Goal: Task Accomplishment & Management: Complete application form

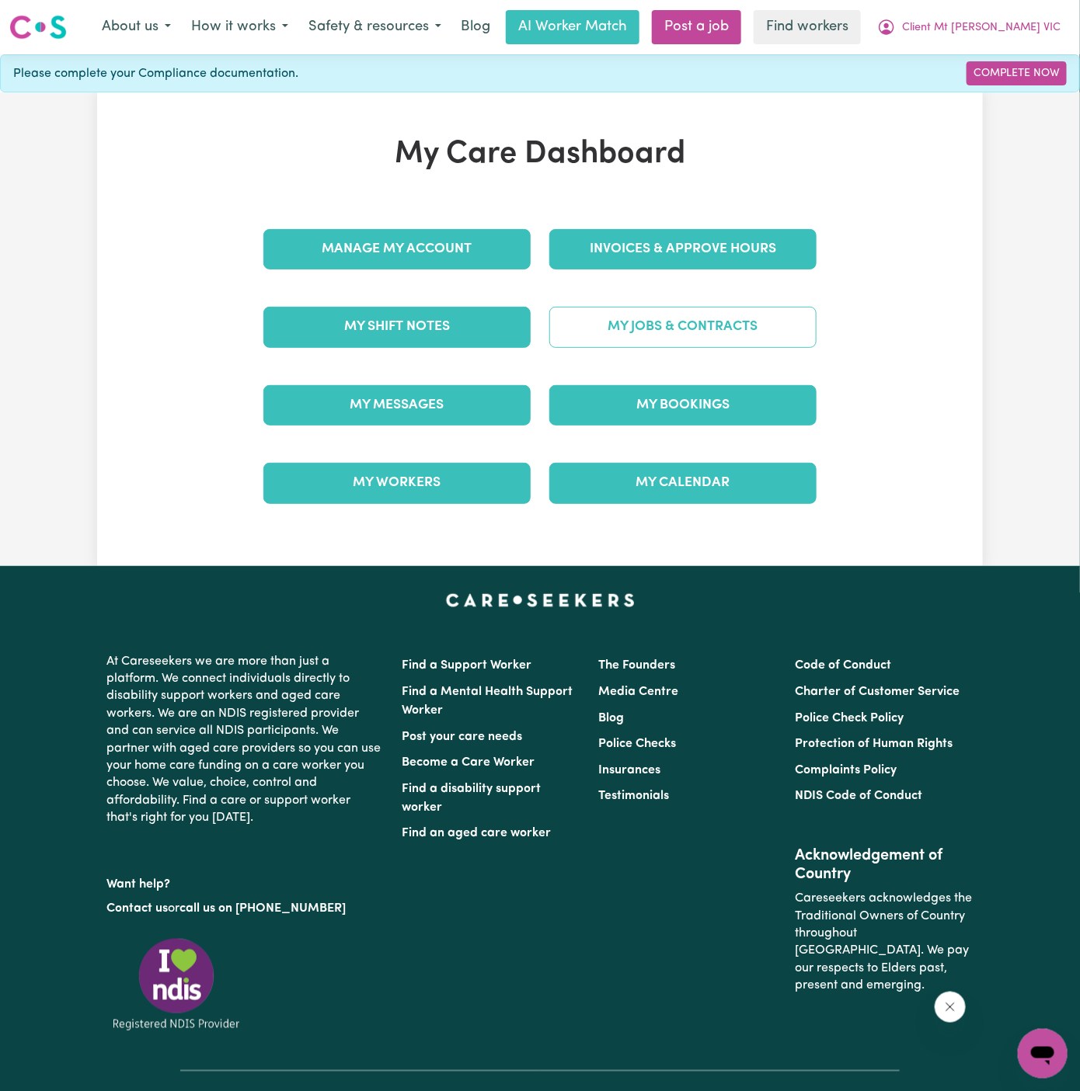
click at [732, 331] on link "My Jobs & Contracts" at bounding box center [682, 327] width 267 height 40
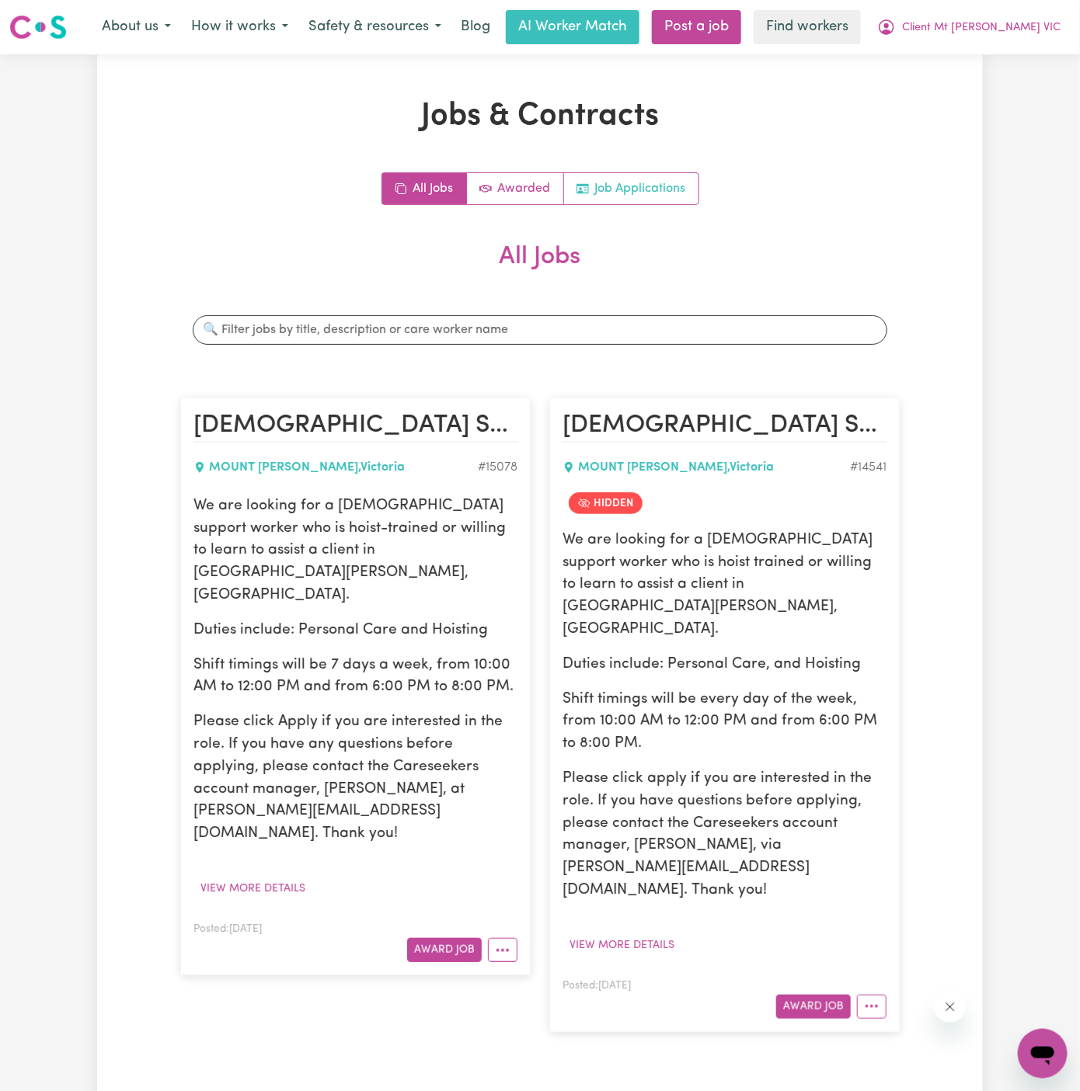
click at [635, 199] on link "Job Applications" at bounding box center [631, 188] width 134 height 31
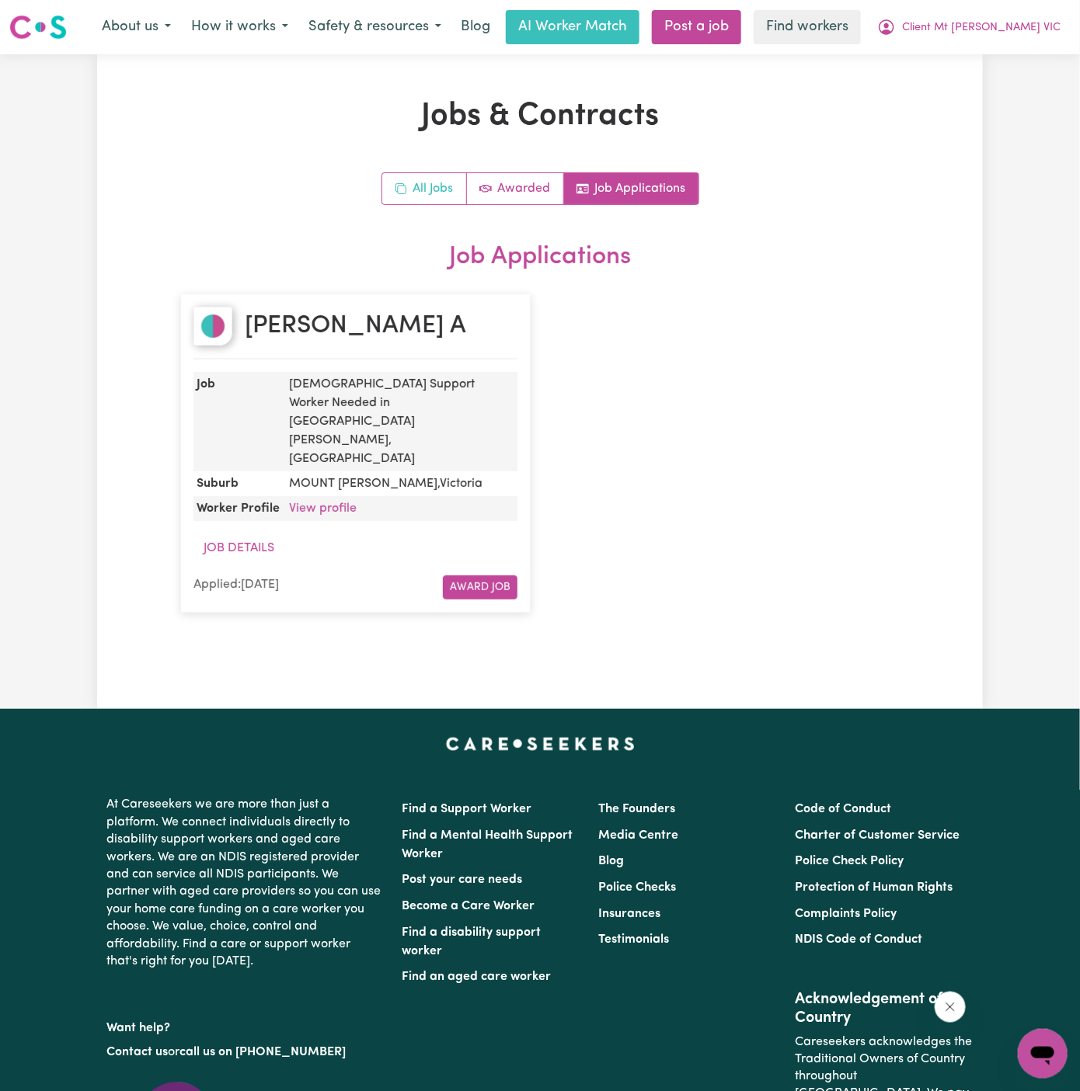
click at [440, 189] on link "All Jobs" at bounding box center [424, 188] width 85 height 31
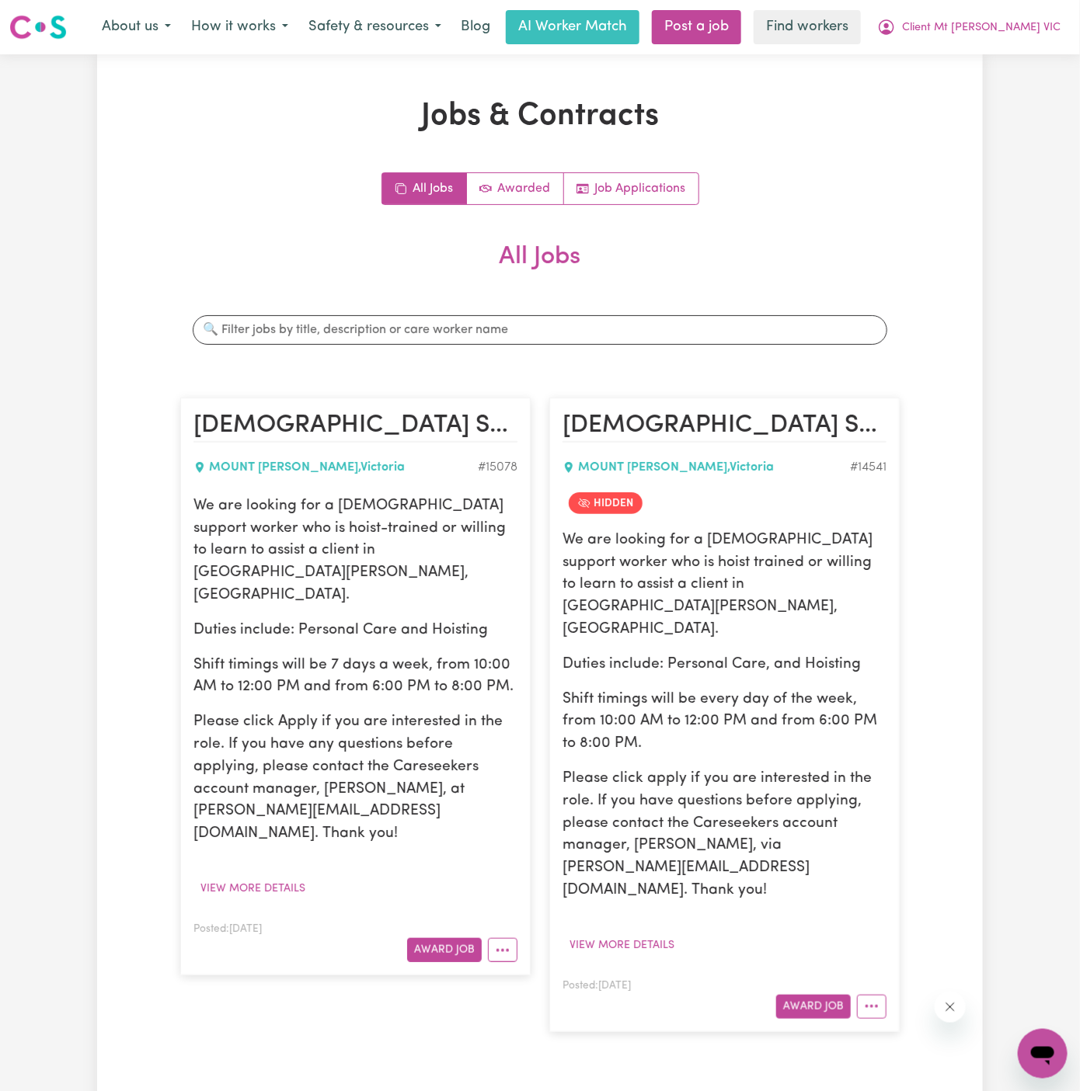
click at [371, 663] on div "We are looking for a [DEMOGRAPHIC_DATA] support worker who is hoist-trained or …" at bounding box center [355, 671] width 324 height 350
click at [317, 555] on p "We are looking for a [DEMOGRAPHIC_DATA] support worker who is hoist-trained or …" at bounding box center [355, 552] width 324 height 112
drag, startPoint x: 260, startPoint y: 548, endPoint x: 349, endPoint y: 547, distance: 88.6
click at [349, 547] on p "We are looking for a [DEMOGRAPHIC_DATA] support worker who is hoist-trained or …" at bounding box center [355, 552] width 324 height 112
copy p "Mount [PERSON_NAME]"
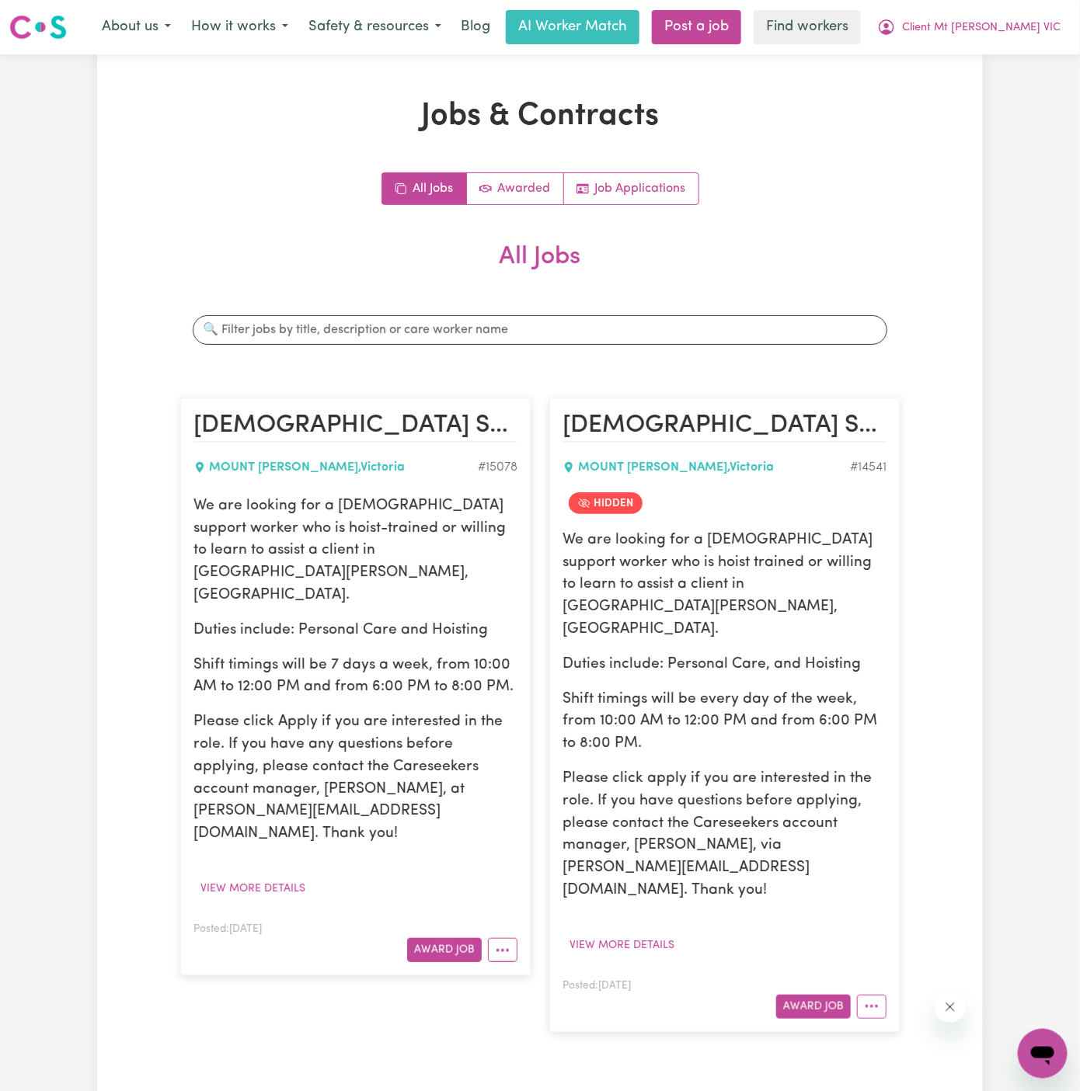
click at [492, 655] on p "Shift timings will be 7 days a week, from 10:00 AM to 12:00 PM and from 6:00 PM…" at bounding box center [355, 677] width 324 height 45
click at [516, 938] on button "More options" at bounding box center [503, 950] width 30 height 24
click at [566, 970] on link "Hide Job" at bounding box center [550, 985] width 123 height 31
click at [287, 877] on button "View more details" at bounding box center [252, 889] width 119 height 24
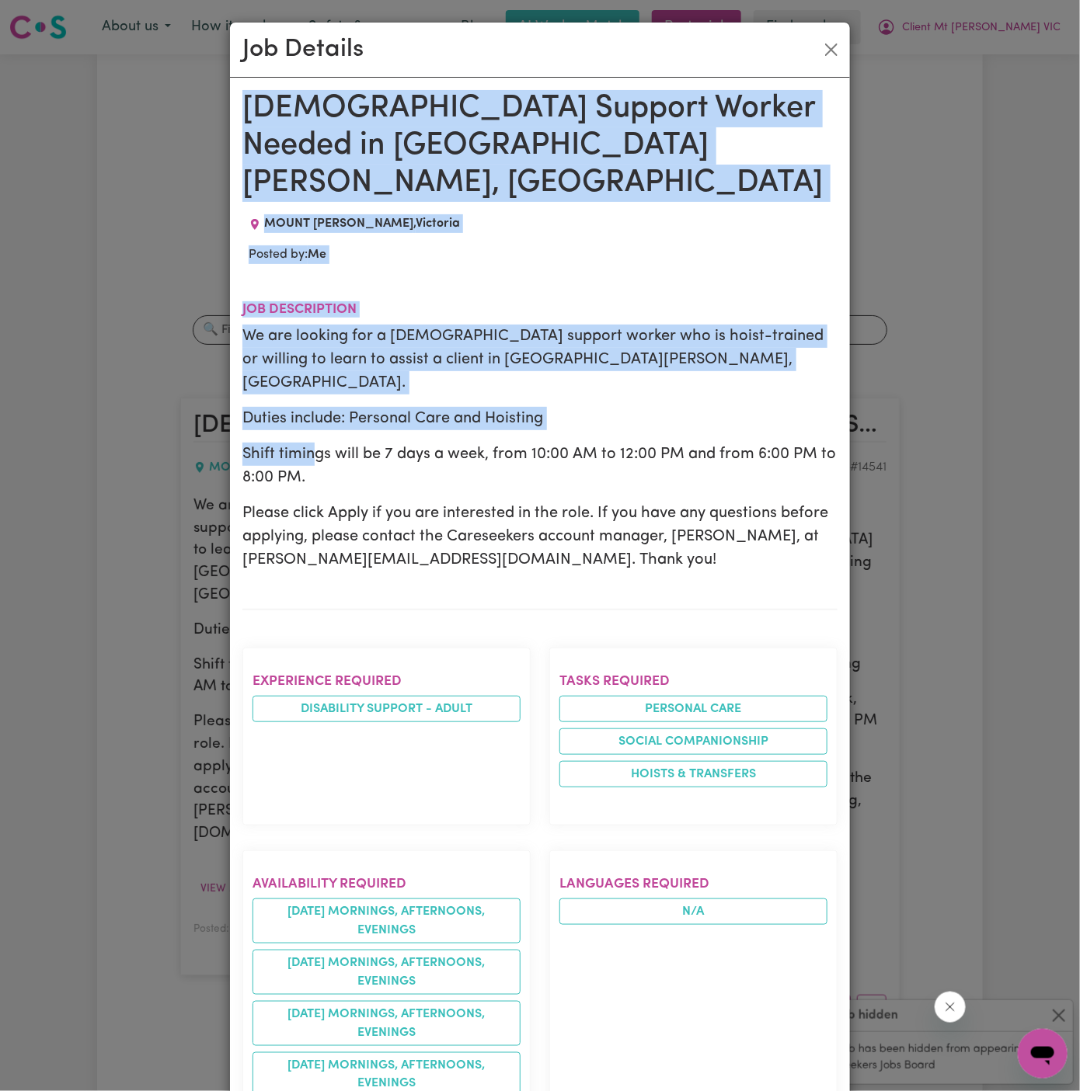
drag, startPoint x: 242, startPoint y: 107, endPoint x: 323, endPoint y: 446, distance: 348.4
click at [323, 446] on div "[DEMOGRAPHIC_DATA] Support Worker Needed in [GEOGRAPHIC_DATA][PERSON_NAME], [GE…" at bounding box center [539, 1031] width 595 height 1882
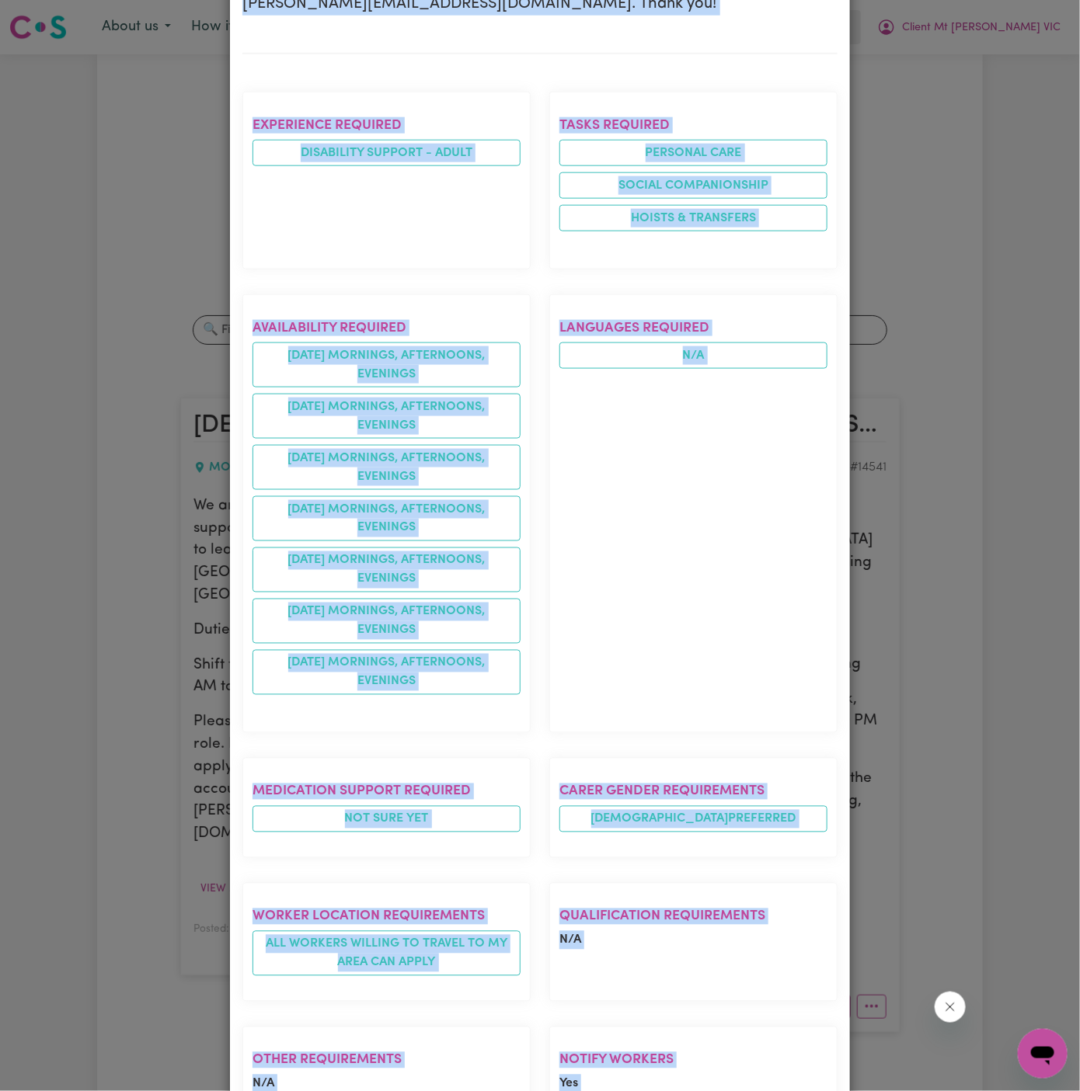
scroll to position [846, 0]
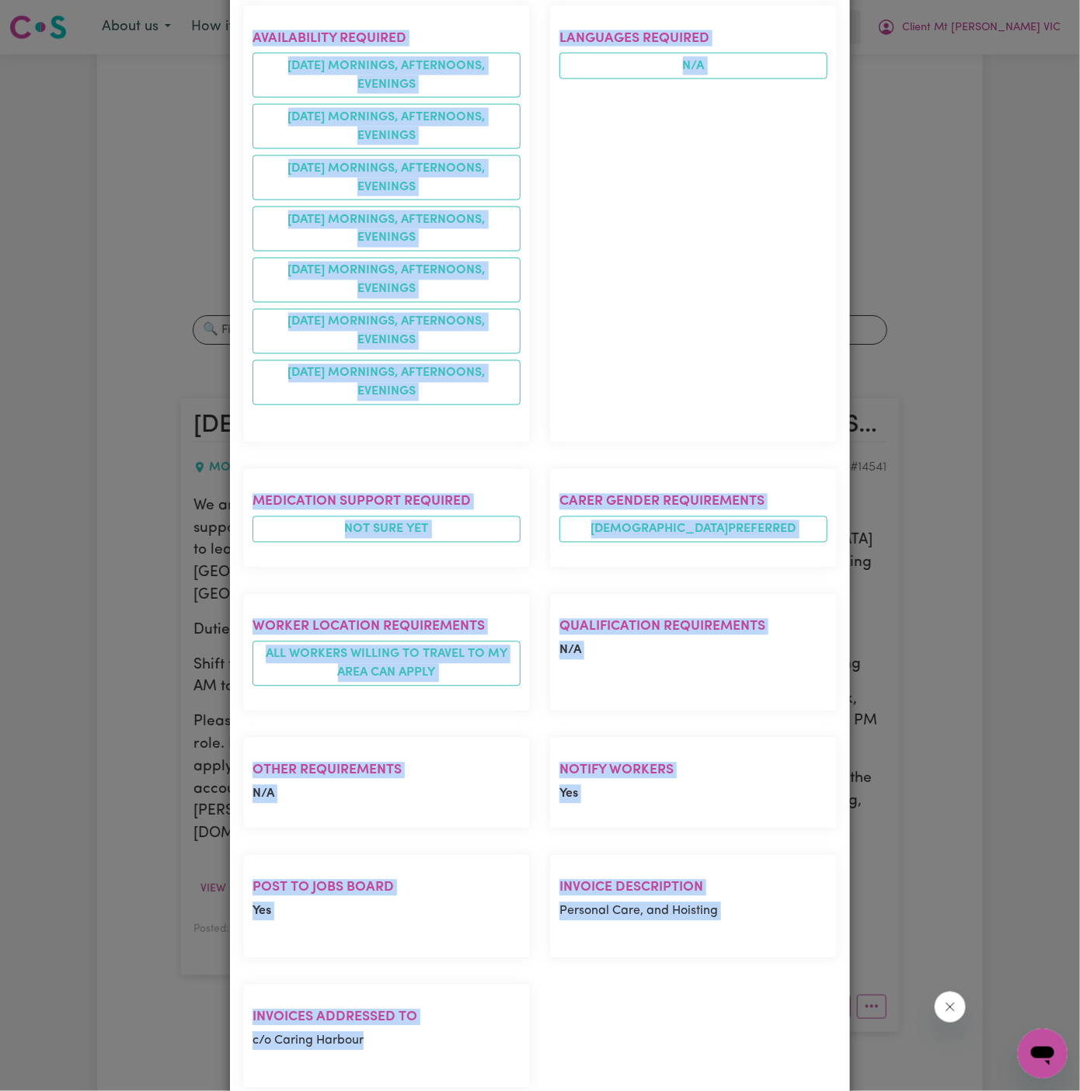
copy div "[DEMOGRAPHIC_DATA] Support Worker Needed in [GEOGRAPHIC_DATA][PERSON_NAME], [GE…"
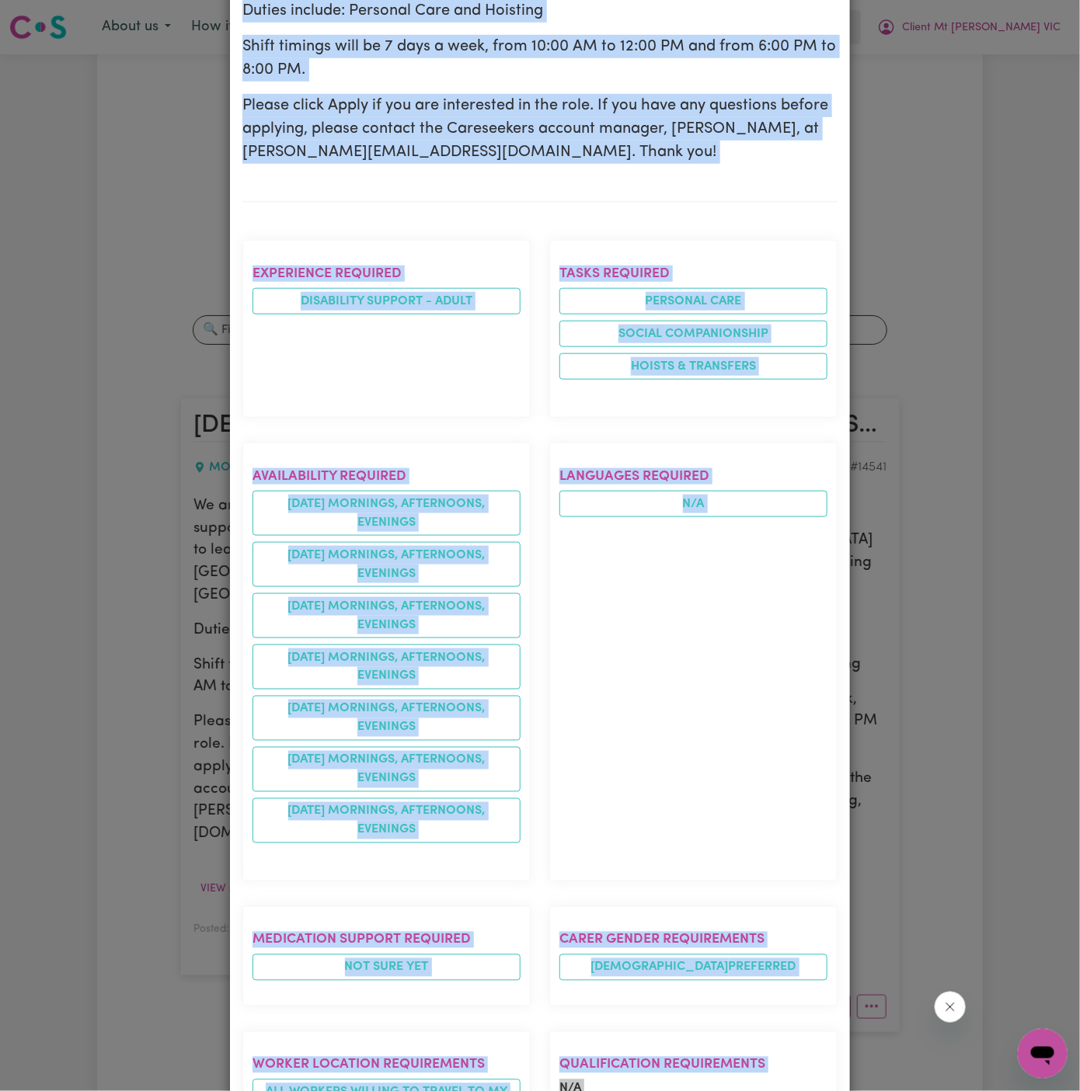
scroll to position [0, 0]
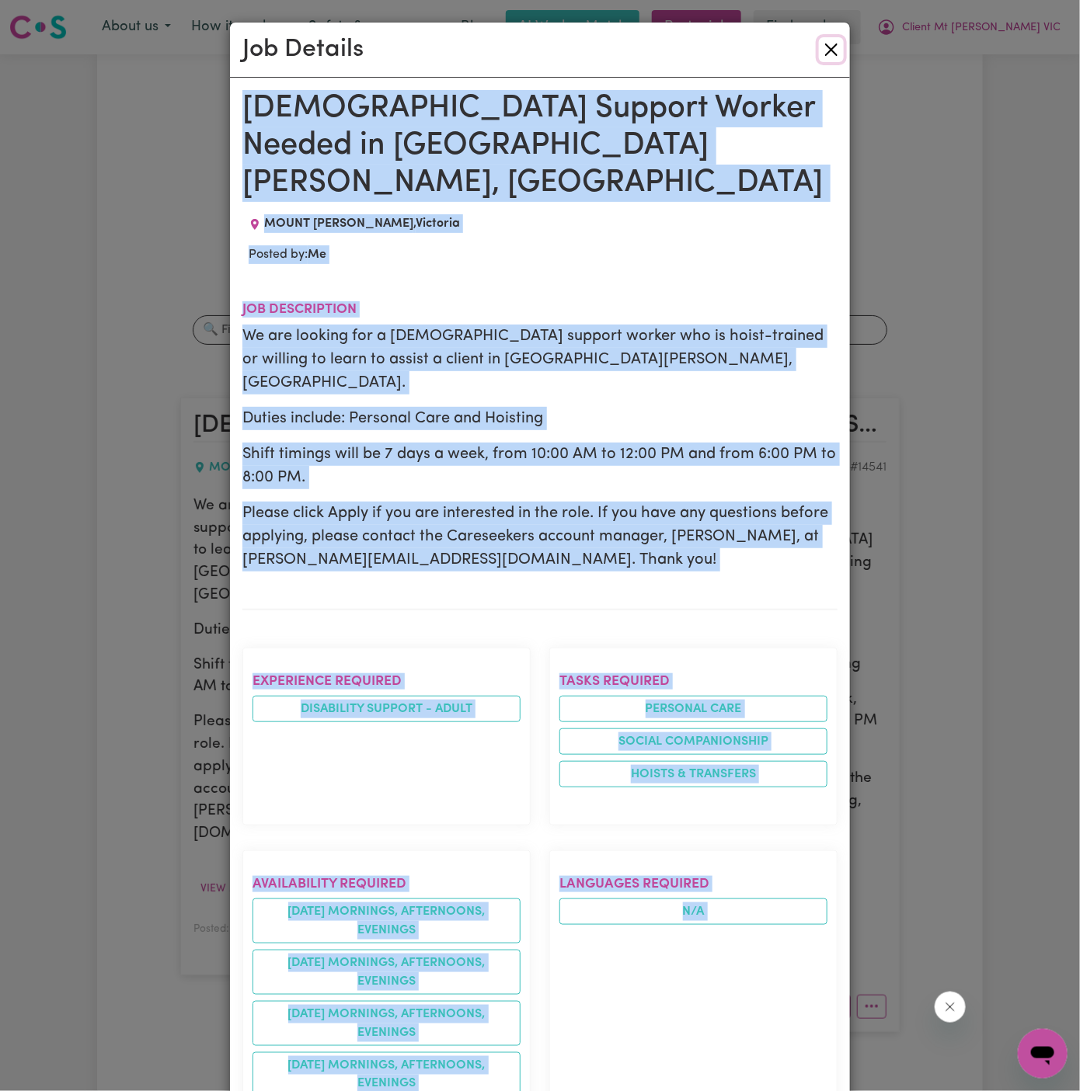
click at [825, 55] on button "Close" at bounding box center [831, 49] width 25 height 25
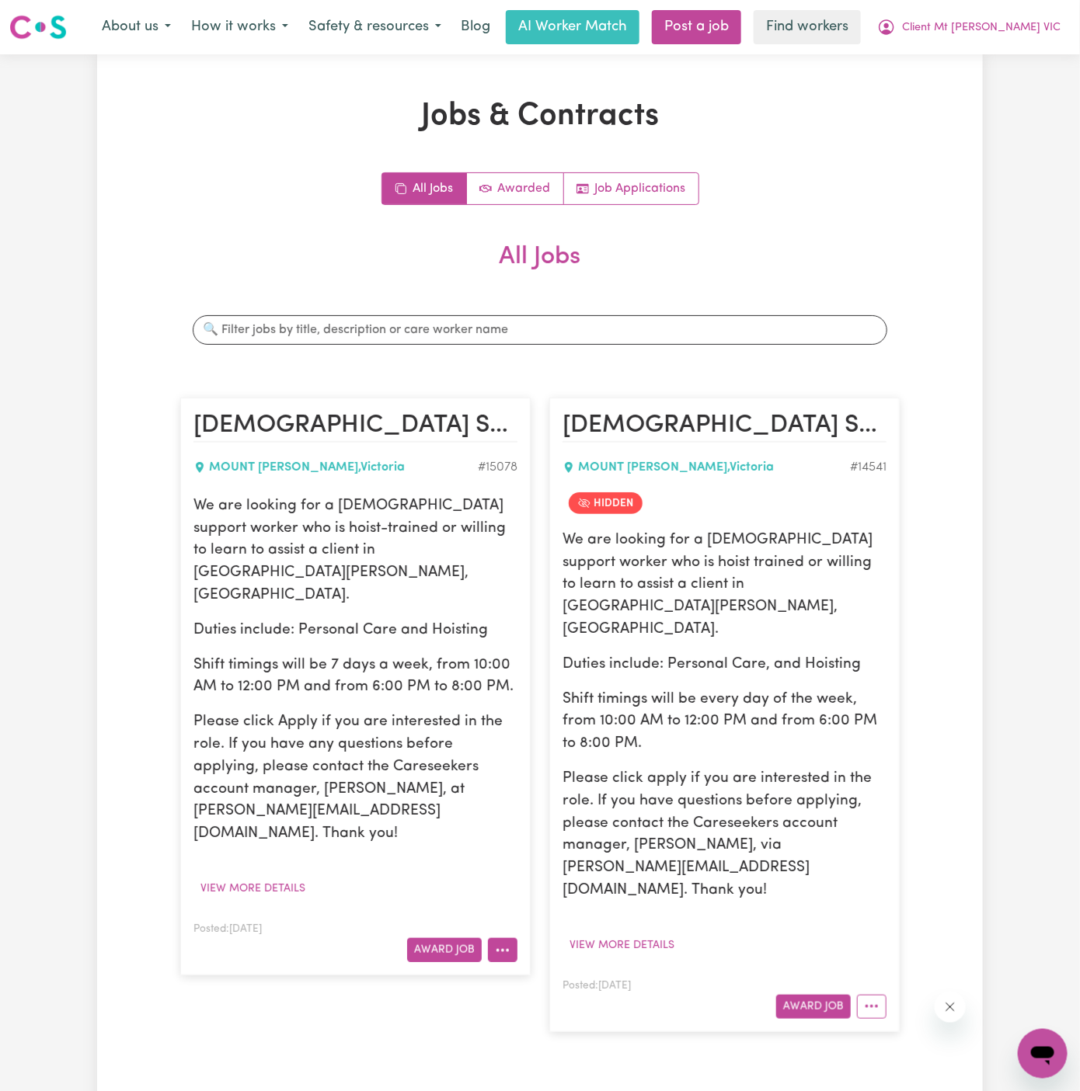
click at [505, 943] on icon "More options" at bounding box center [503, 951] width 16 height 16
click at [566, 970] on link "Hide Job" at bounding box center [550, 985] width 123 height 31
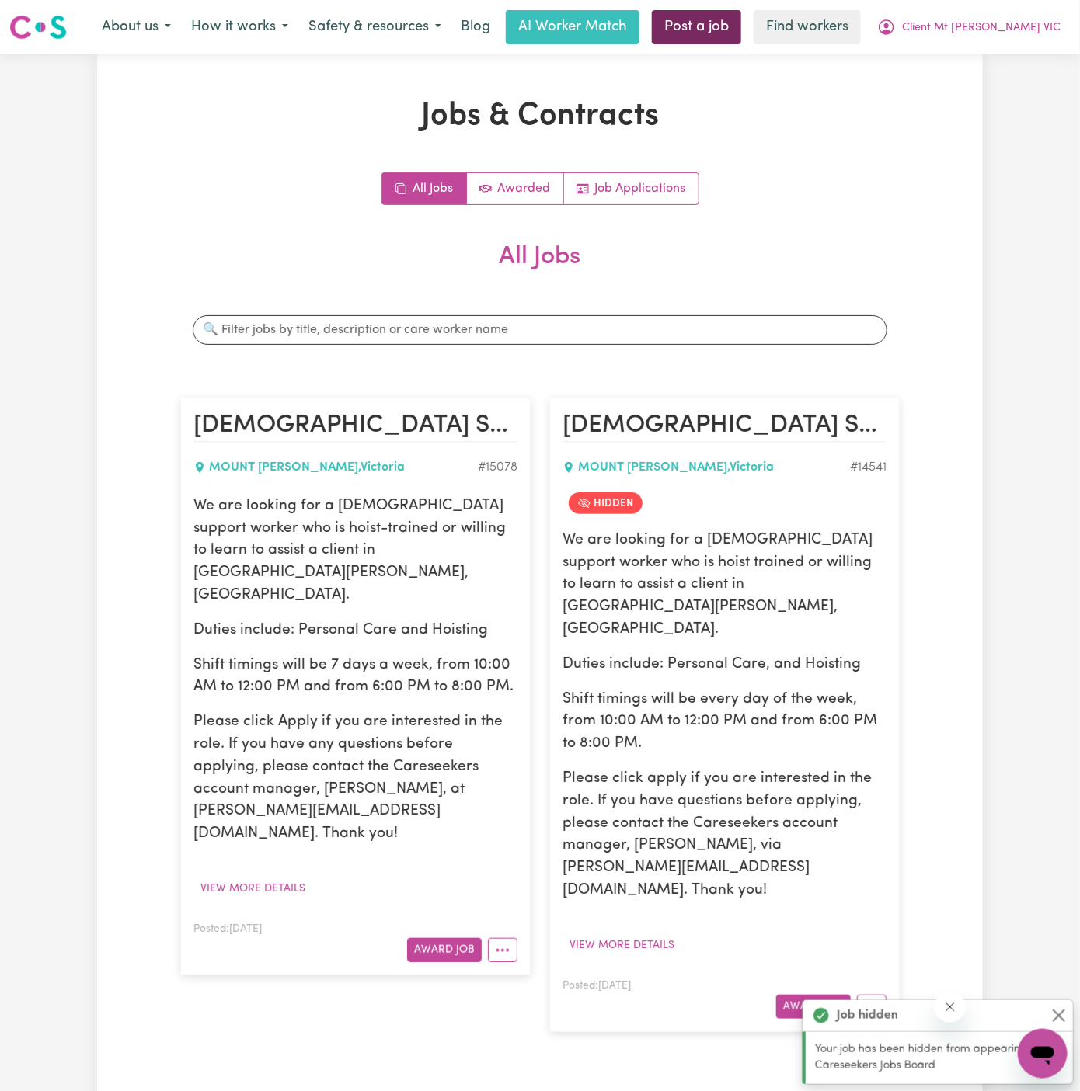
click at [741, 24] on link "Post a job" at bounding box center [696, 27] width 89 height 34
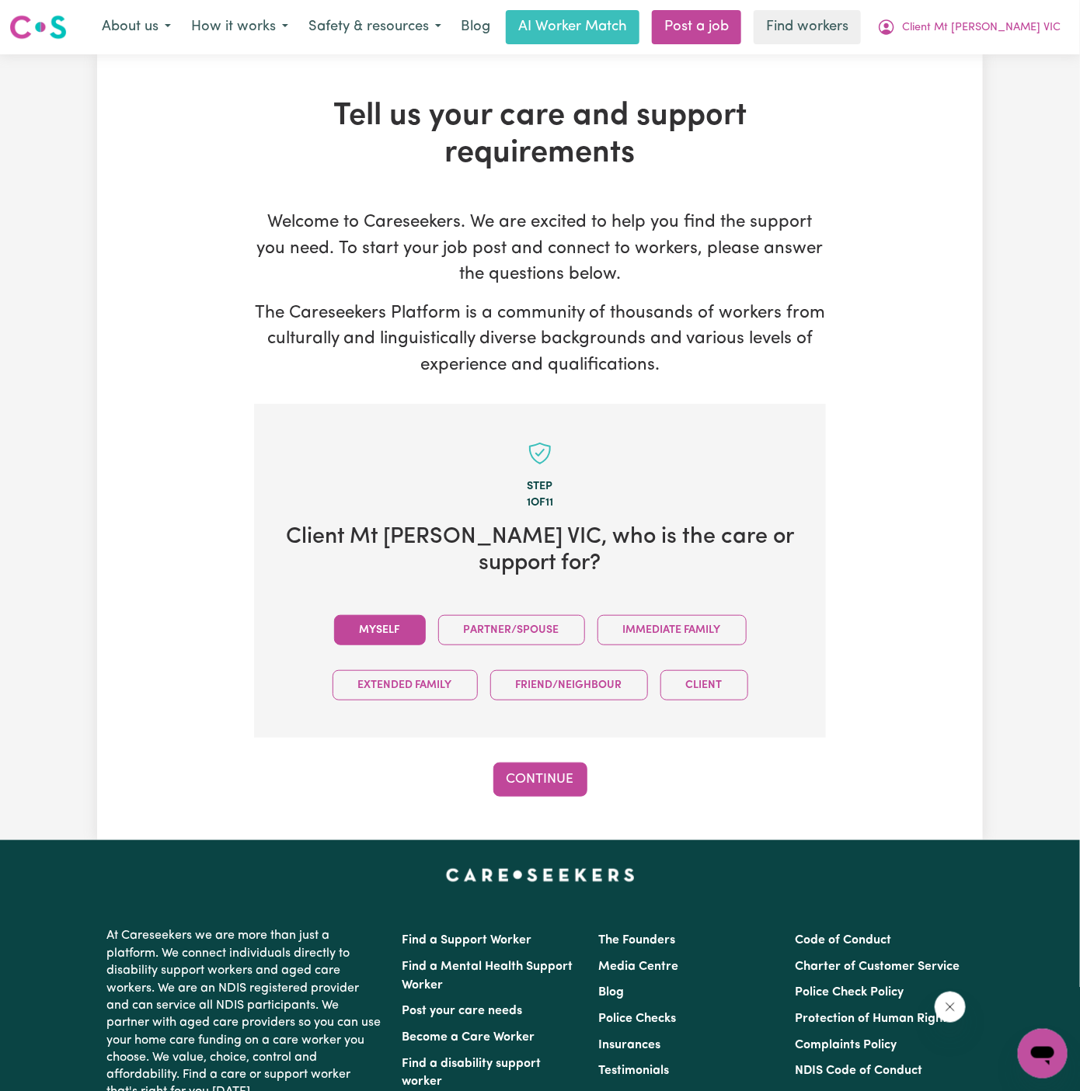
click at [393, 632] on button "Myself" at bounding box center [380, 630] width 92 height 30
click at [531, 753] on div "Step 1 of 11 Client Mt [PERSON_NAME] , who is the care or support for? Myself P…" at bounding box center [540, 601] width 572 height 394
click at [531, 754] on div "Step 1 of 11 Client Mt [PERSON_NAME] , who is the care or support for? Myself P…" at bounding box center [540, 601] width 572 height 394
click at [533, 773] on button "Continue" at bounding box center [540, 780] width 94 height 34
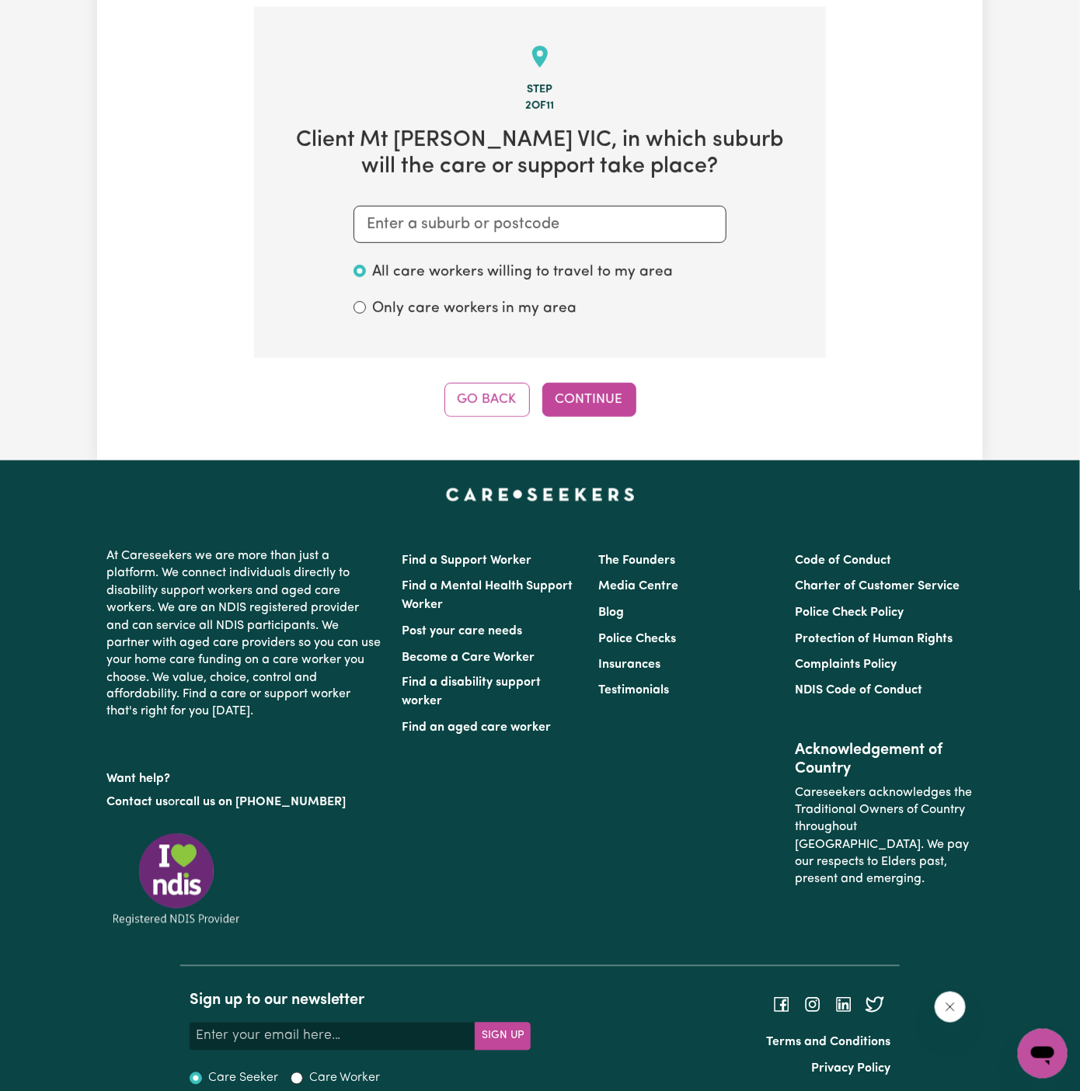
scroll to position [403, 0]
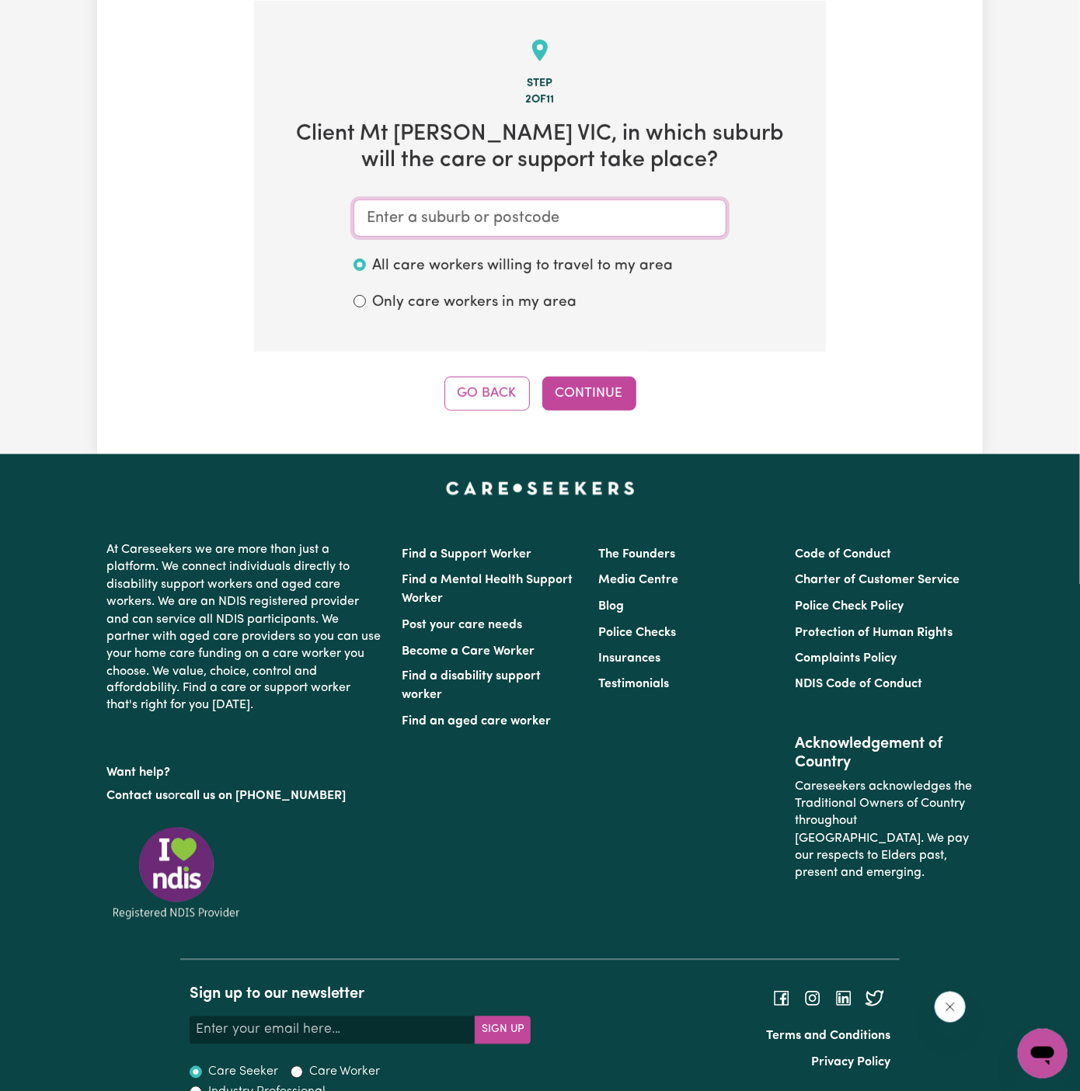
click at [613, 222] on input "text" at bounding box center [539, 218] width 373 height 37
paste input "Mount [PERSON_NAME]"
type input "Mount [PERSON_NAME]"
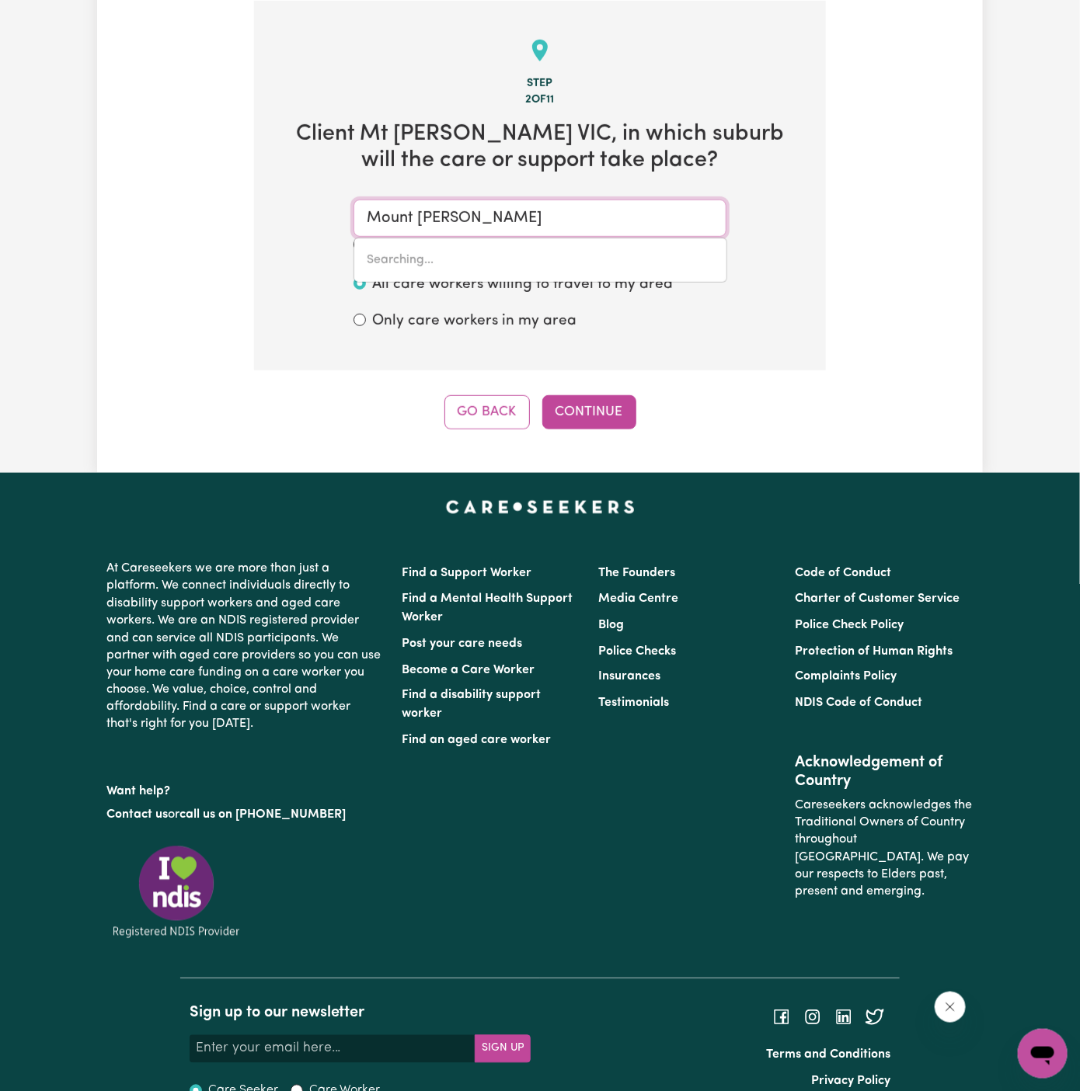
type input "[GEOGRAPHIC_DATA][PERSON_NAME], [GEOGRAPHIC_DATA], 3796"
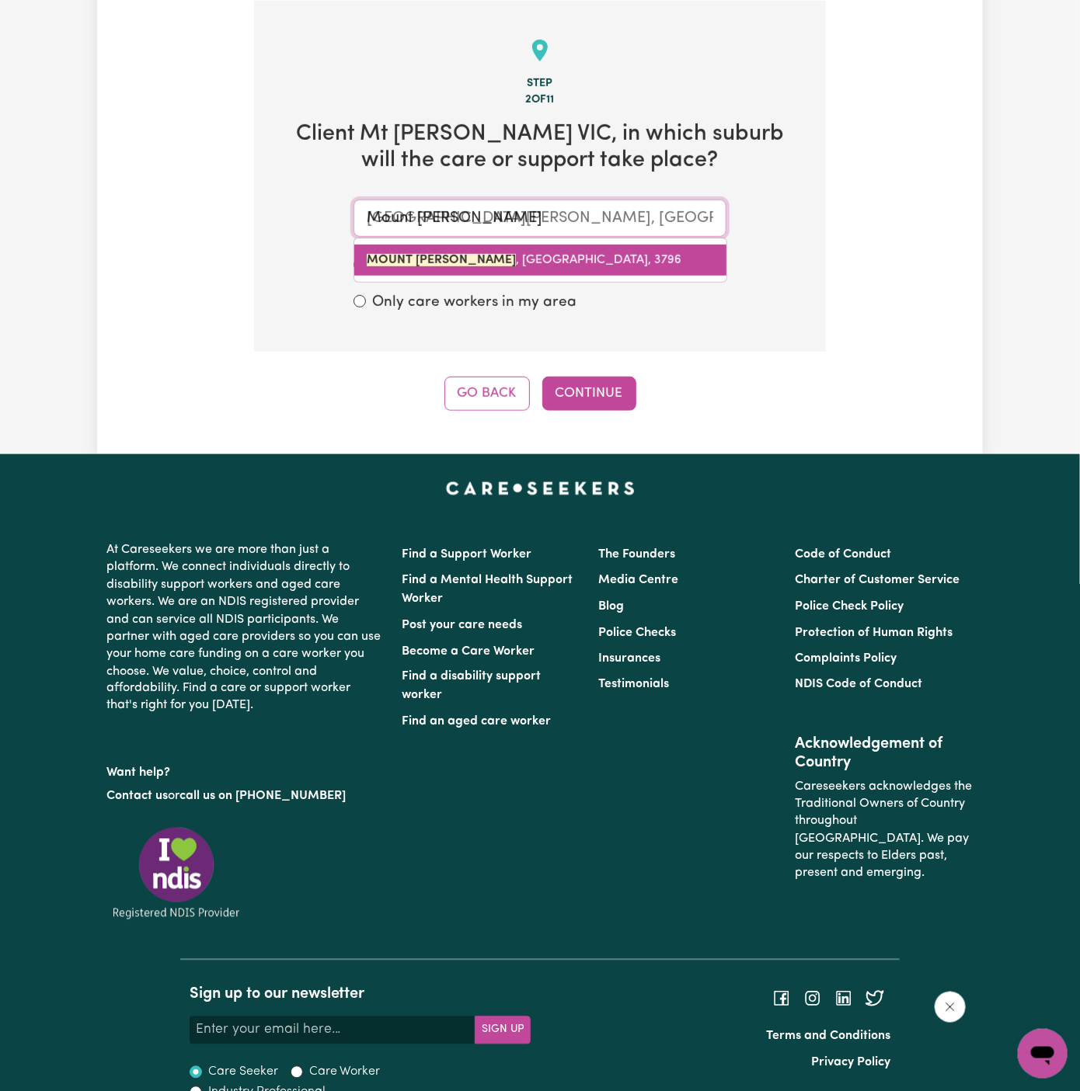
click at [566, 265] on link "[GEOGRAPHIC_DATA][PERSON_NAME] , [GEOGRAPHIC_DATA], 3796" at bounding box center [540, 260] width 372 height 31
type input "[GEOGRAPHIC_DATA][PERSON_NAME], [GEOGRAPHIC_DATA], 3796"
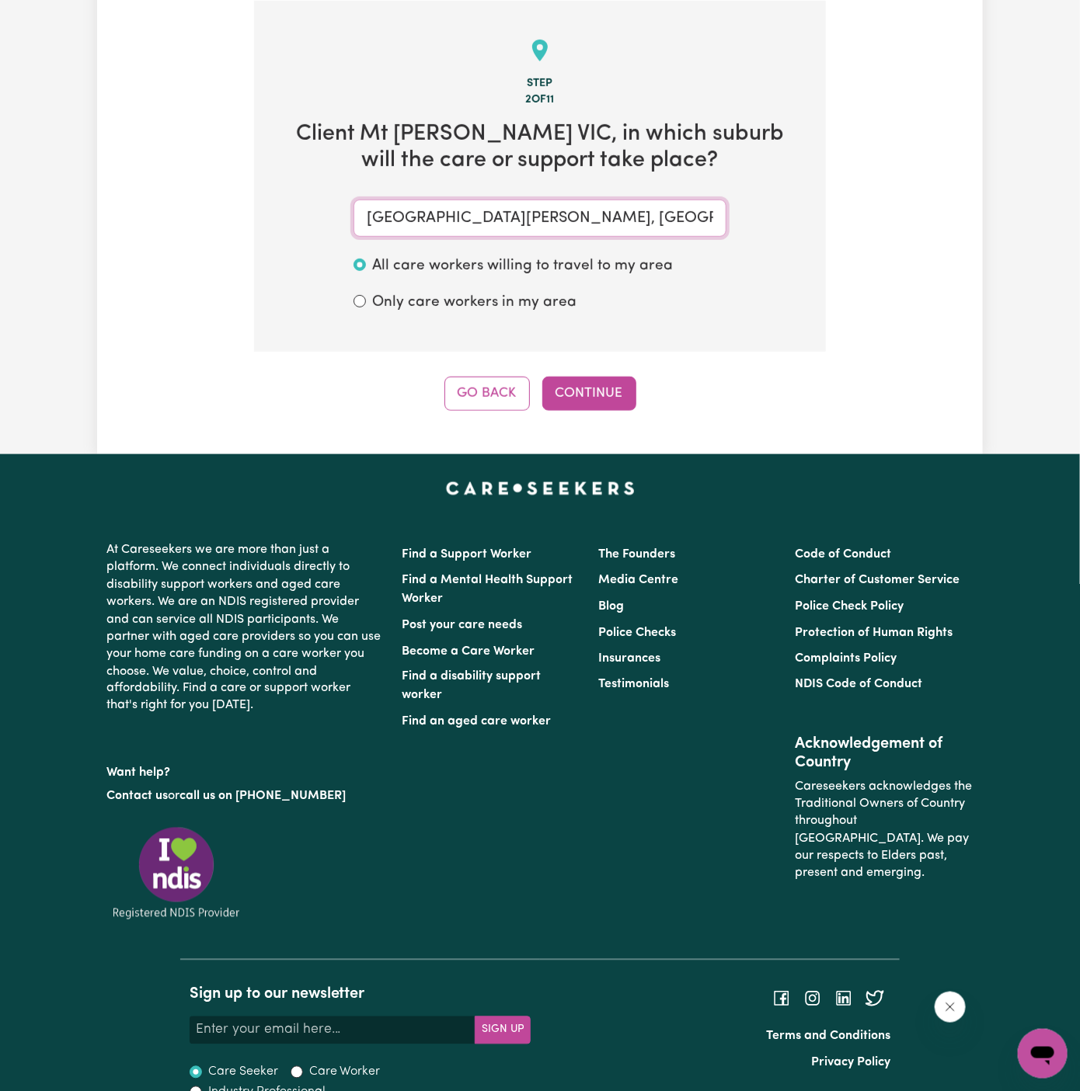
type input "[GEOGRAPHIC_DATA][PERSON_NAME], [GEOGRAPHIC_DATA], 3796"
click at [580, 353] on div "Step 2 of 11 Client [GEOGRAPHIC_DATA][PERSON_NAME] , in which suburb will the c…" at bounding box center [540, 206] width 572 height 410
click at [580, 393] on button "Continue" at bounding box center [589, 394] width 94 height 34
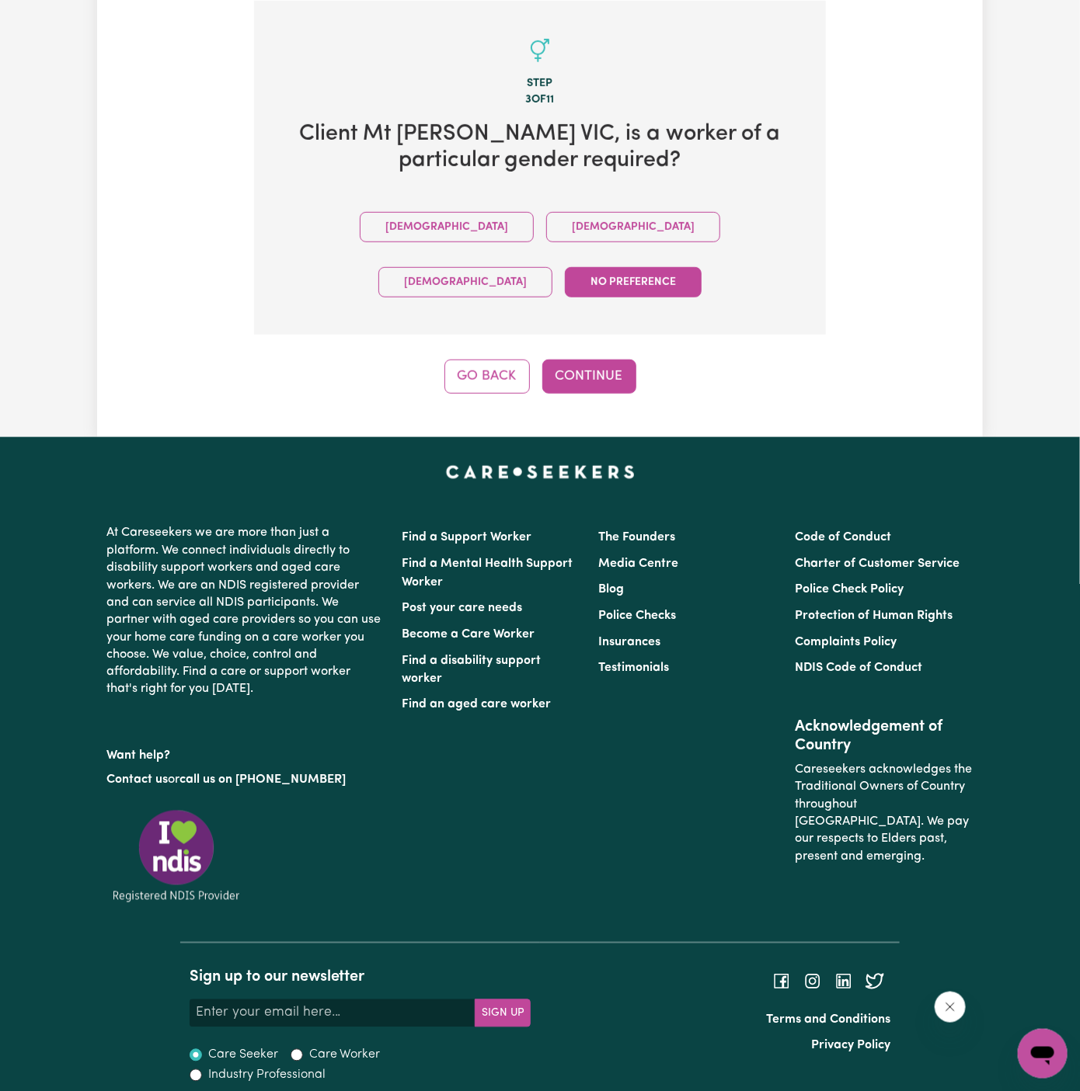
scroll to position [360, 0]
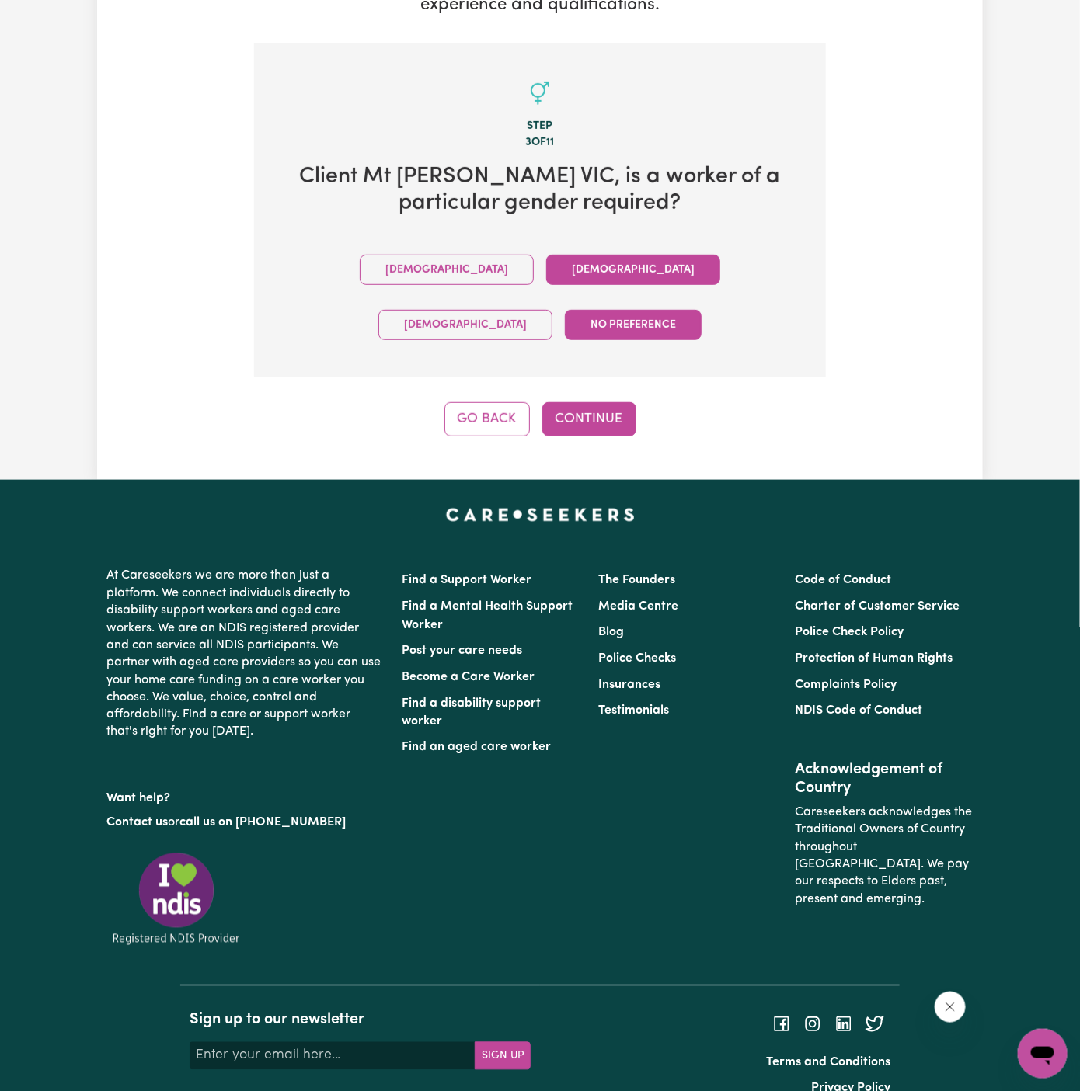
click at [546, 275] on button "[DEMOGRAPHIC_DATA]" at bounding box center [633, 270] width 174 height 30
click at [566, 339] on div "Step 3 of 11 Client Mt [PERSON_NAME] , is a worker of a particular gender requi…" at bounding box center [540, 241] width 572 height 394
click at [571, 402] on button "Continue" at bounding box center [589, 419] width 94 height 34
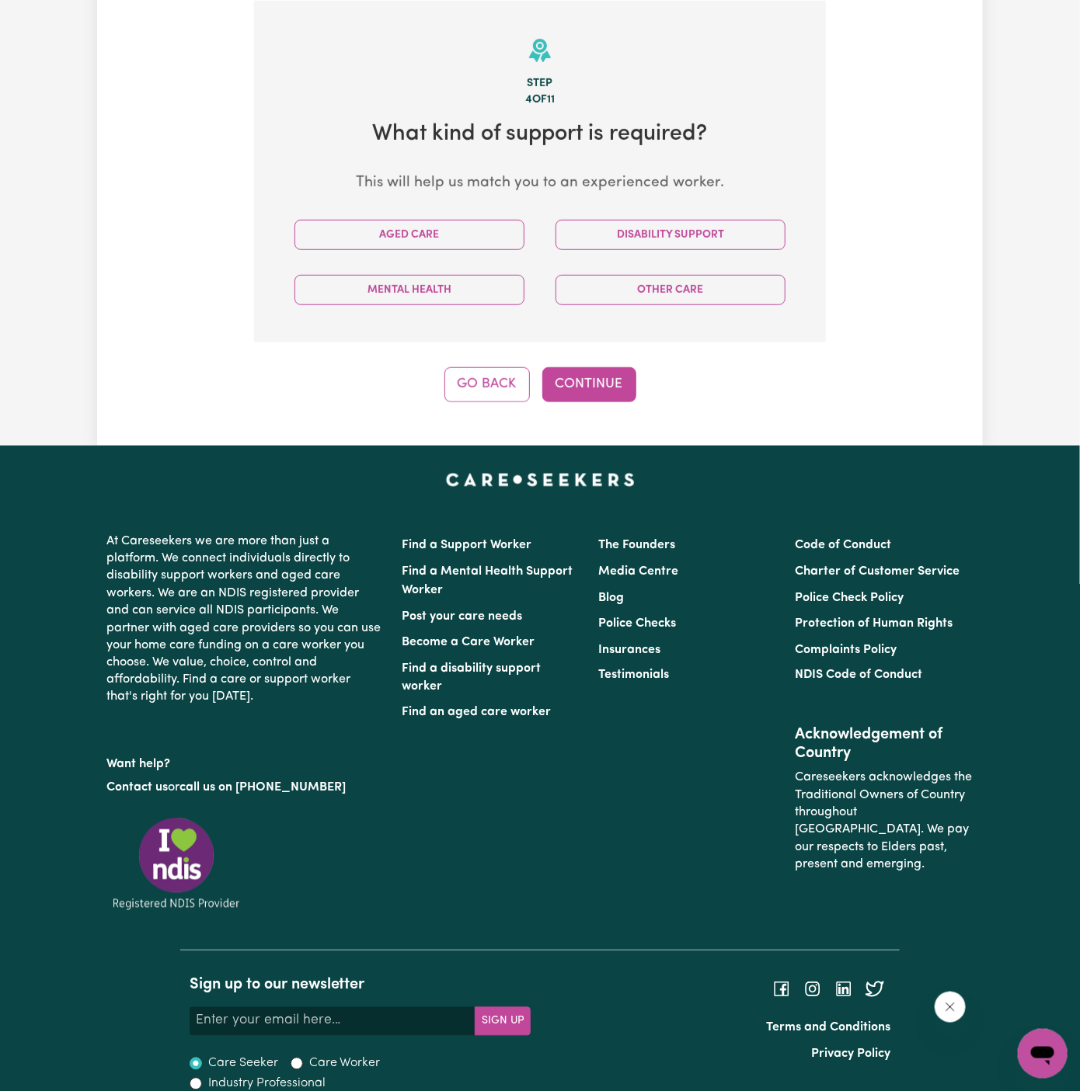
scroll to position [403, 0]
click at [674, 214] on div "Disability Support" at bounding box center [670, 234] width 261 height 55
click at [668, 228] on button "Disability Support" at bounding box center [670, 235] width 230 height 30
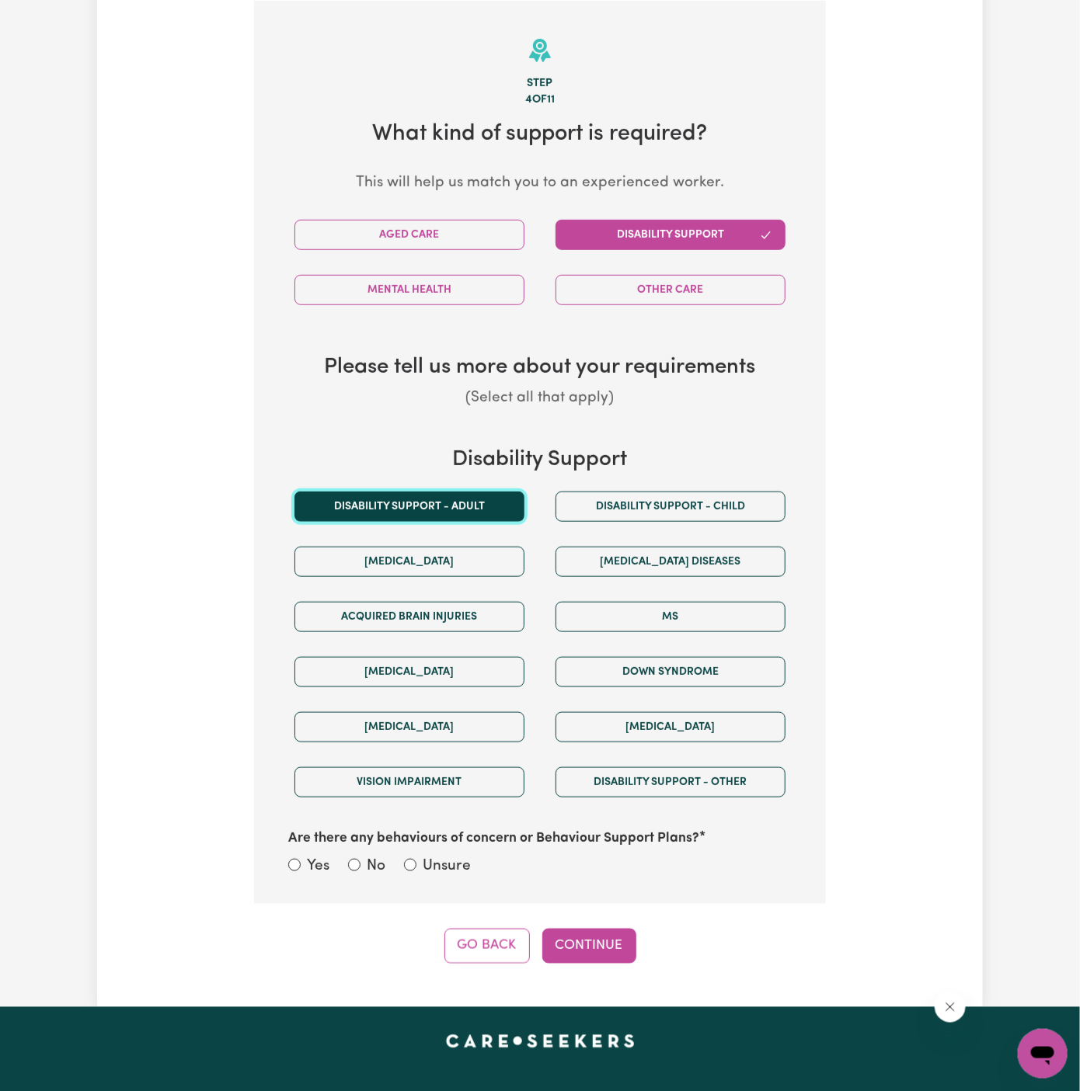
click at [498, 497] on button "Disability support - Adult" at bounding box center [409, 507] width 230 height 30
click at [595, 940] on button "Continue" at bounding box center [589, 946] width 94 height 34
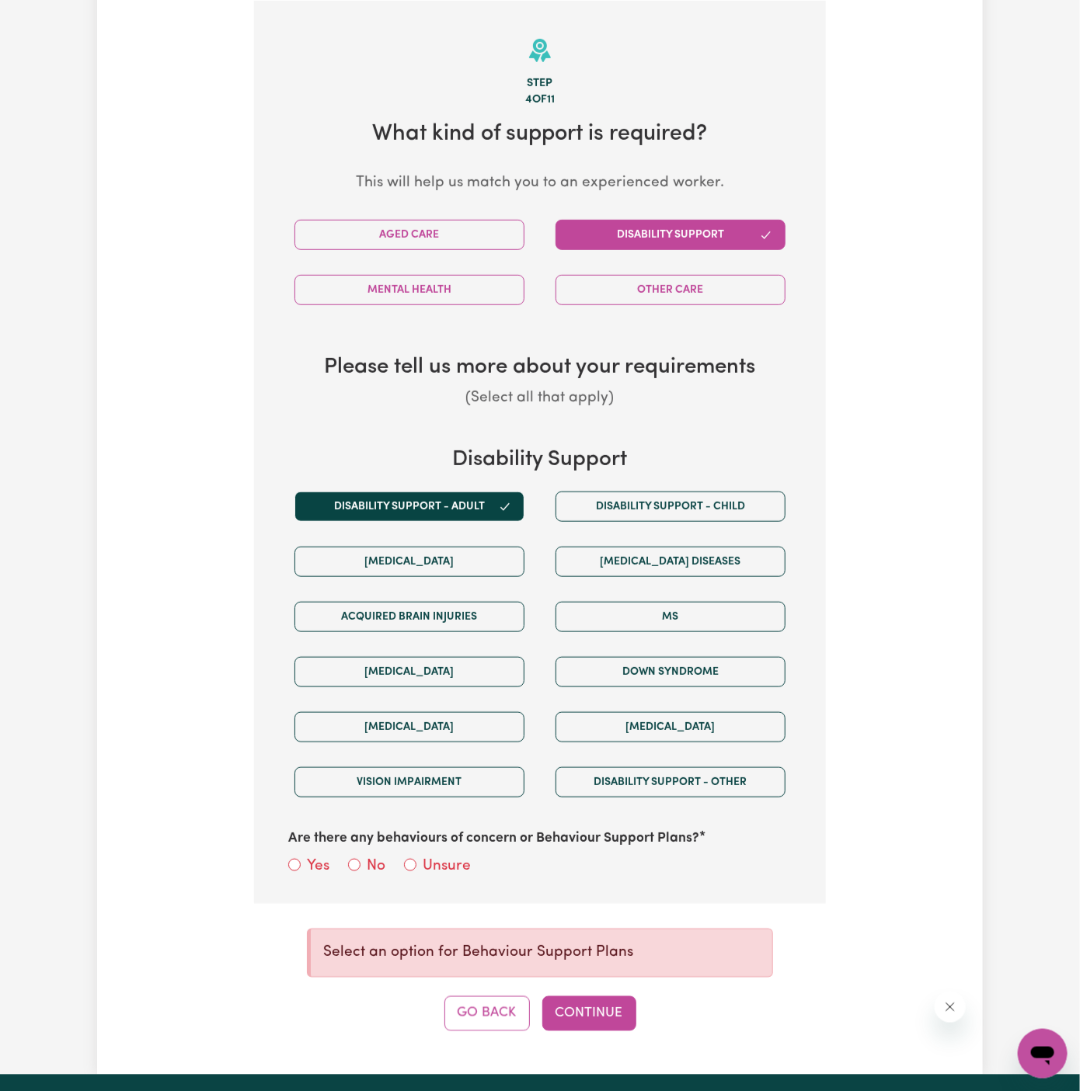
click at [417, 849] on div "Are there any behaviours of concern or Behaviour Support Plans? Yes No Unsure" at bounding box center [540, 844] width 522 height 69
click at [417, 859] on div "Unsure" at bounding box center [437, 867] width 67 height 23
click at [437, 865] on label "Unsure" at bounding box center [447, 867] width 48 height 23
click at [416, 865] on input "Unsure" at bounding box center [410, 865] width 12 height 12
radio input "true"
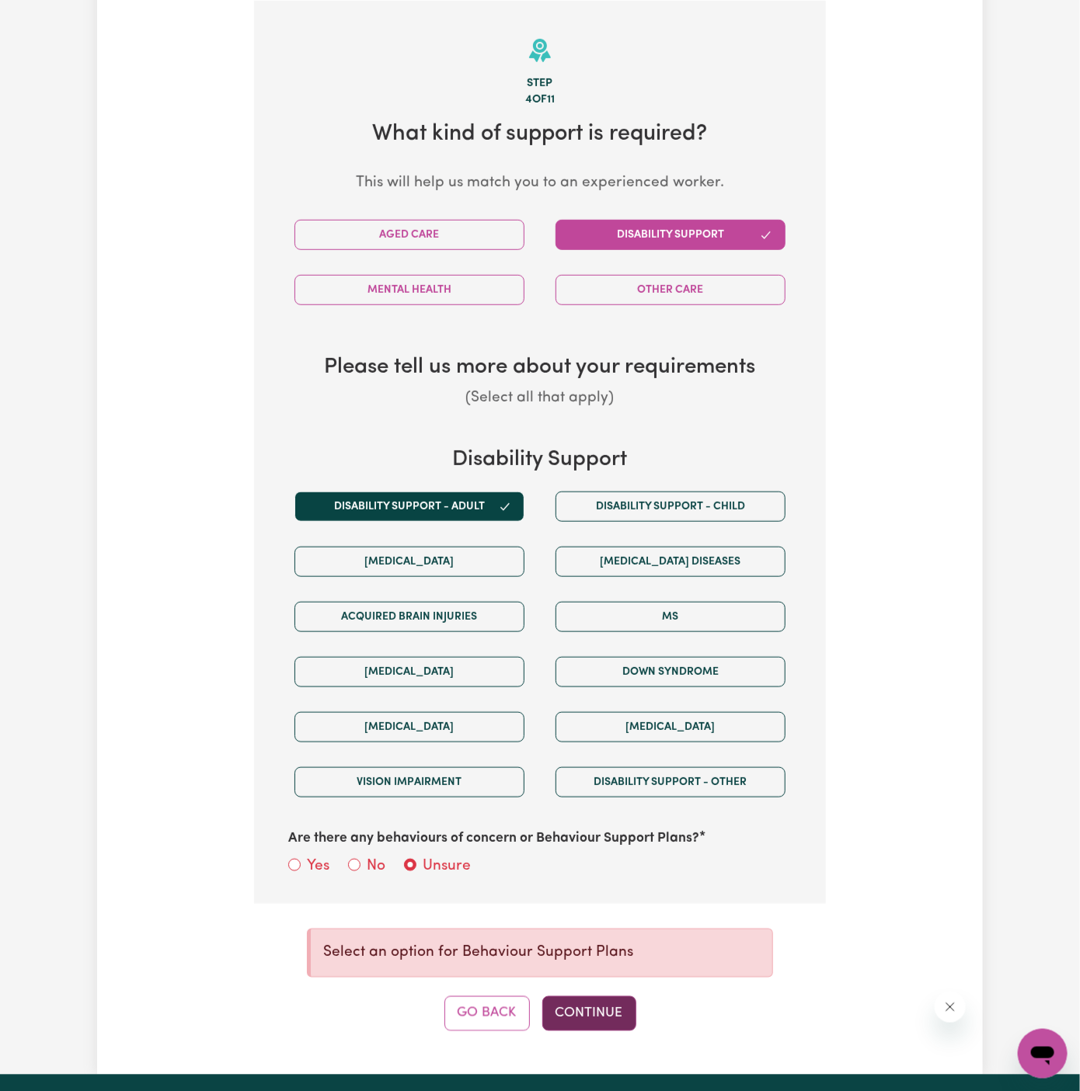
click at [597, 1002] on button "Continue" at bounding box center [589, 1014] width 94 height 34
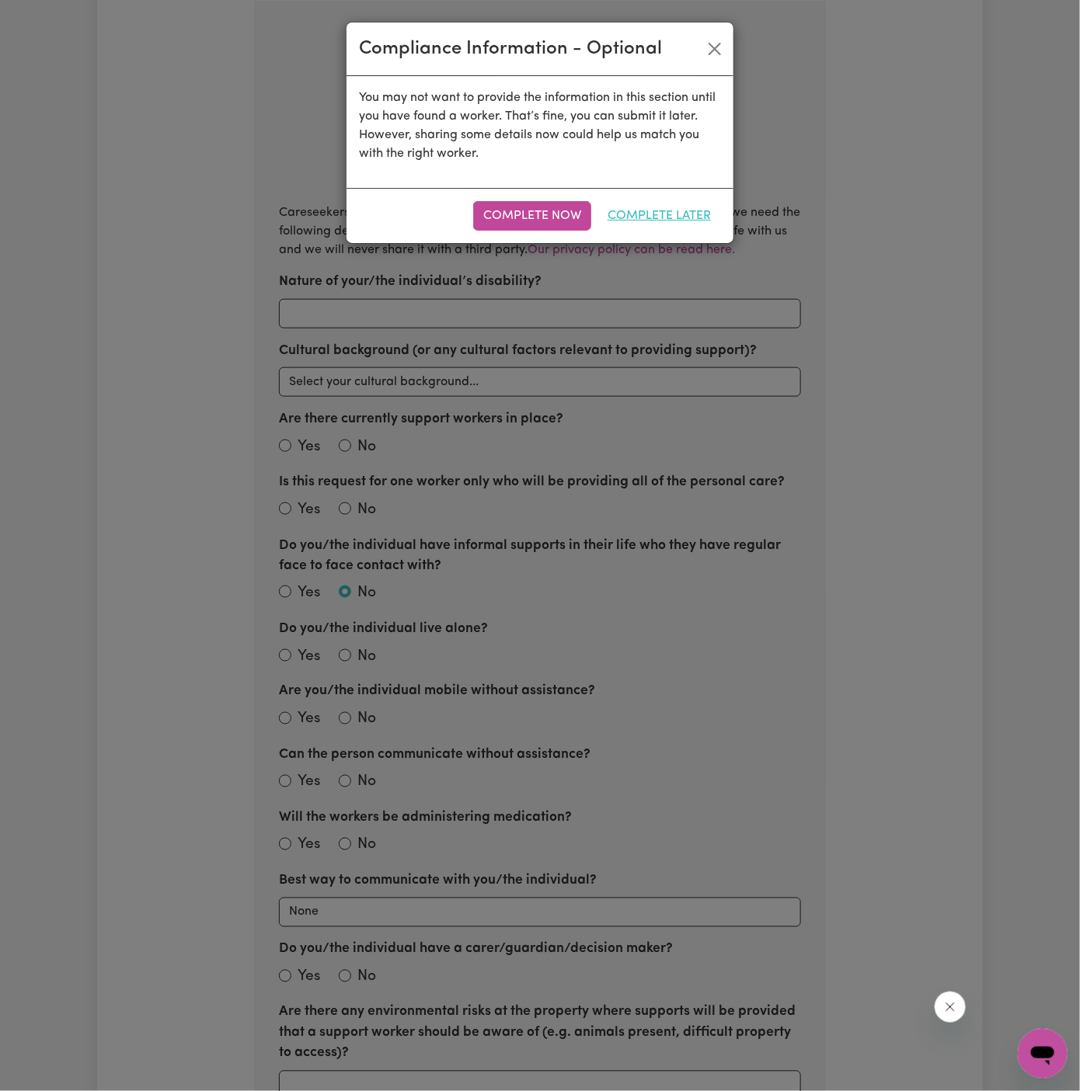
click at [697, 207] on button "Complete Later" at bounding box center [659, 216] width 124 height 30
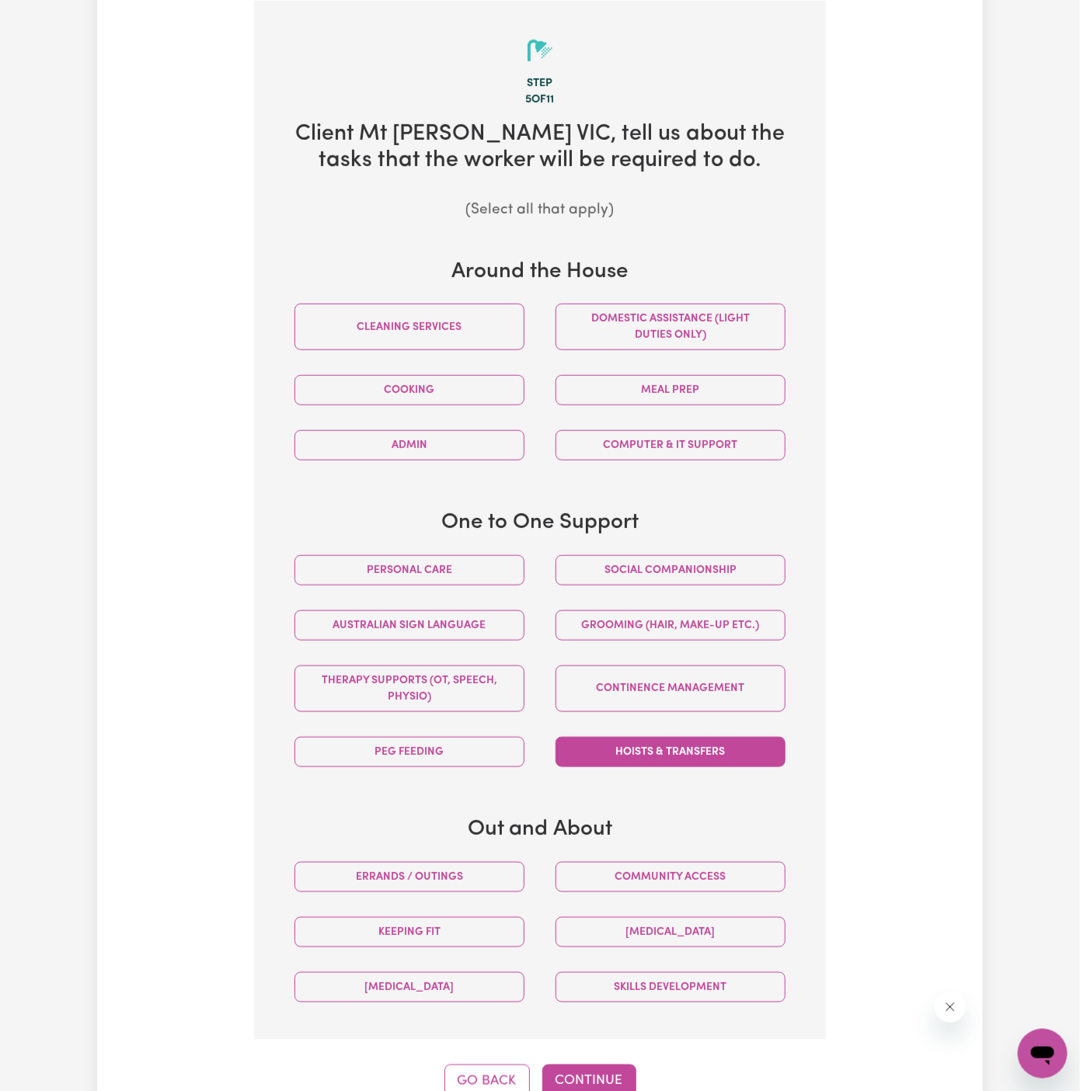
click at [637, 757] on button "Hoists & transfers" at bounding box center [670, 752] width 230 height 30
click at [454, 574] on button "Personal care" at bounding box center [409, 570] width 230 height 30
click at [545, 1085] on button "Continue" at bounding box center [589, 1082] width 94 height 34
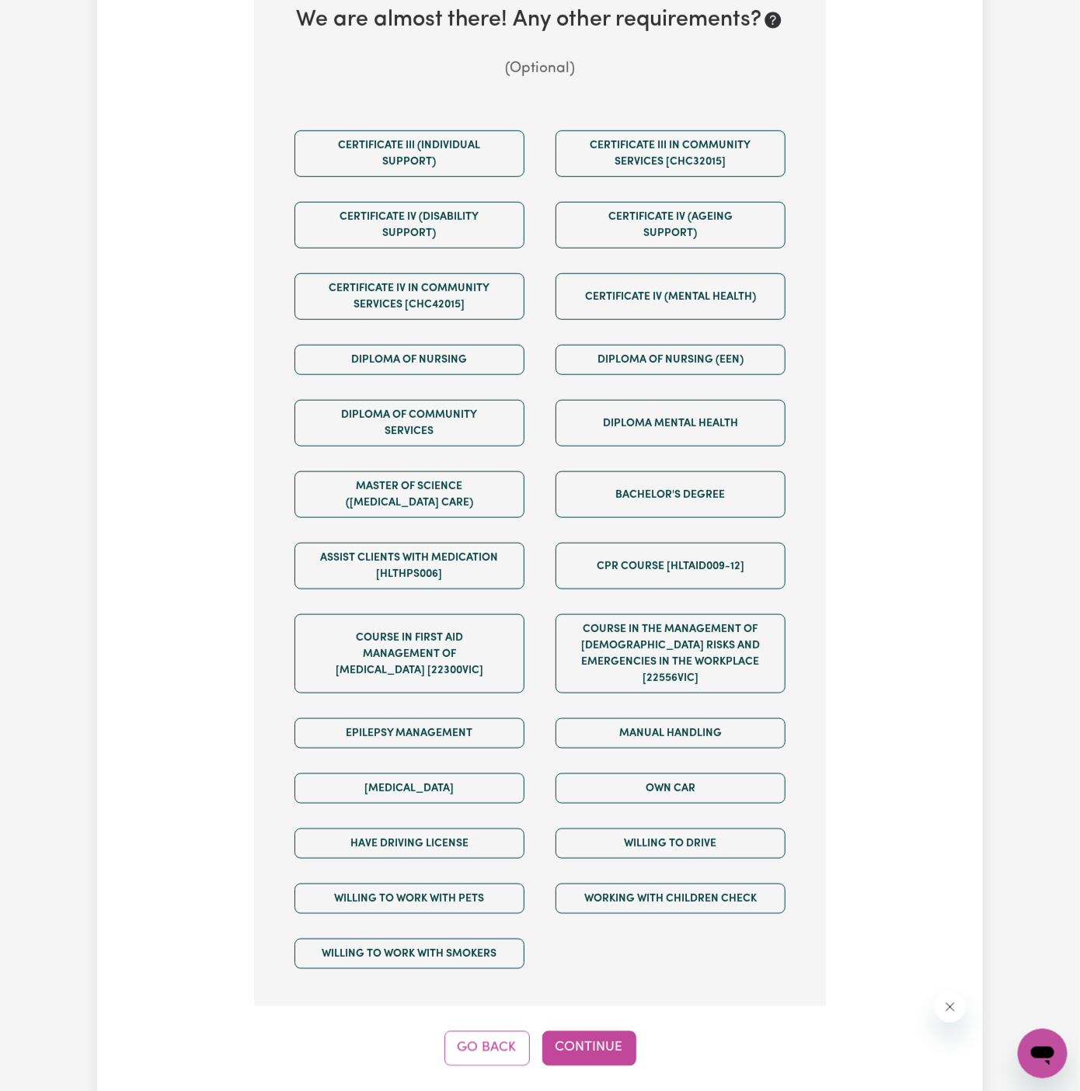
scroll to position [799, 0]
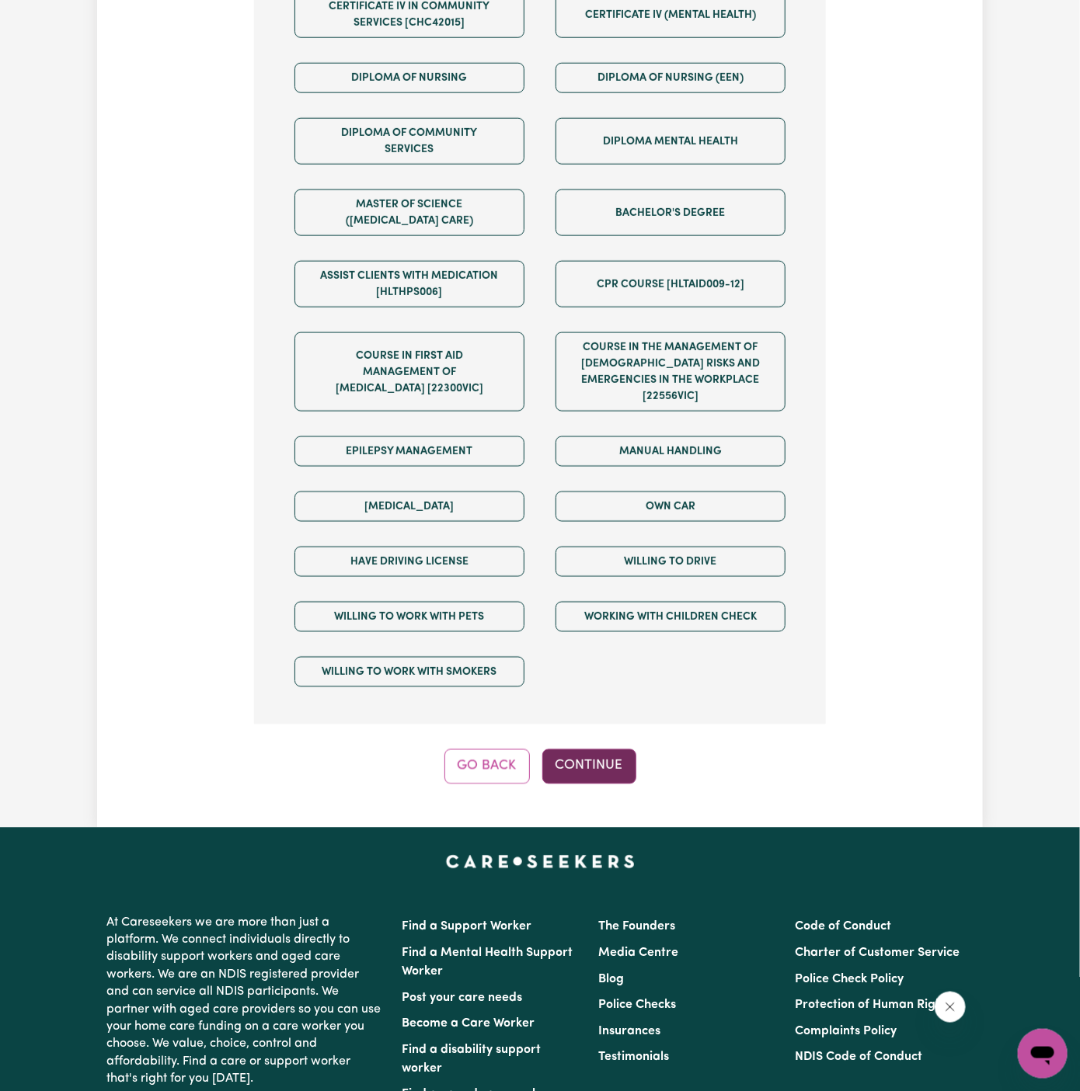
click at [590, 753] on button "Continue" at bounding box center [589, 767] width 94 height 34
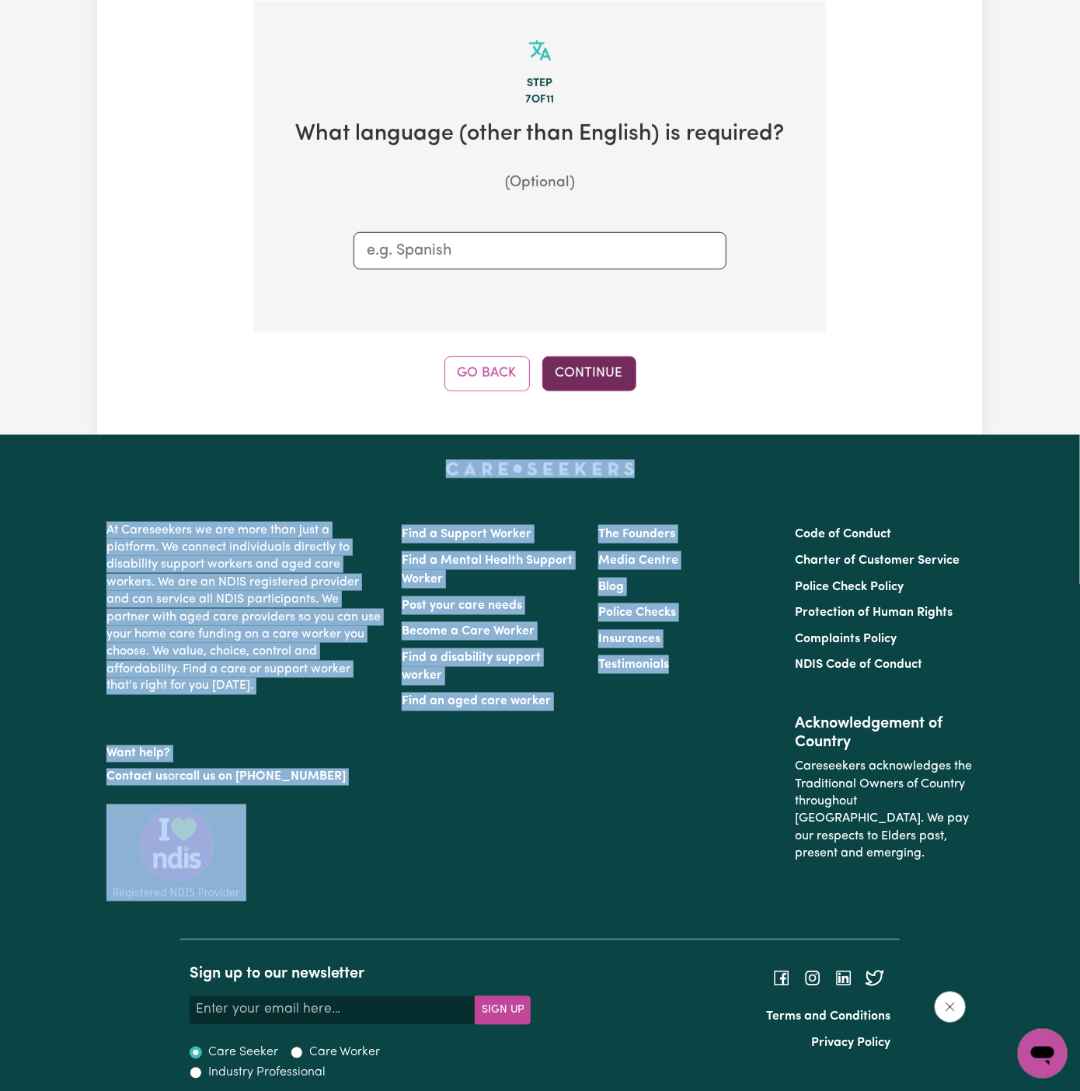
drag, startPoint x: 590, startPoint y: 753, endPoint x: 586, endPoint y: 374, distance: 378.3
click at [586, 374] on div "Menu About us How it works Safety & resources Blog AI Worker Match Post a job F…" at bounding box center [540, 350] width 1080 height 1506
click at [586, 374] on button "Continue" at bounding box center [589, 374] width 94 height 34
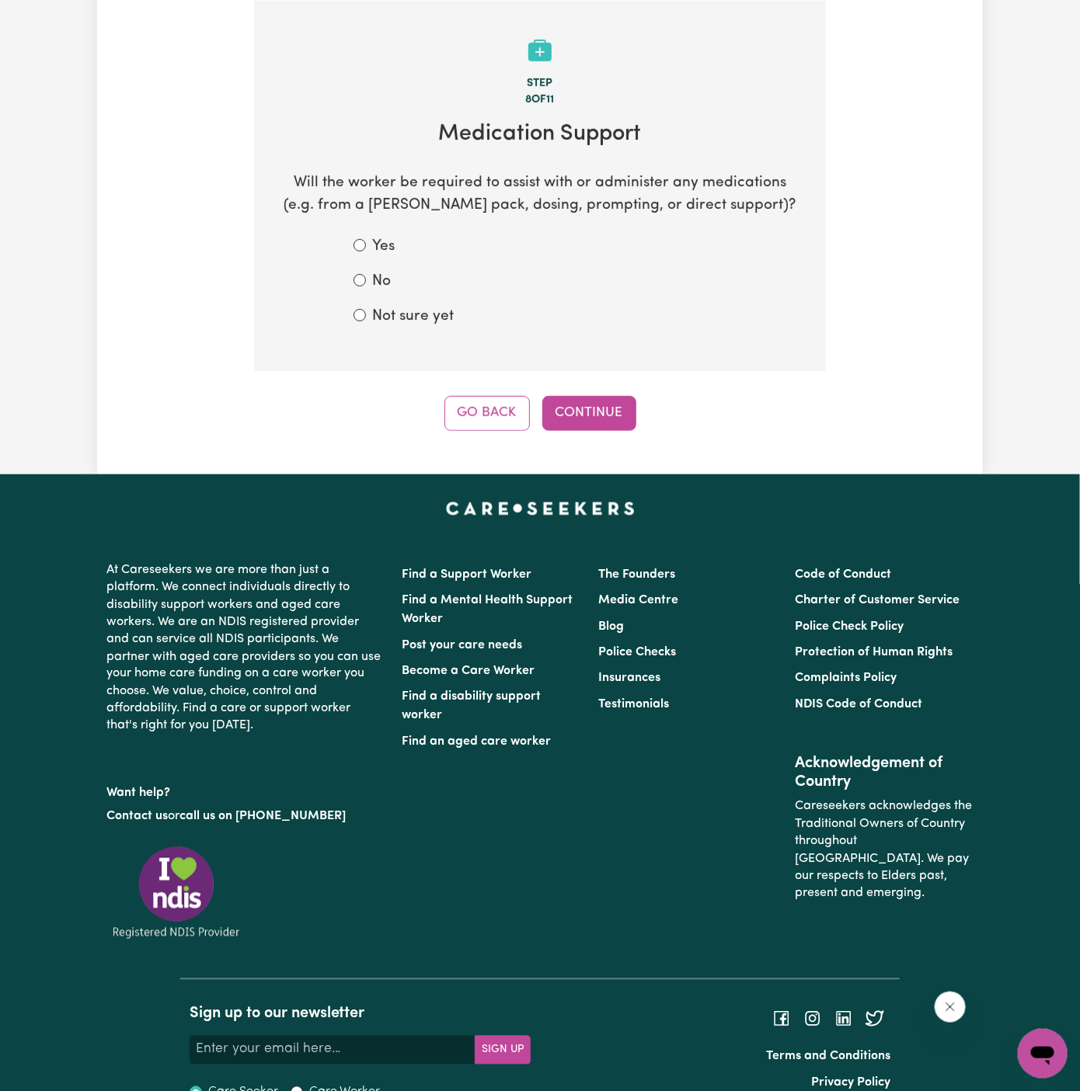
click at [412, 316] on label "Not sure yet" at bounding box center [413, 317] width 82 height 23
click at [366, 316] on input "Not sure yet" at bounding box center [359, 315] width 12 height 12
radio input "true"
click at [591, 415] on button "Continue" at bounding box center [589, 413] width 94 height 34
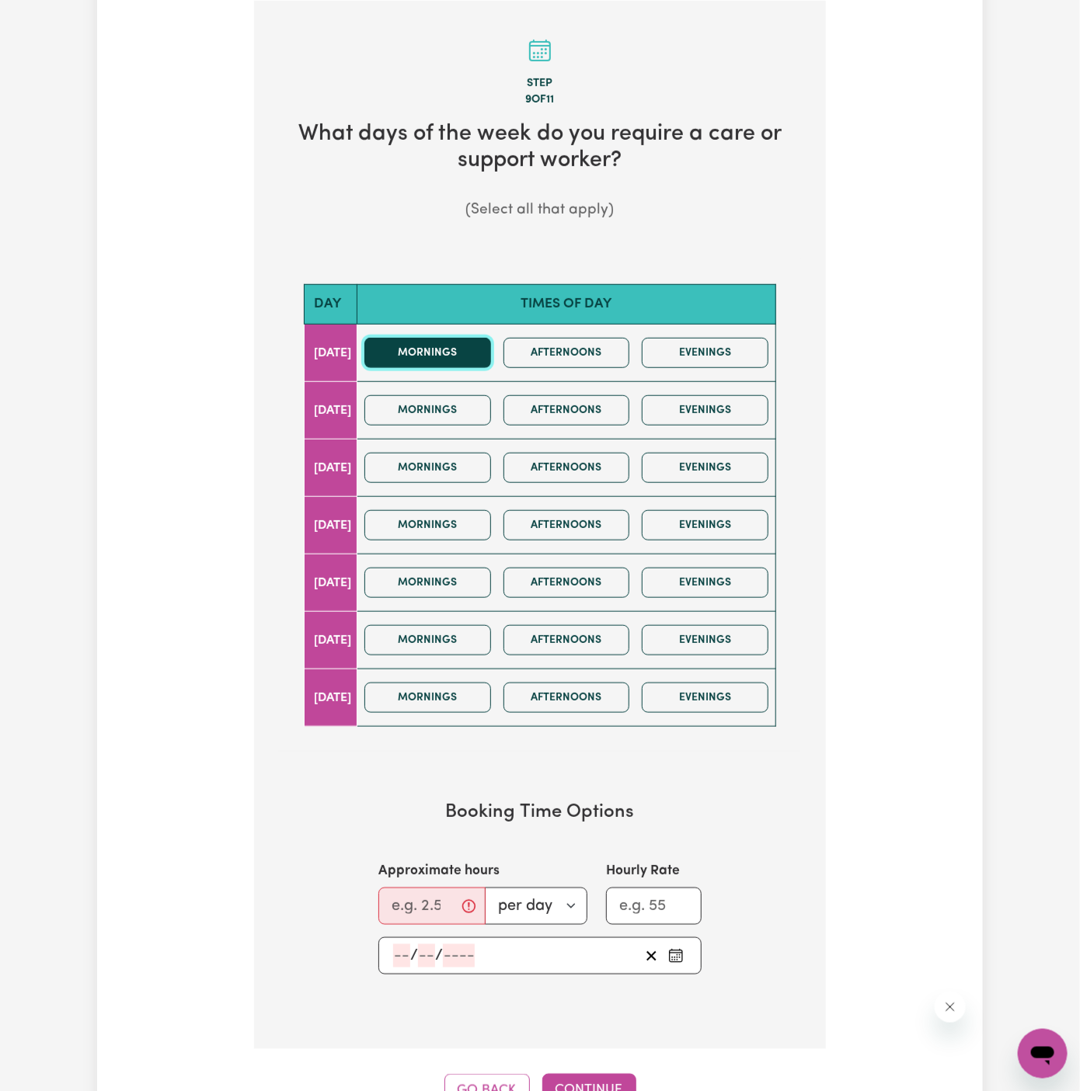
click at [482, 350] on button "Mornings" at bounding box center [427, 353] width 127 height 30
click at [554, 350] on button "Afternoons" at bounding box center [566, 353] width 127 height 30
click at [677, 362] on button "Evenings" at bounding box center [705, 353] width 127 height 30
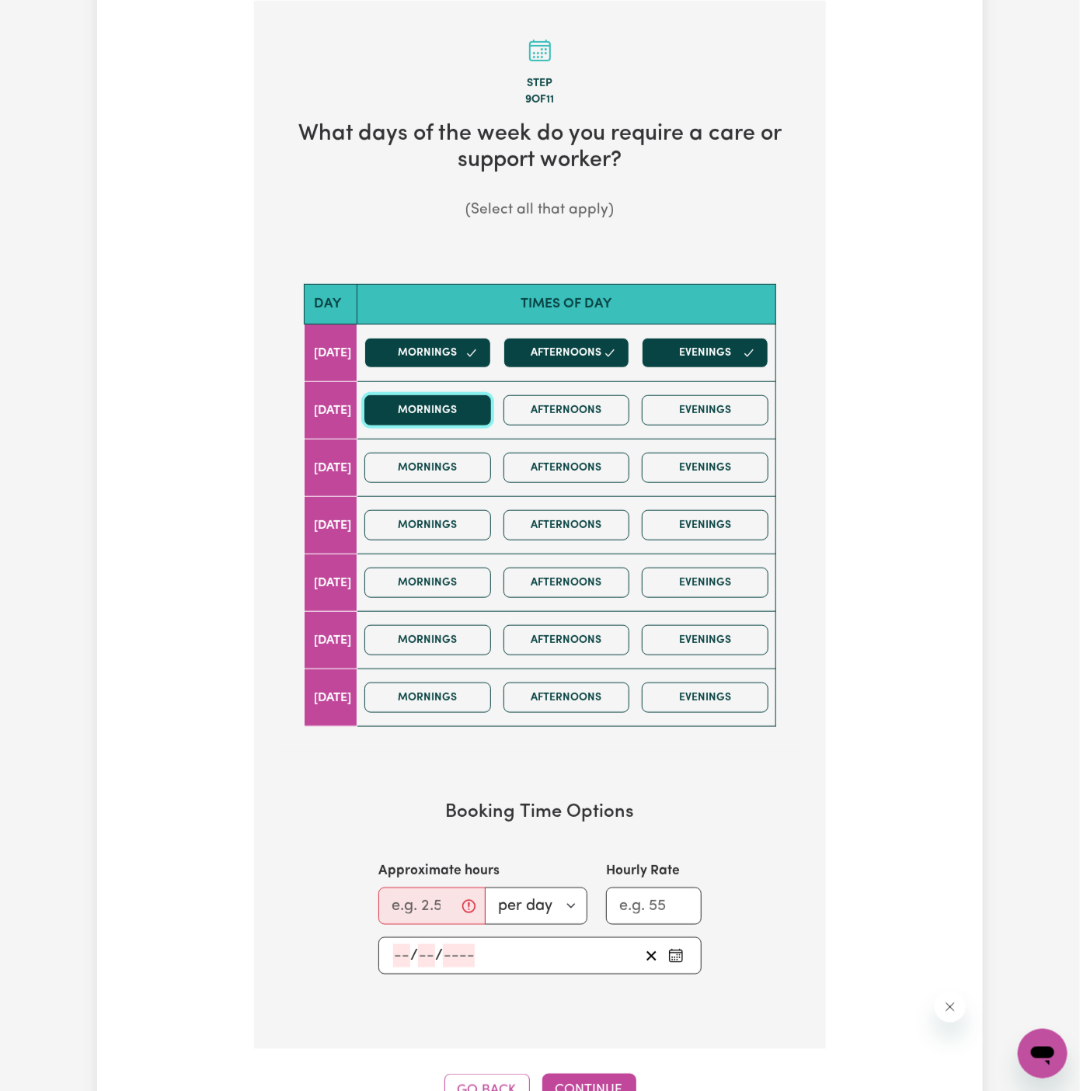
click at [466, 398] on button "Mornings" at bounding box center [427, 410] width 127 height 30
click at [594, 398] on button "Afternoons" at bounding box center [566, 410] width 127 height 30
click at [726, 413] on button "Evenings" at bounding box center [705, 410] width 127 height 30
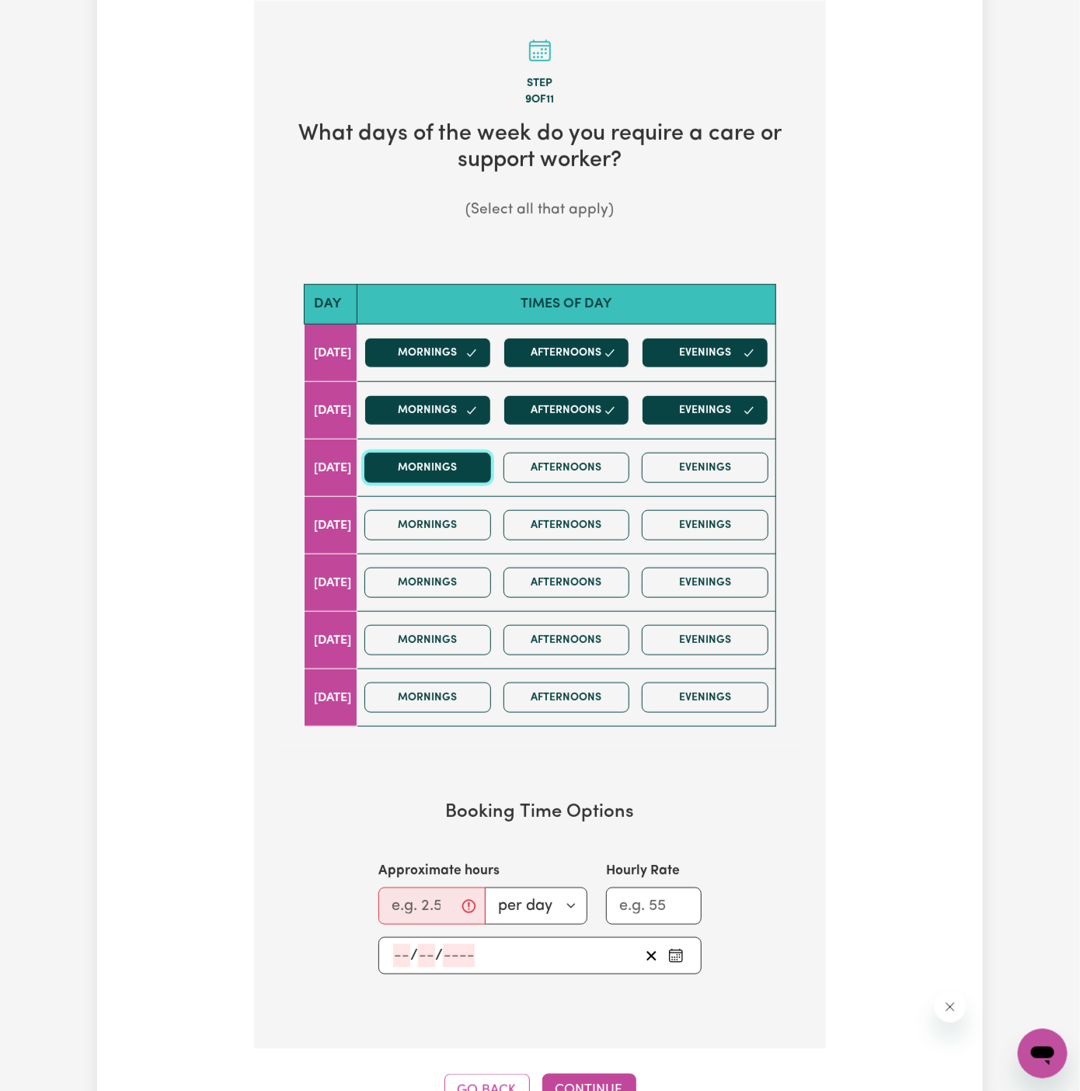
click at [475, 459] on button "Mornings" at bounding box center [427, 468] width 127 height 30
click at [607, 463] on button "Afternoons" at bounding box center [566, 468] width 127 height 30
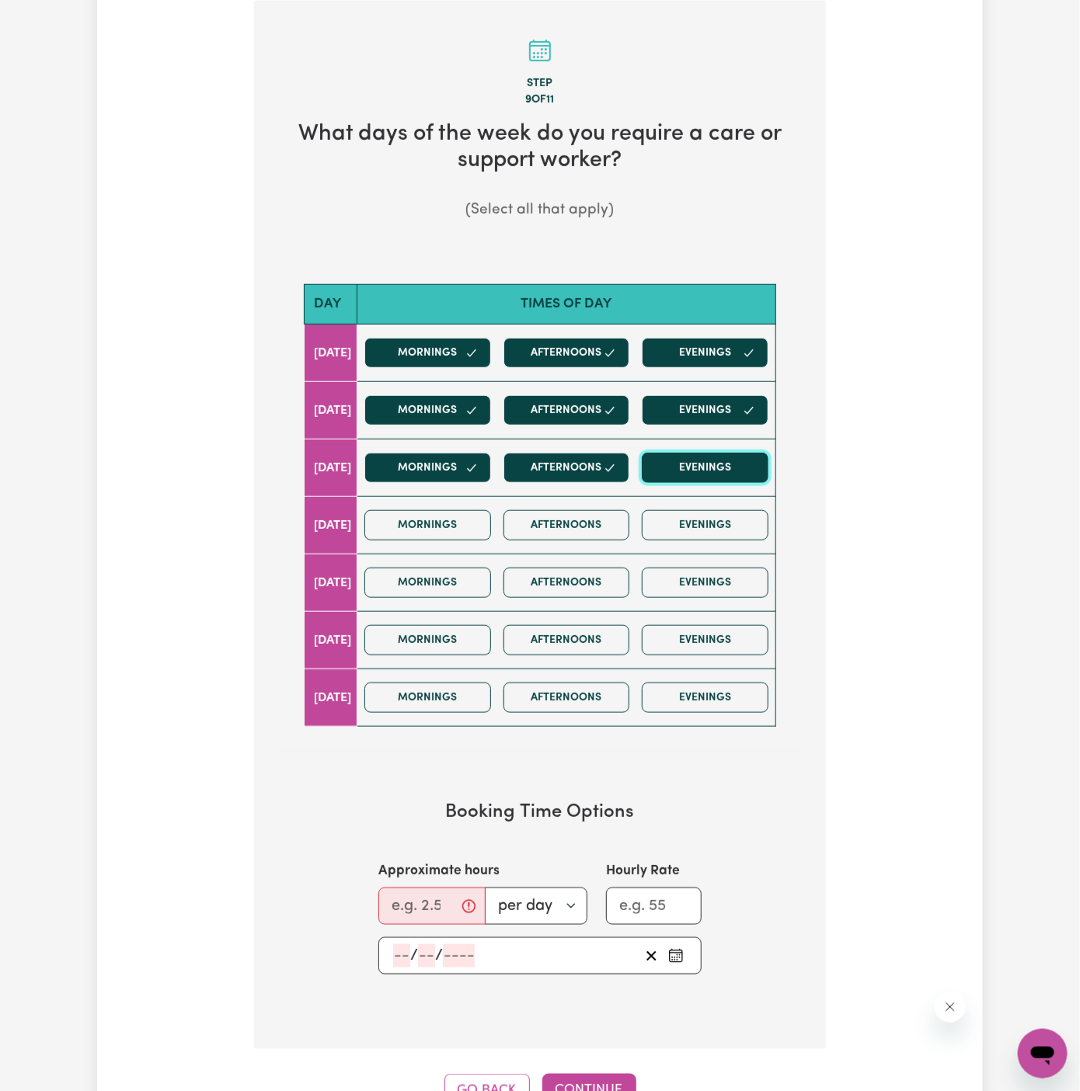
click at [686, 463] on button "Evenings" at bounding box center [705, 468] width 127 height 30
click at [466, 520] on button "Mornings" at bounding box center [427, 525] width 127 height 30
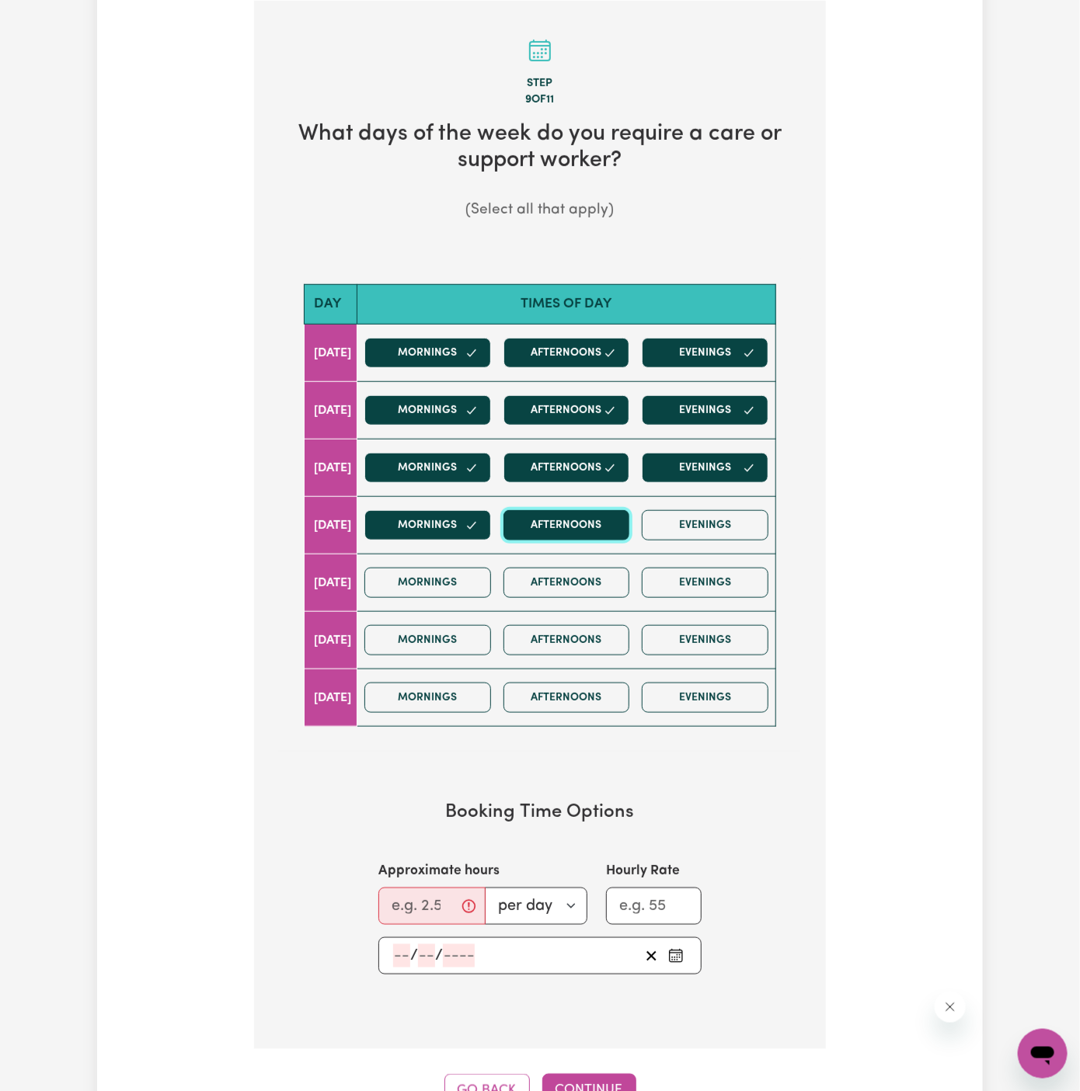
click at [571, 526] on button "Afternoons" at bounding box center [566, 525] width 127 height 30
click at [489, 568] on button "Mornings" at bounding box center [427, 583] width 127 height 30
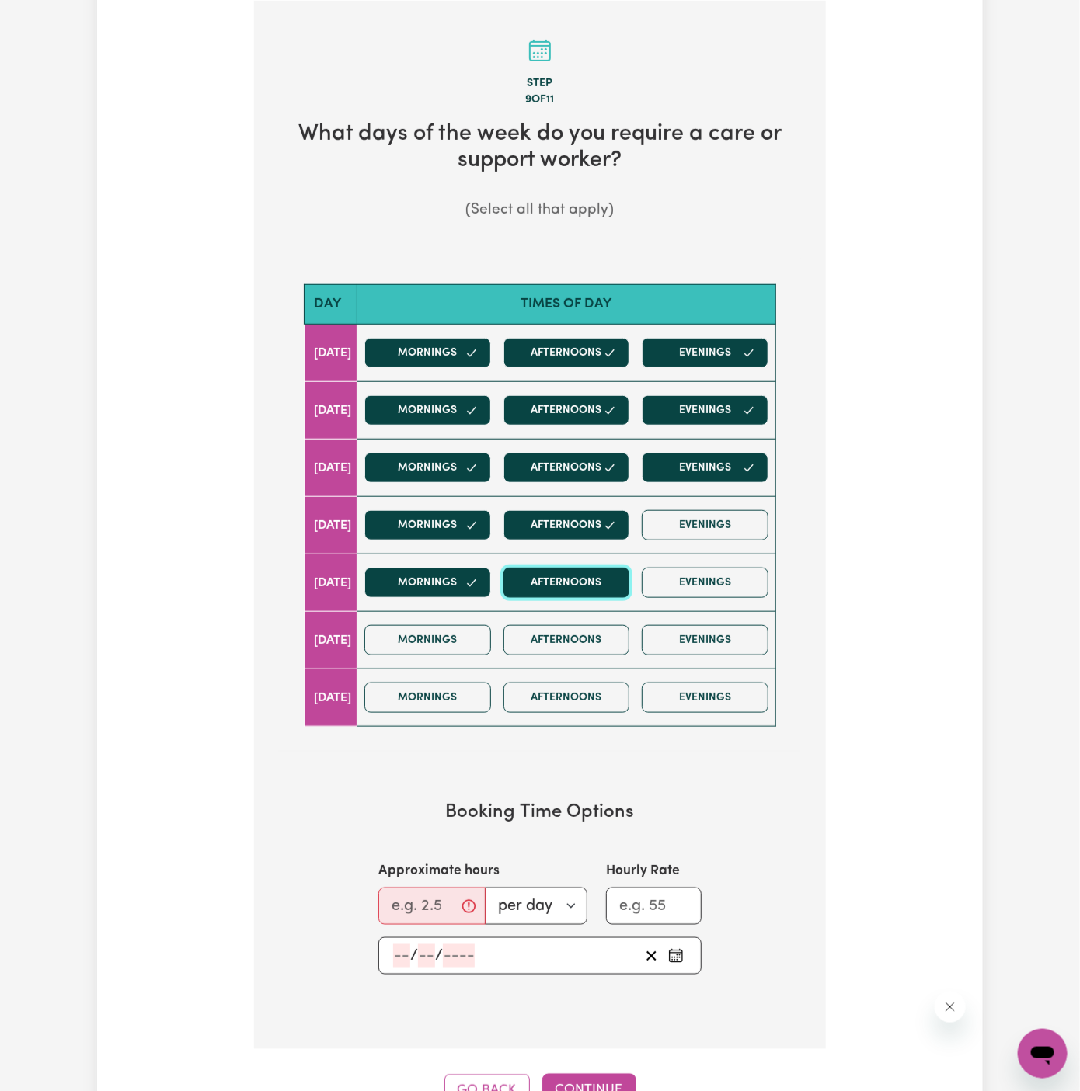
click at [552, 582] on button "Afternoons" at bounding box center [566, 583] width 127 height 30
click at [491, 625] on button "Mornings" at bounding box center [427, 640] width 127 height 30
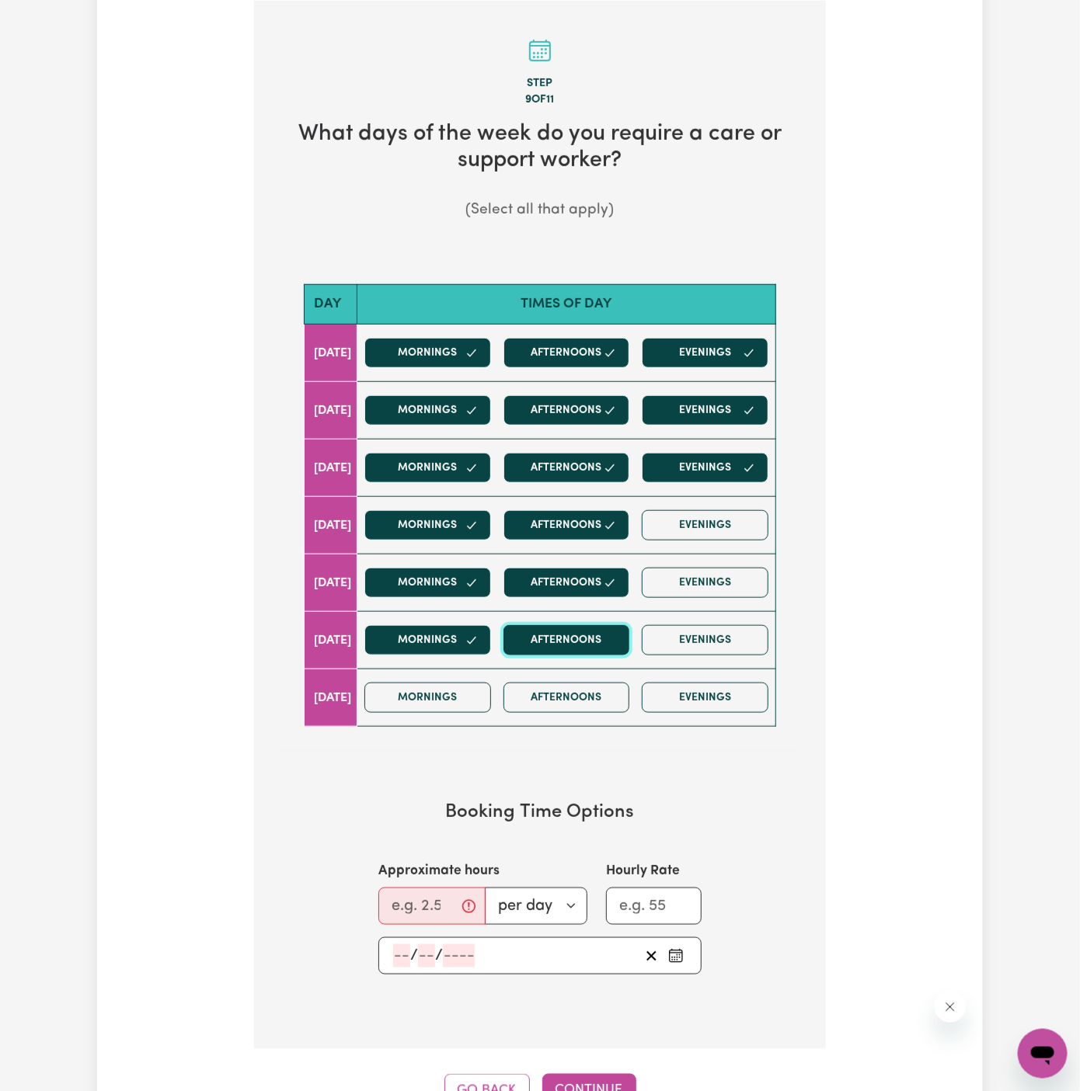
click at [591, 630] on button "Afternoons" at bounding box center [566, 640] width 127 height 30
drag, startPoint x: 483, startPoint y: 673, endPoint x: 532, endPoint y: 676, distance: 49.0
click at [485, 673] on div "Mornings Afternoons Evenings" at bounding box center [566, 697] width 416 height 55
click at [533, 676] on div "Mornings Afternoons Evenings" at bounding box center [566, 697] width 416 height 55
click at [513, 688] on div "Mornings Afternoons Evenings" at bounding box center [566, 697] width 416 height 55
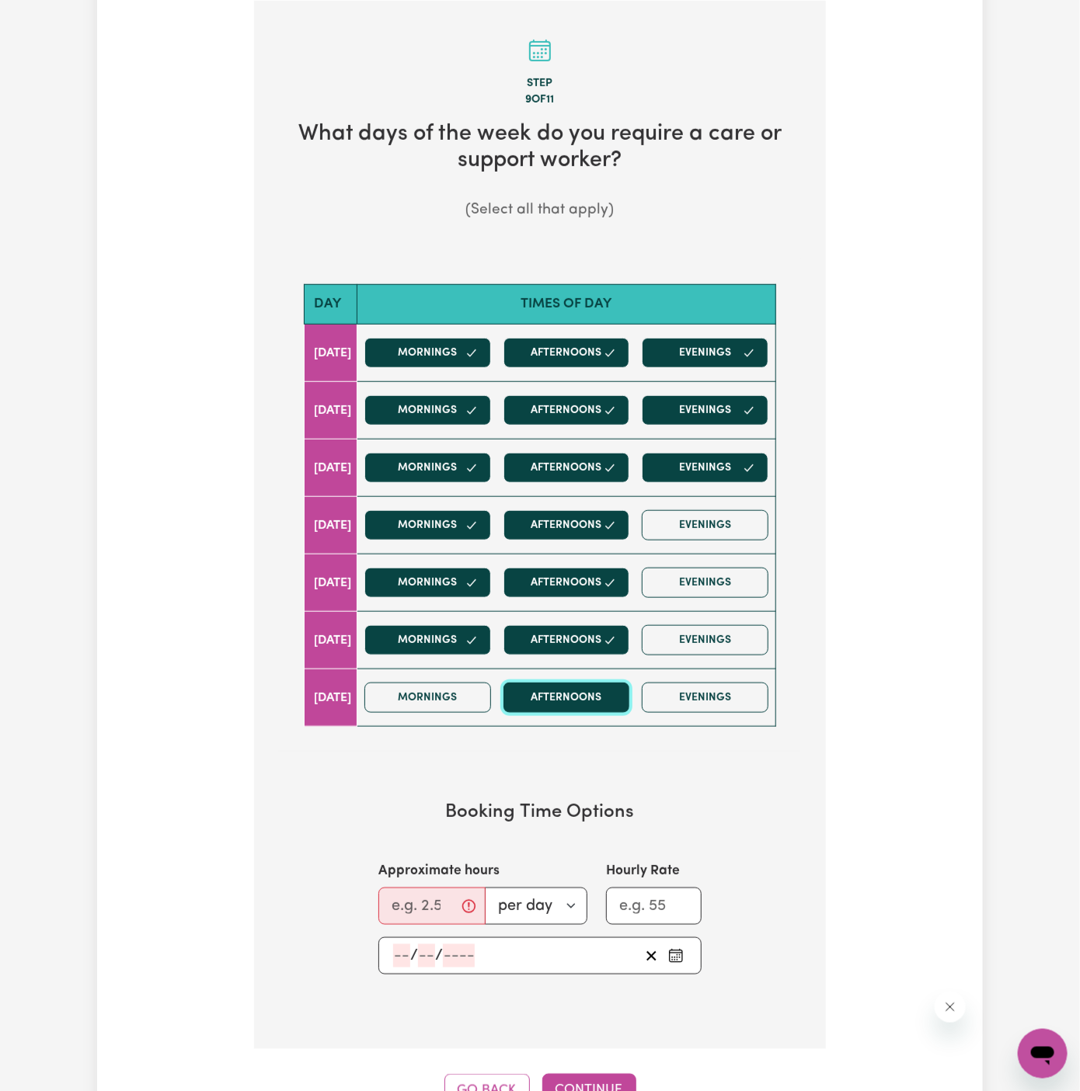
click at [607, 689] on button "Afternoons" at bounding box center [566, 698] width 127 height 30
click at [680, 689] on button "Evenings" at bounding box center [705, 698] width 127 height 30
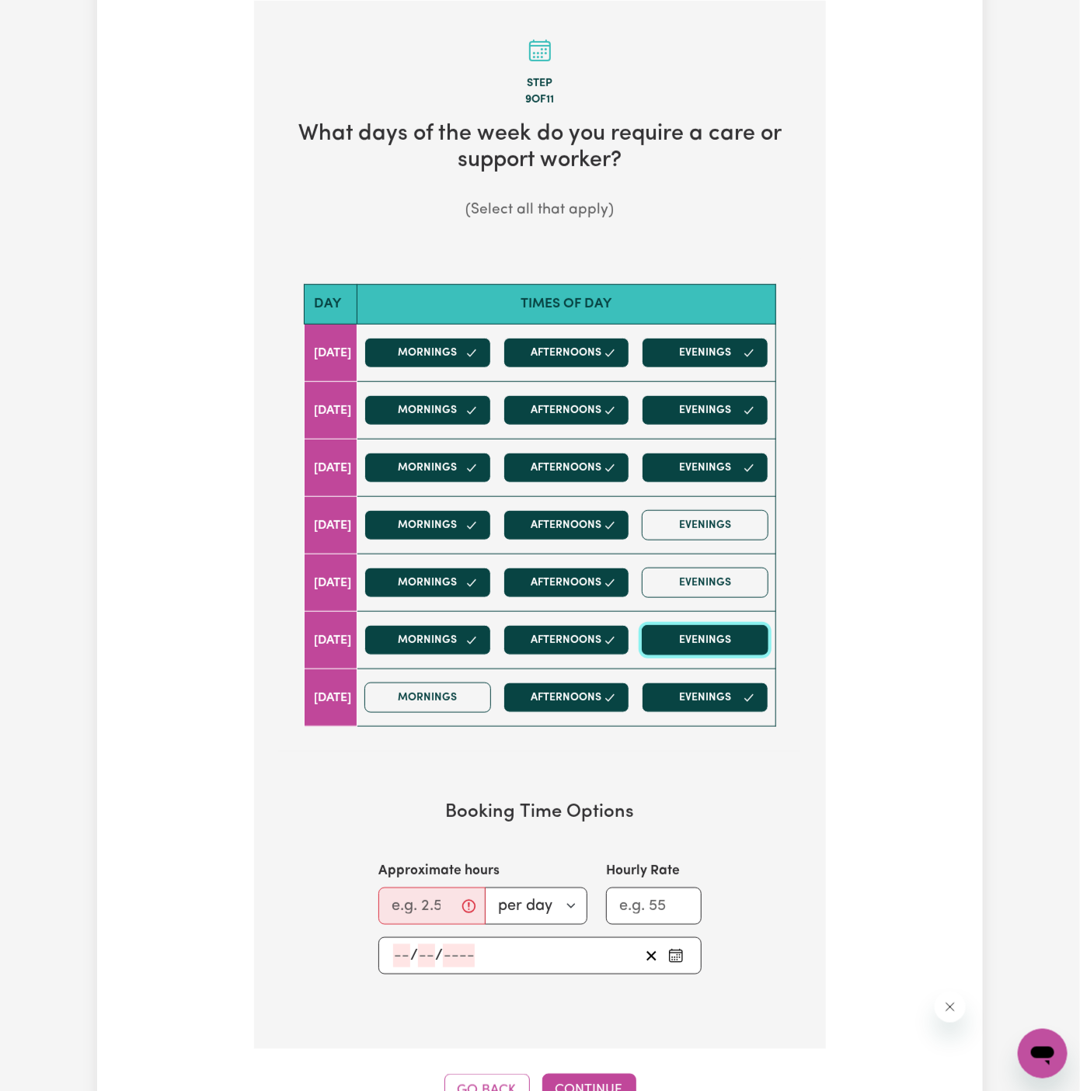
click at [708, 625] on button "Evenings" at bounding box center [705, 640] width 127 height 30
click at [719, 533] on button "Evenings" at bounding box center [705, 525] width 127 height 30
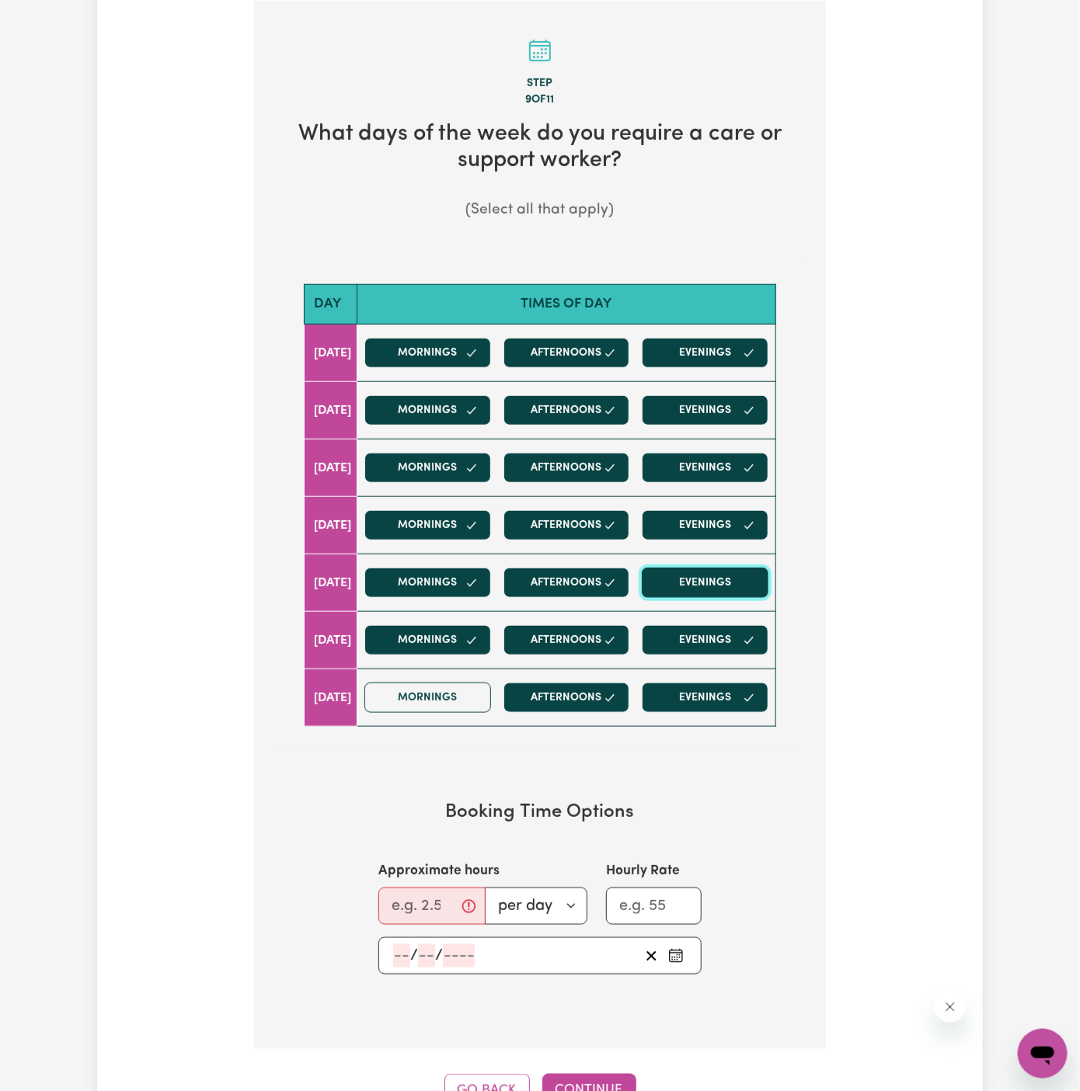
click at [716, 579] on button "Evenings" at bounding box center [705, 583] width 127 height 30
click at [458, 689] on button "Mornings" at bounding box center [427, 698] width 127 height 30
click at [402, 896] on input "Approximate hours" at bounding box center [431, 906] width 107 height 37
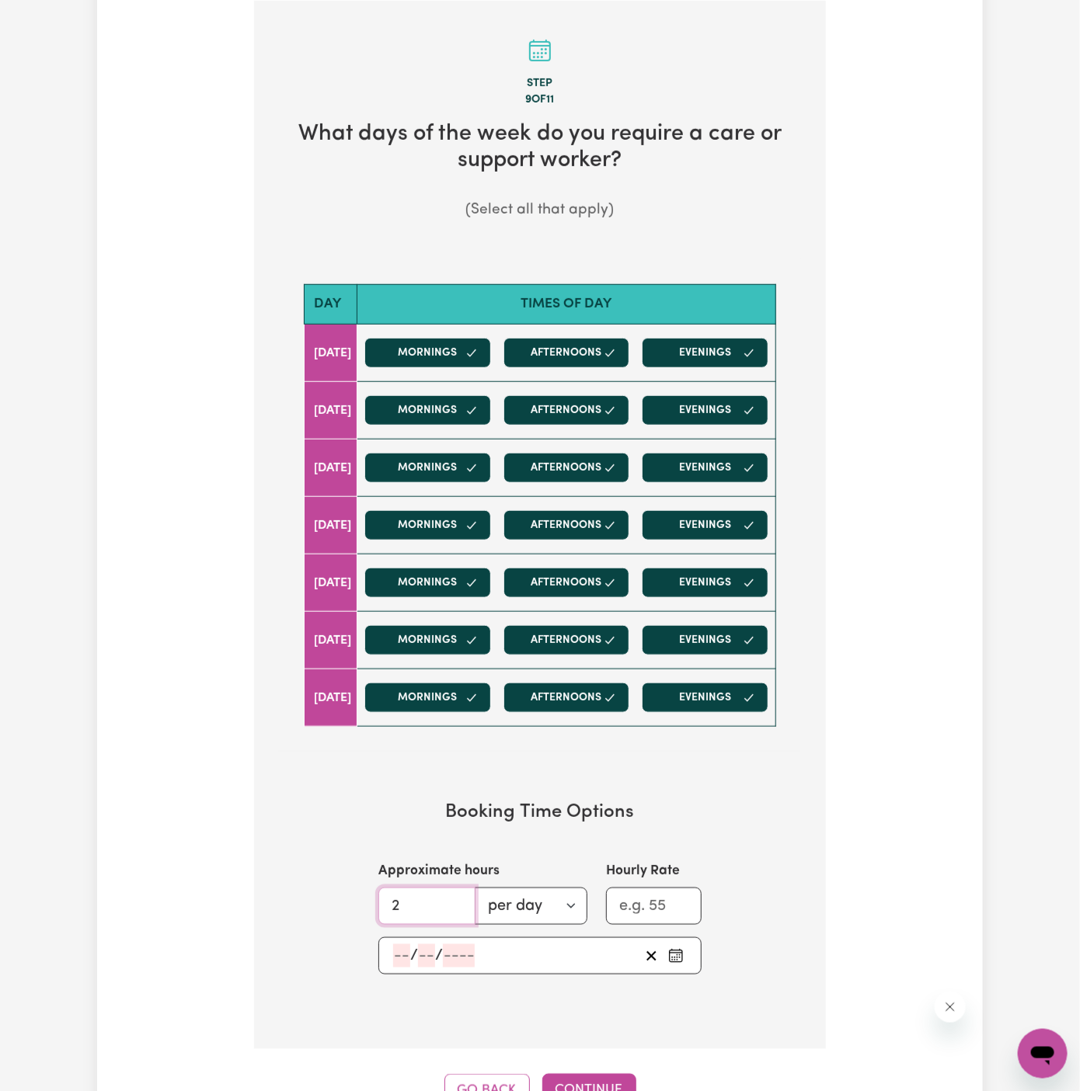
type input "2"
click at [395, 946] on input "number" at bounding box center [401, 956] width 17 height 23
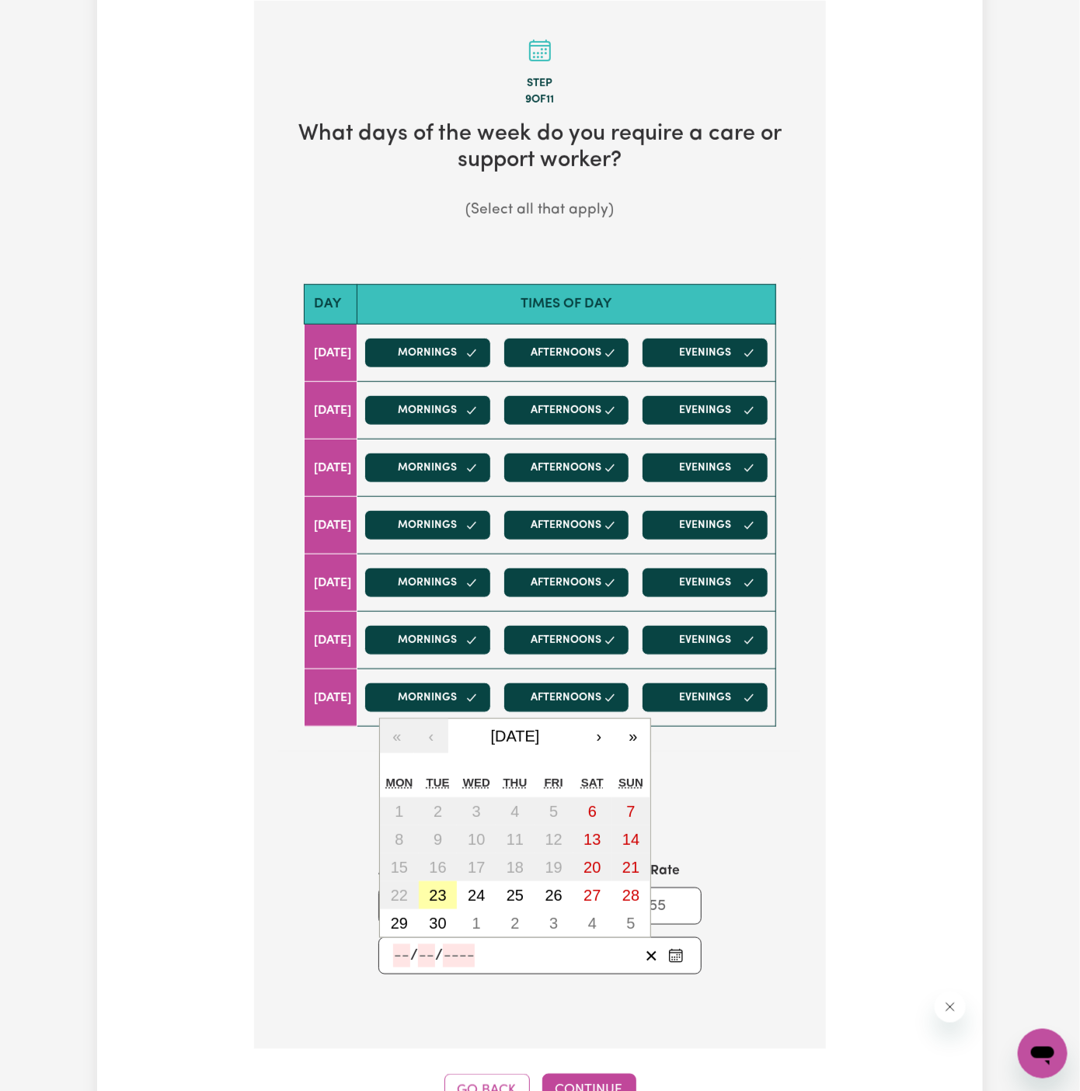
click at [444, 889] on abbr "23" at bounding box center [437, 895] width 17 height 17
type input "[DATE]"
type input "23"
type input "9"
type input "2025"
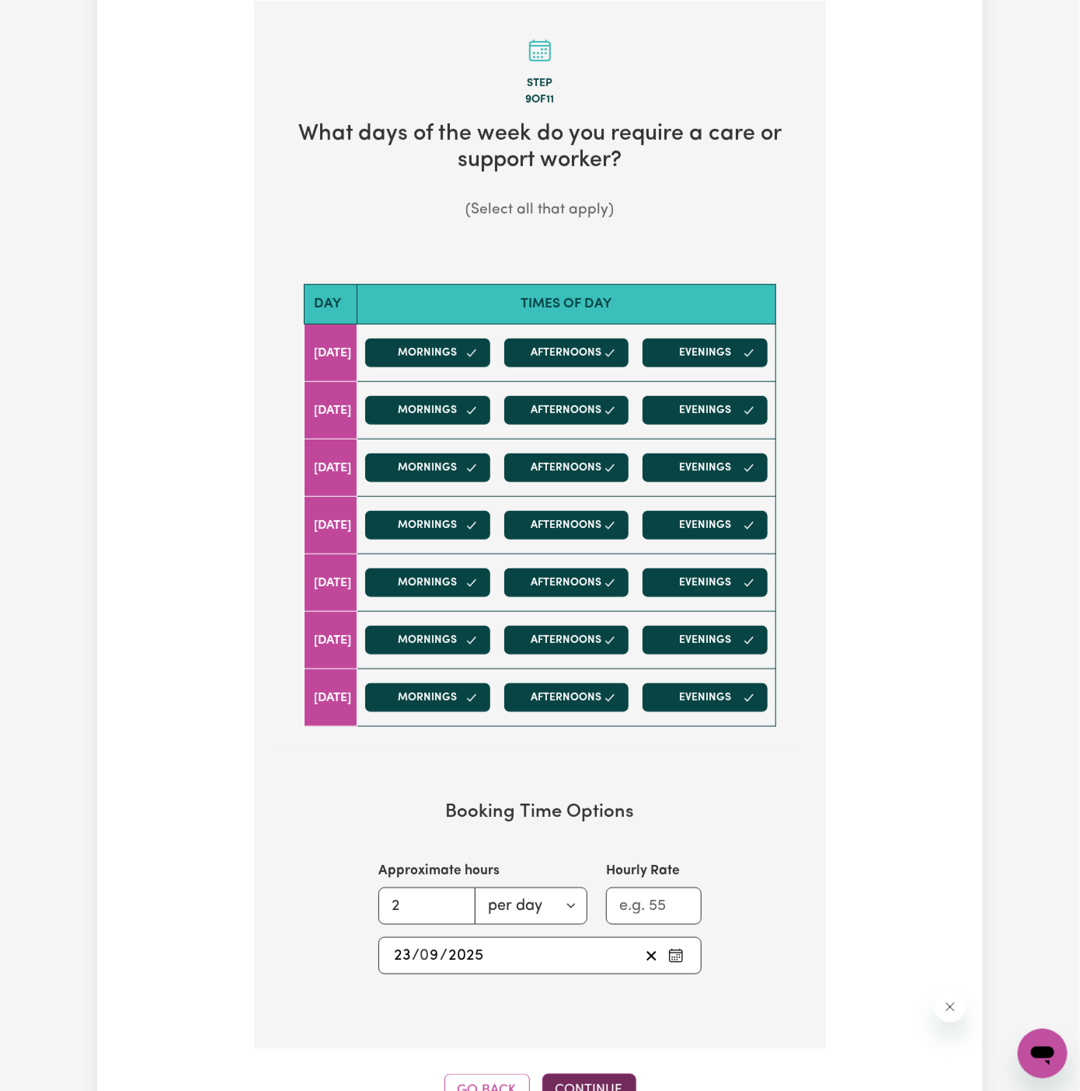
click at [589, 1081] on button "Continue" at bounding box center [589, 1091] width 94 height 34
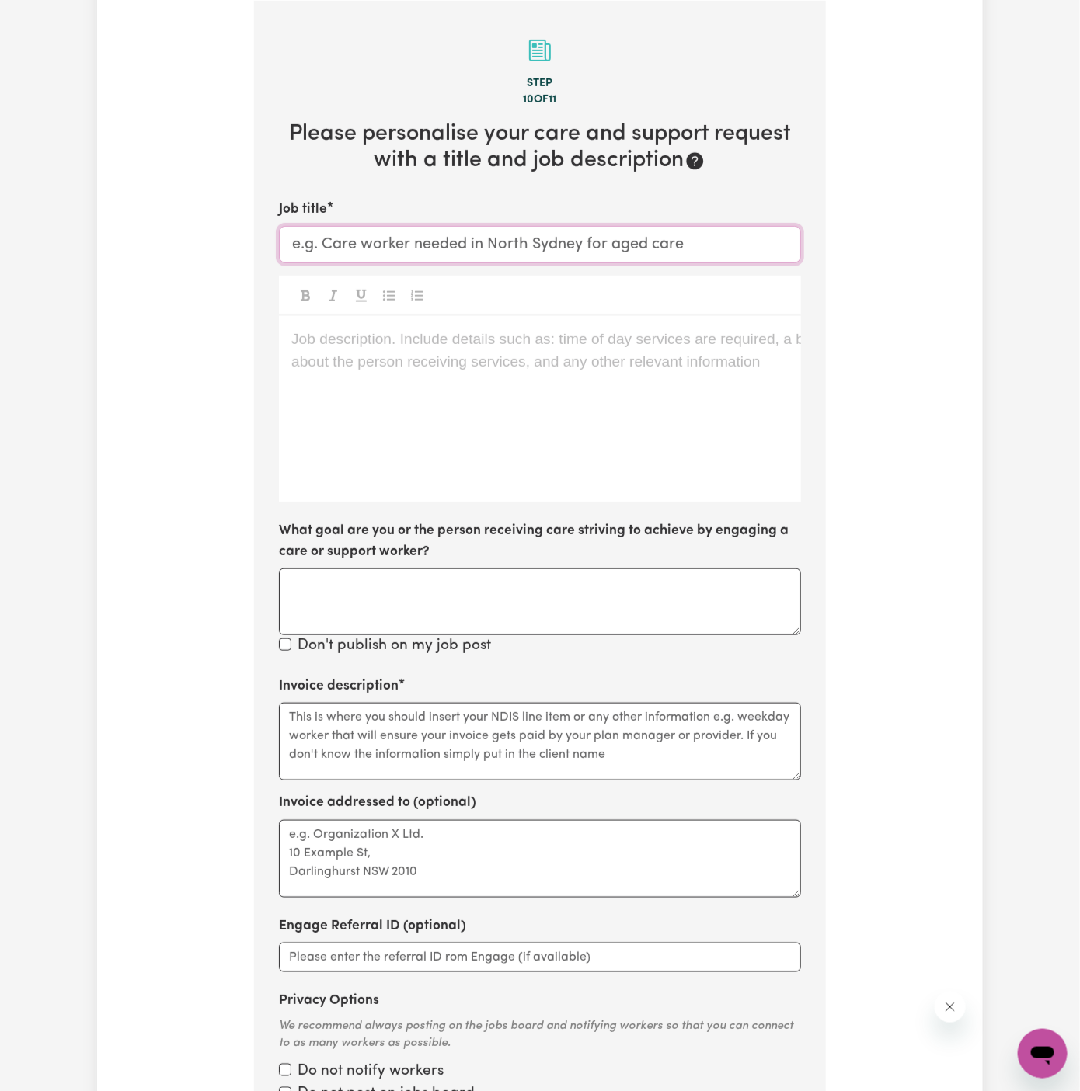
click at [680, 235] on input "Job title" at bounding box center [540, 244] width 522 height 37
paste input "[DEMOGRAPHIC_DATA] Support Worker Needed in [GEOGRAPHIC_DATA][PERSON_NAME], [GE…"
type input "[DEMOGRAPHIC_DATA] Support Worker Needed in [GEOGRAPHIC_DATA][PERSON_NAME], [GE…"
click at [366, 396] on div "Job description. Include details such as: time of day services are required, a …" at bounding box center [540, 409] width 522 height 186
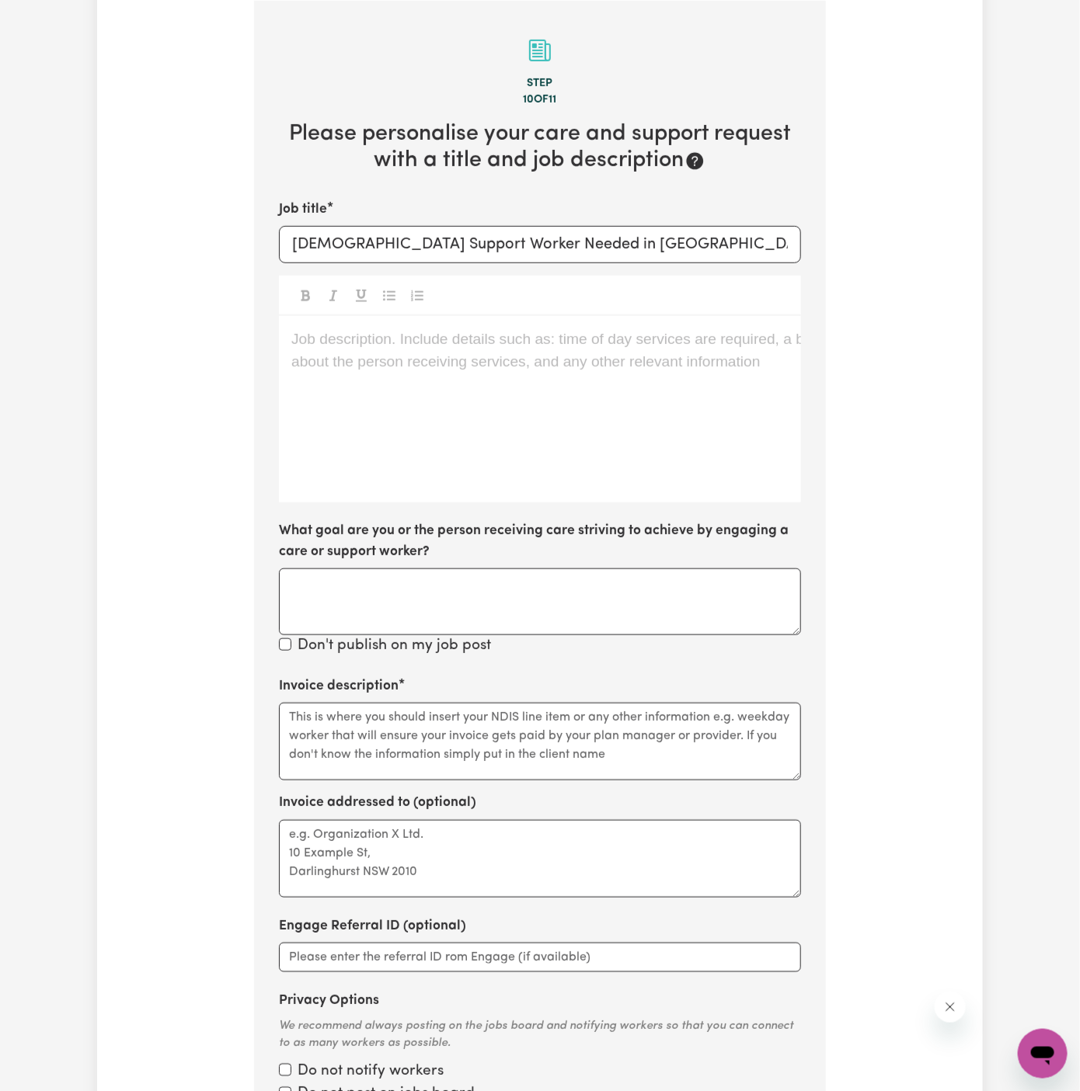
click at [366, 396] on div "Job description. Include details such as: time of day services are required, a …" at bounding box center [540, 409] width 522 height 186
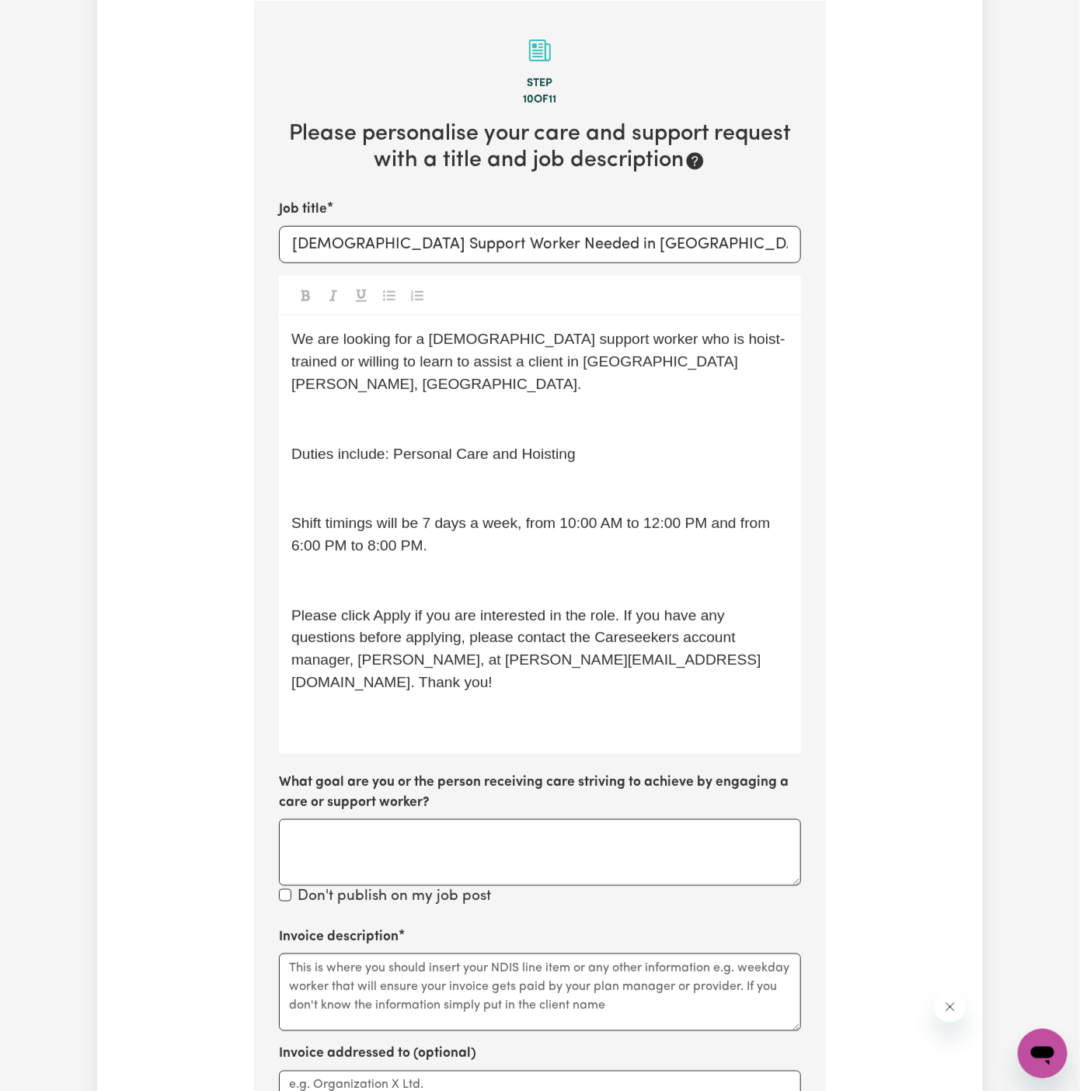
click at [371, 409] on p "﻿" at bounding box center [539, 420] width 497 height 23
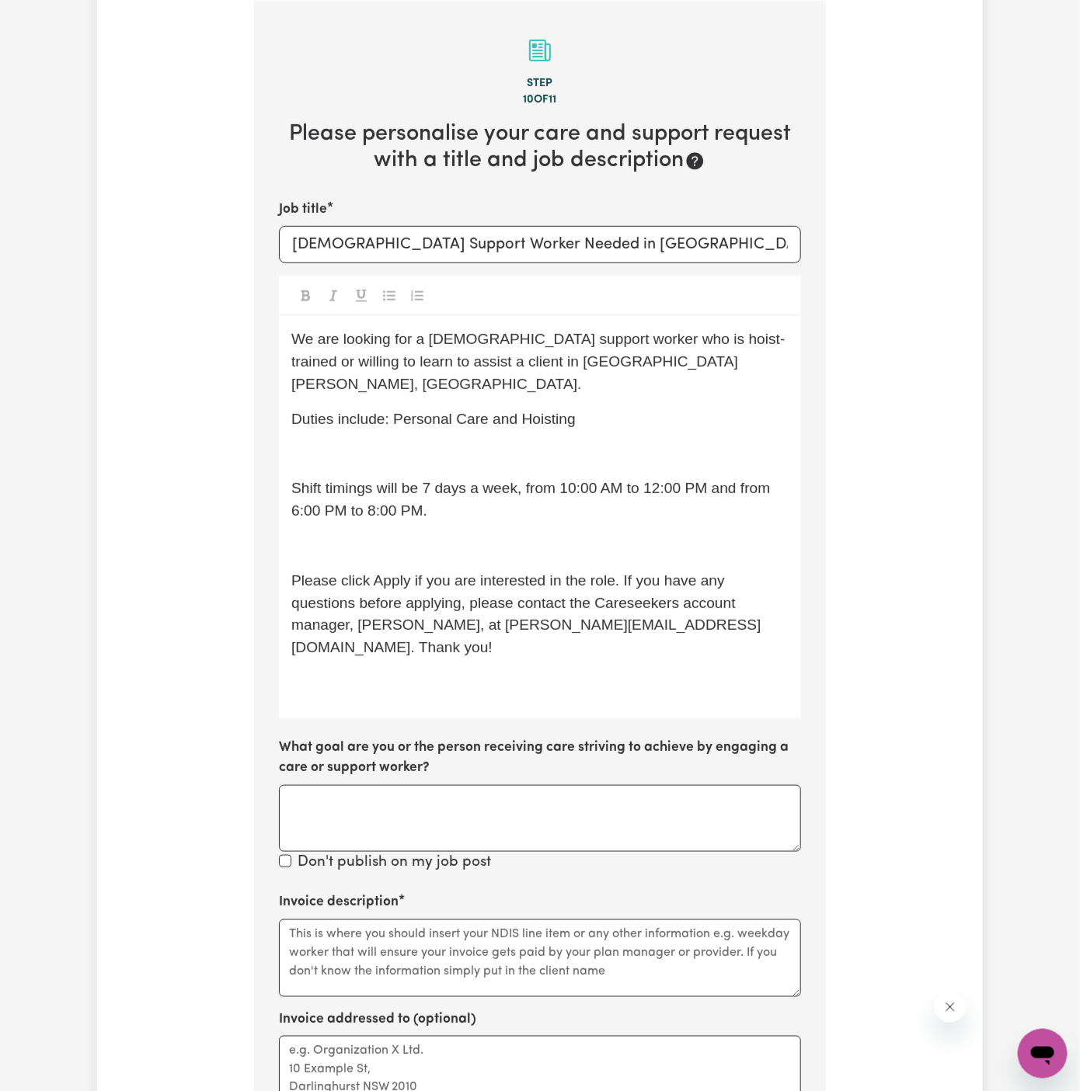
click at [374, 415] on div "We are looking for a [DEMOGRAPHIC_DATA] support worker who is hoist-trained or …" at bounding box center [540, 517] width 522 height 402
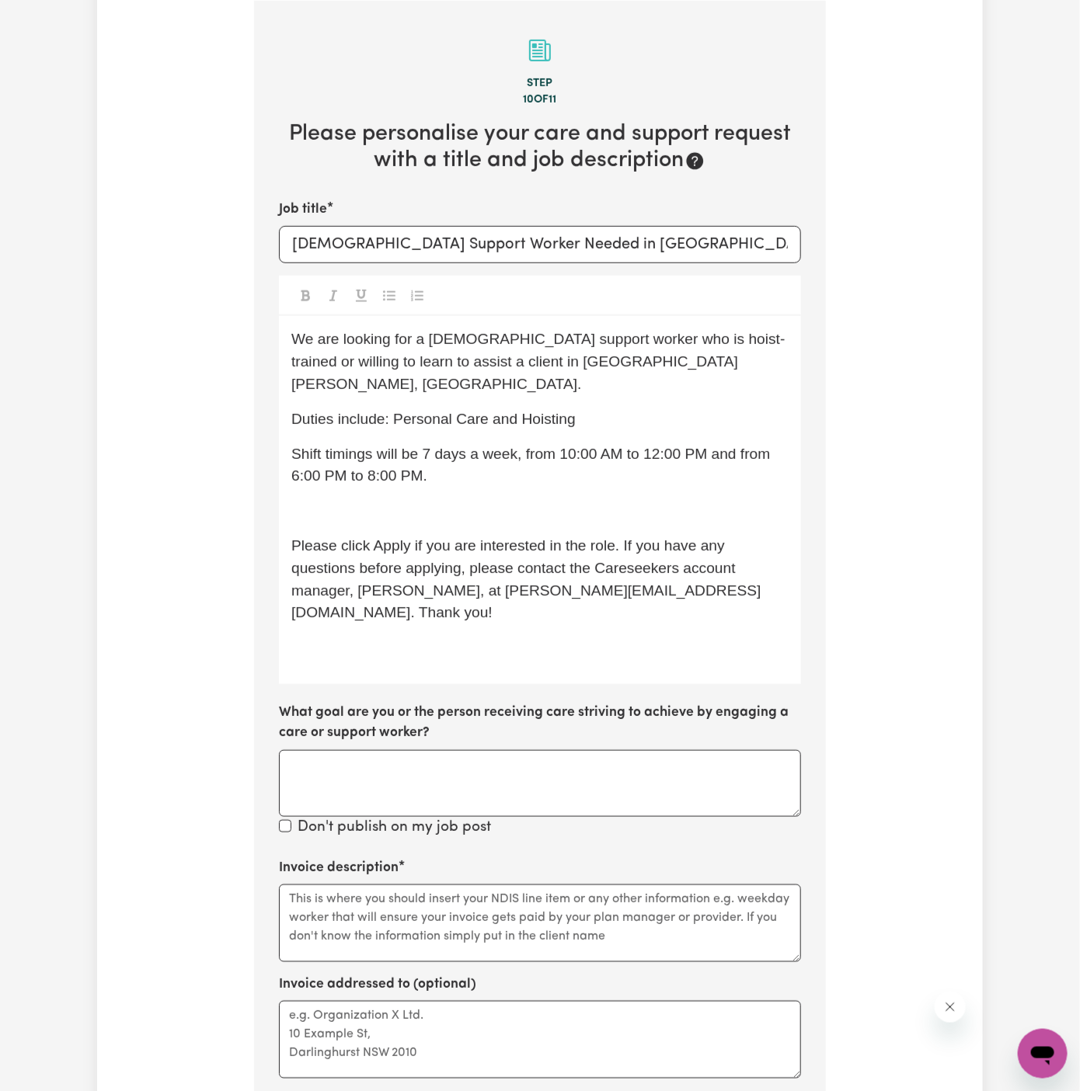
click at [391, 475] on div "We are looking for a [DEMOGRAPHIC_DATA] support worker who is hoist-trained or …" at bounding box center [540, 500] width 522 height 368
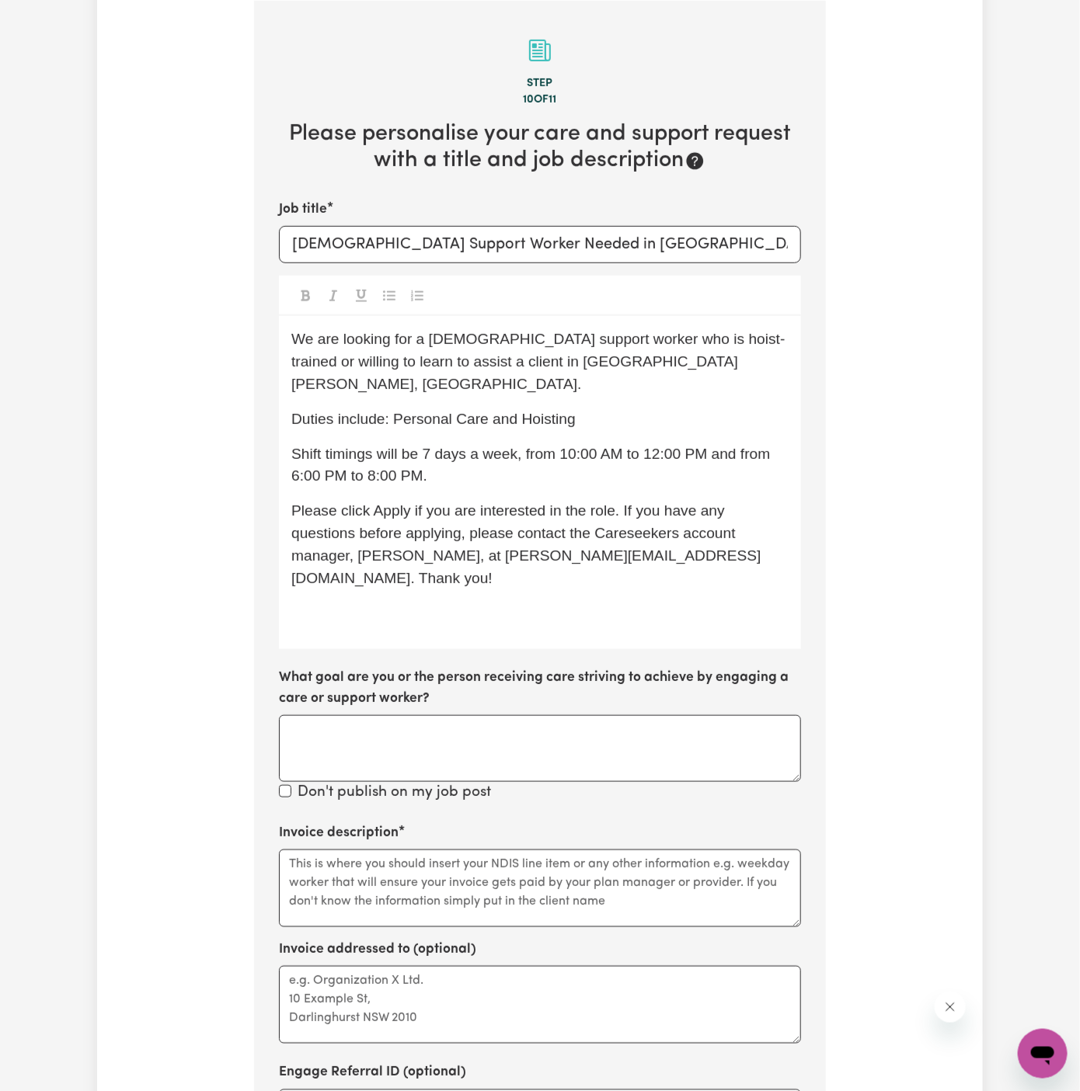
click at [634, 597] on div "We are looking for a [DEMOGRAPHIC_DATA] support worker who is hoist-trained or …" at bounding box center [540, 482] width 522 height 333
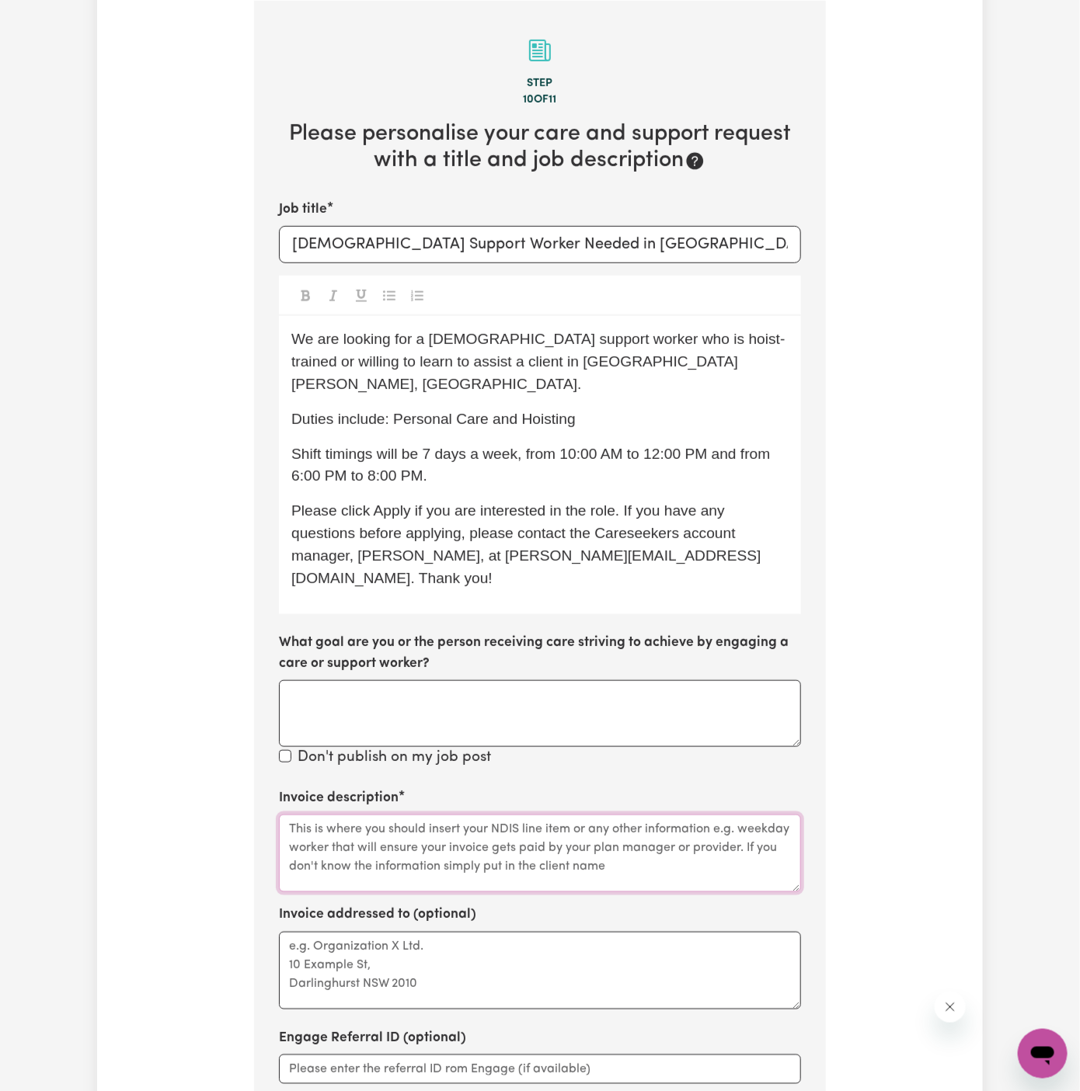
click at [492, 815] on textarea "Invoice description" at bounding box center [540, 854] width 522 height 78
paste textarea "Personal Care, and Hoisting"
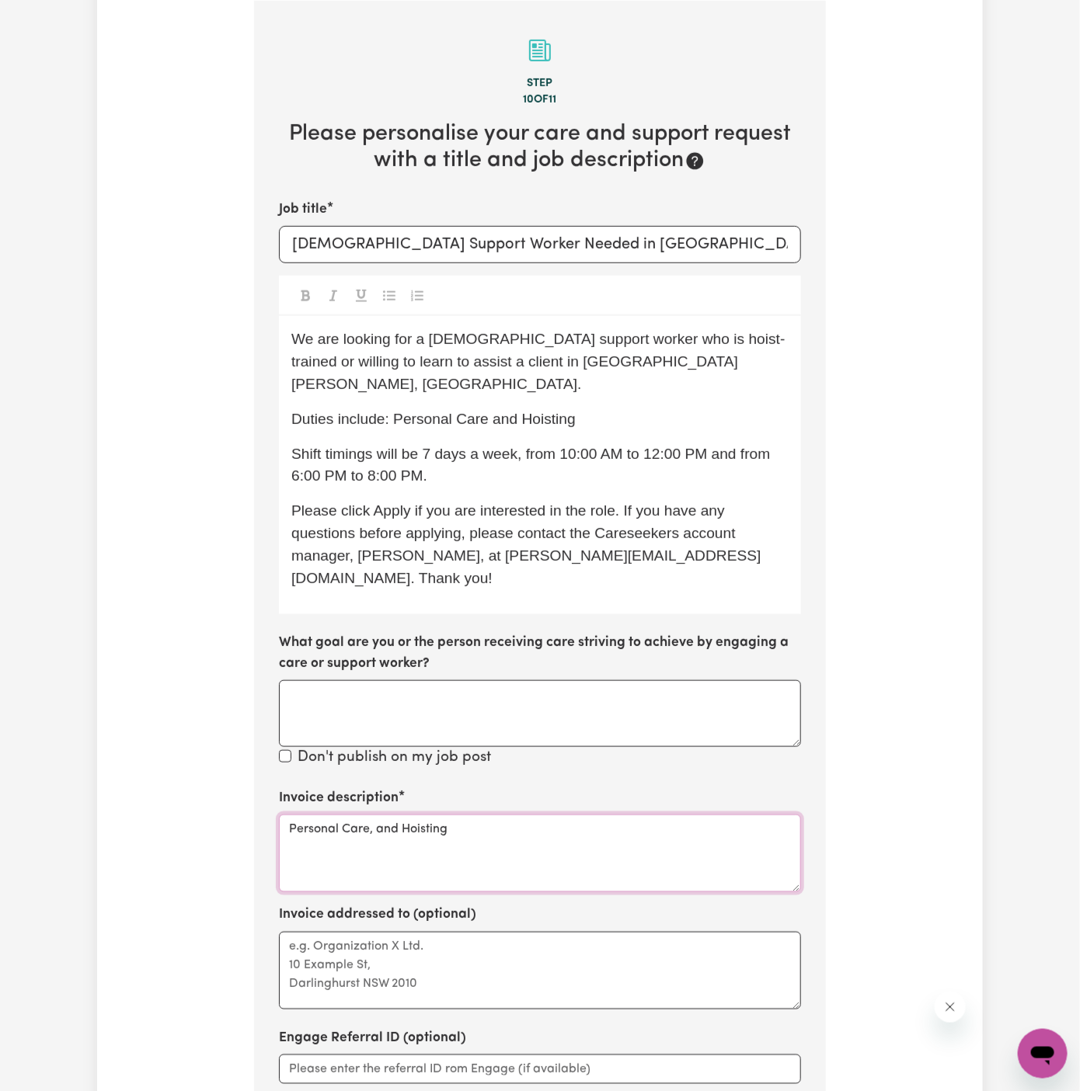
type textarea "Personal Care, and Hoisting"
click at [486, 932] on textarea "Invoice addressed to (optional)" at bounding box center [540, 971] width 522 height 78
paste textarea "c/o Caring Harbour"
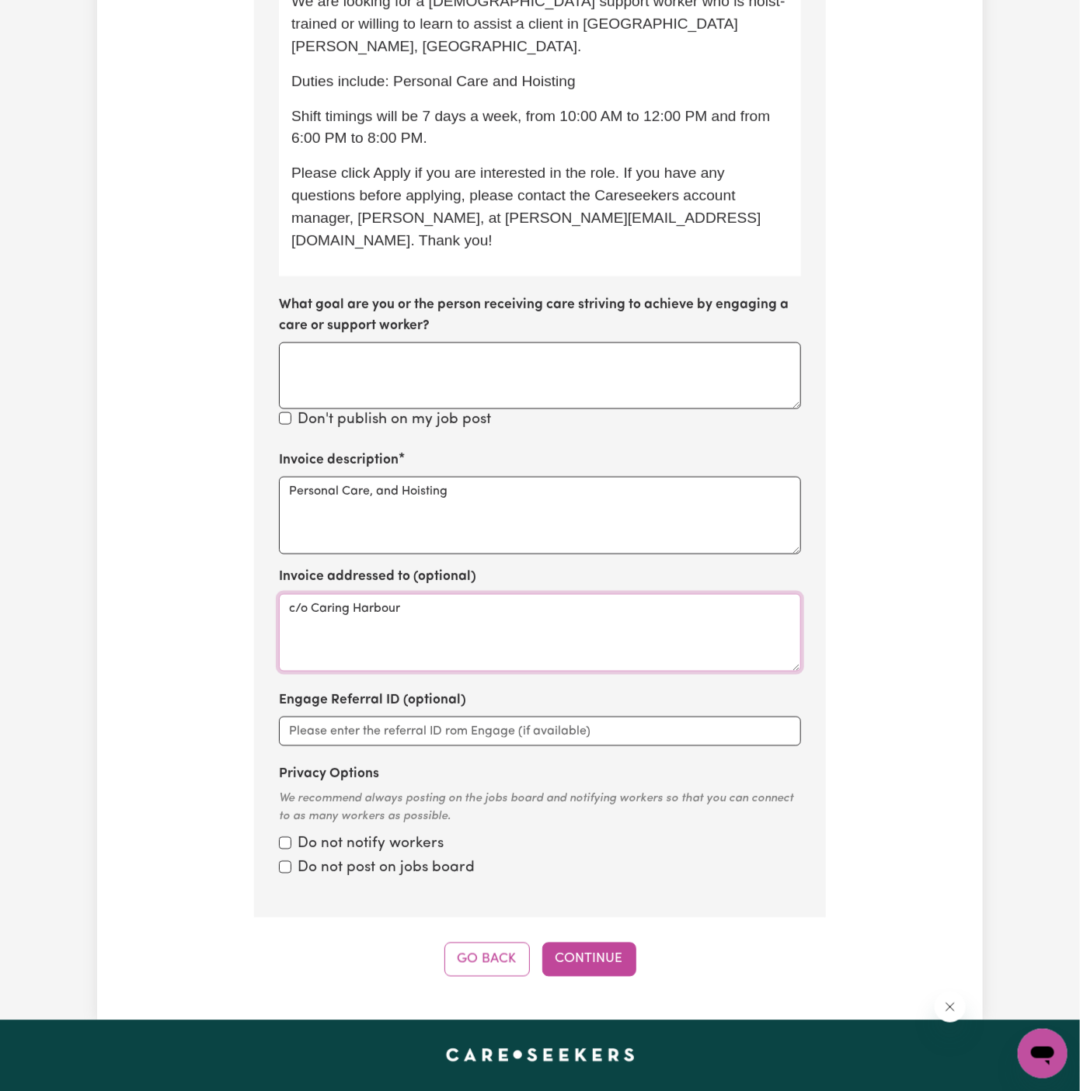
scroll to position [885, 0]
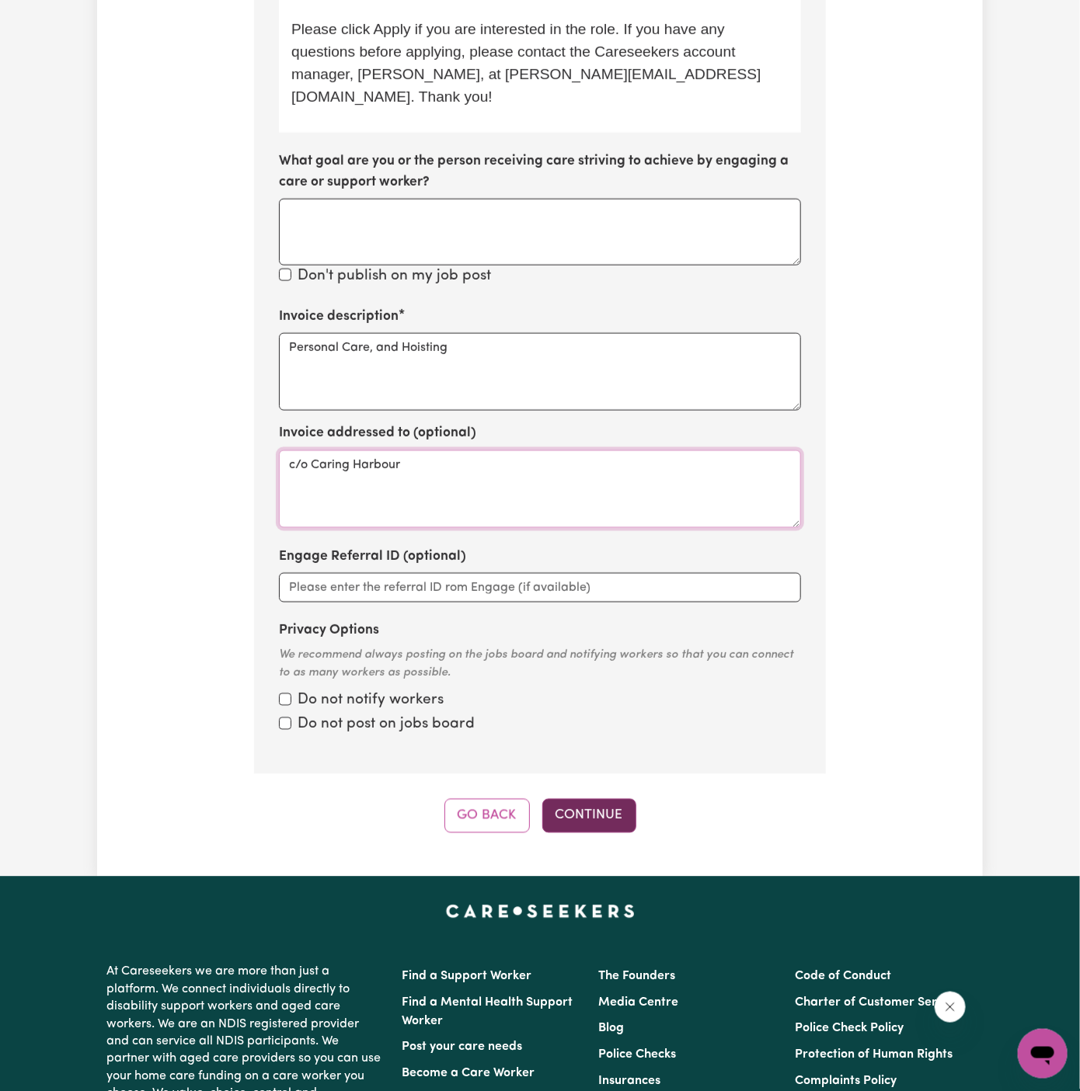
type textarea "c/o Caring Harbour"
click at [596, 799] on button "Continue" at bounding box center [589, 816] width 94 height 34
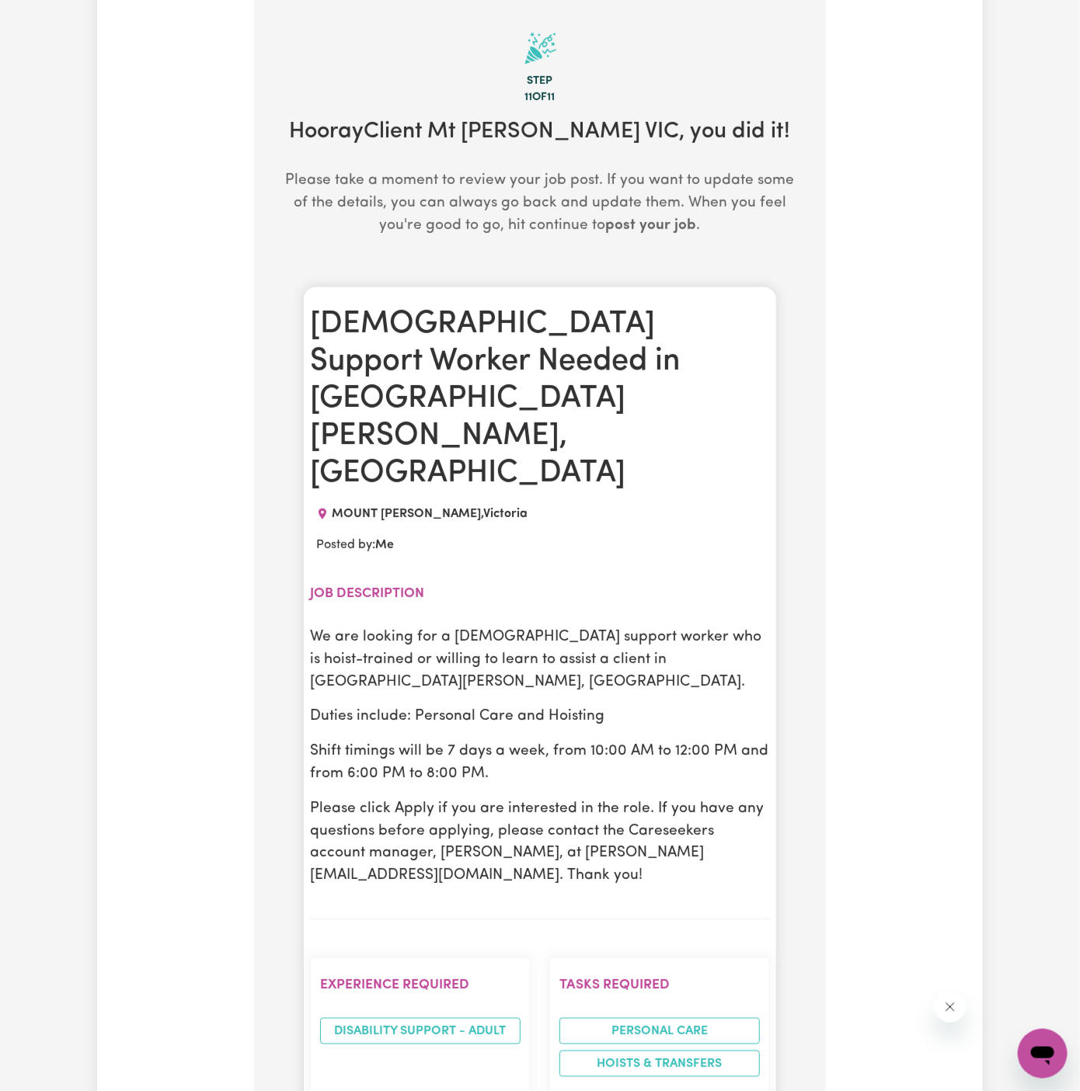
scroll to position [403, 0]
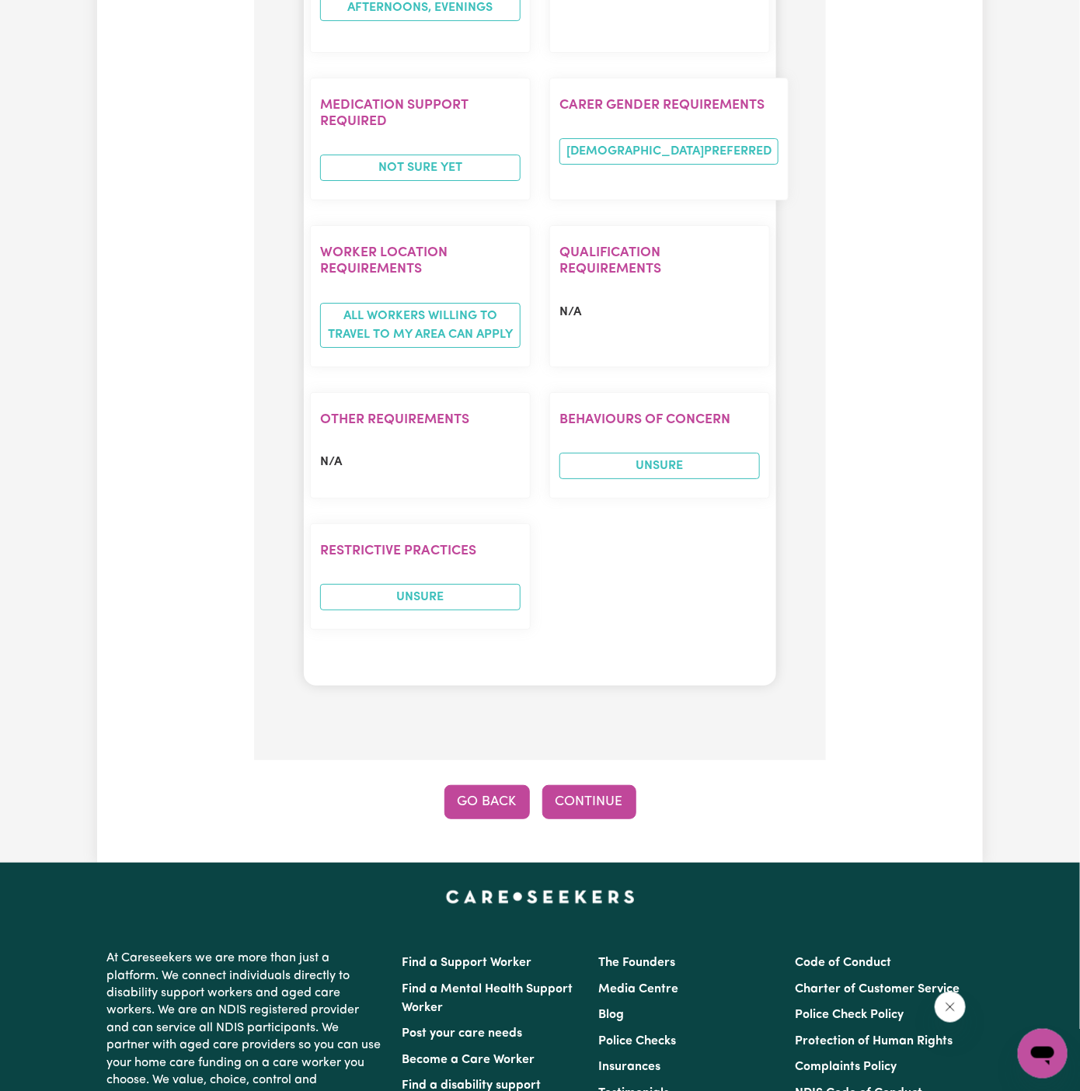
click at [519, 785] on button "Go Back" at bounding box center [486, 802] width 85 height 34
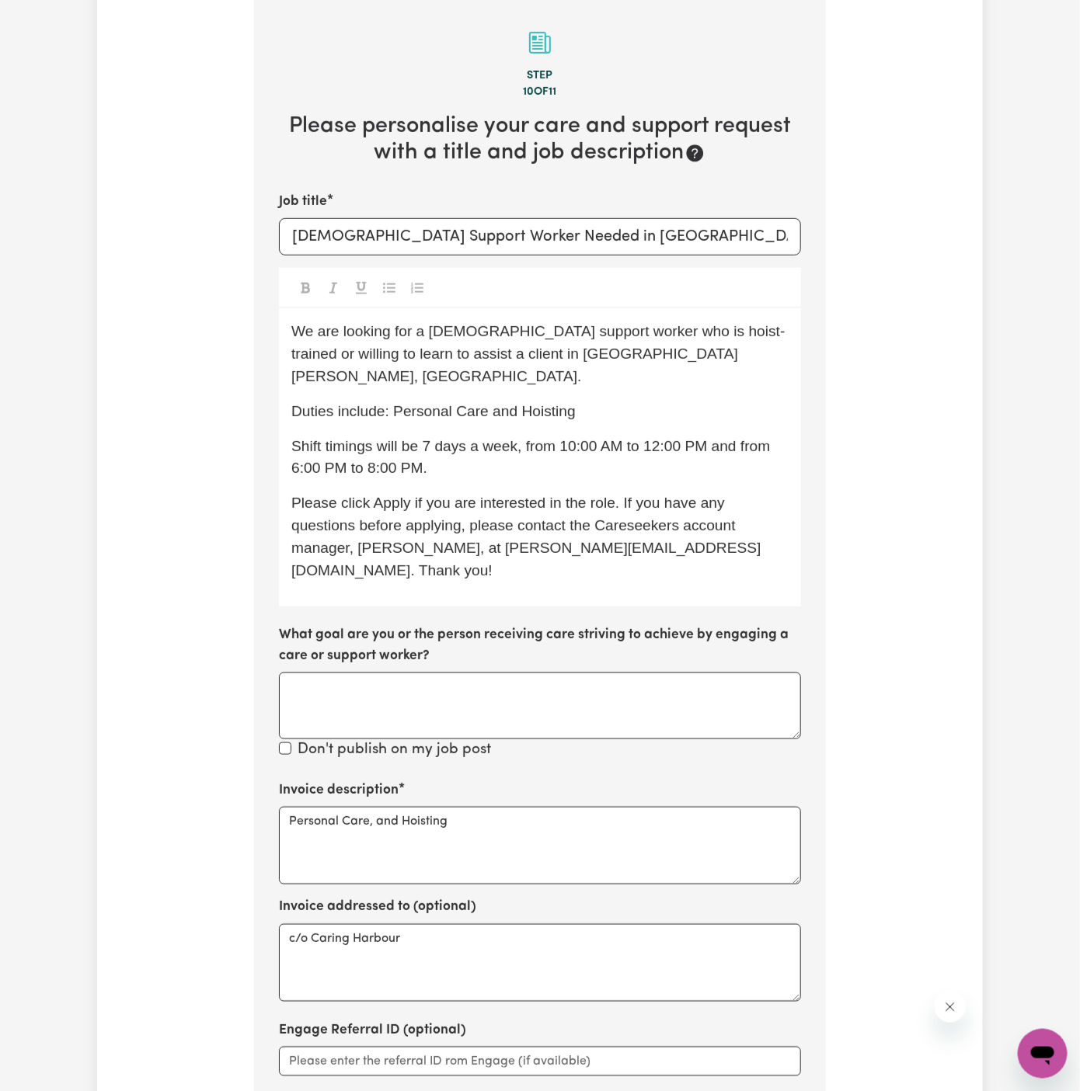
scroll to position [403, 0]
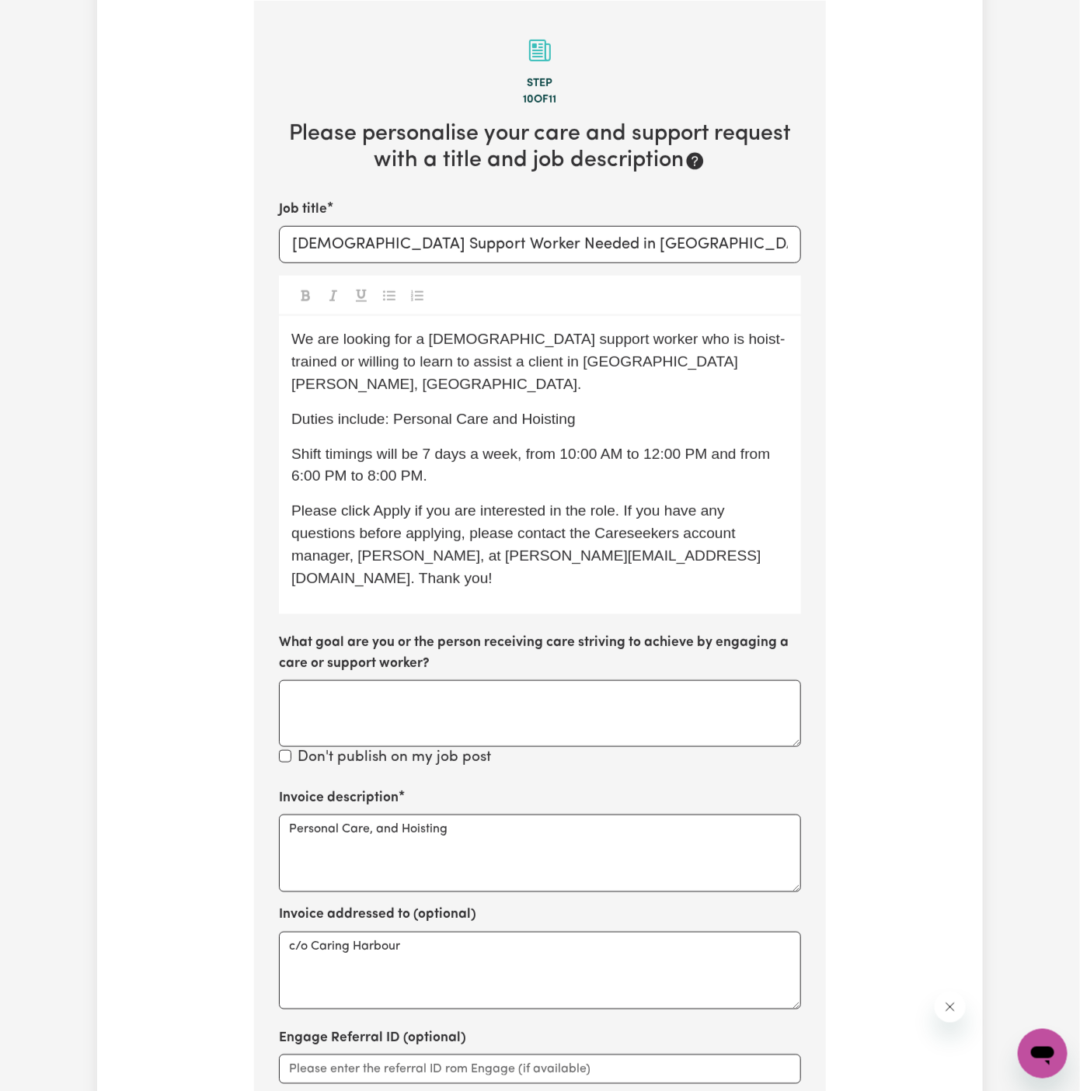
click at [569, 453] on p "Shift timings will be 7 days a week, from 10:00 AM to 12:00 PM and from 6:00 PM…" at bounding box center [539, 466] width 497 height 45
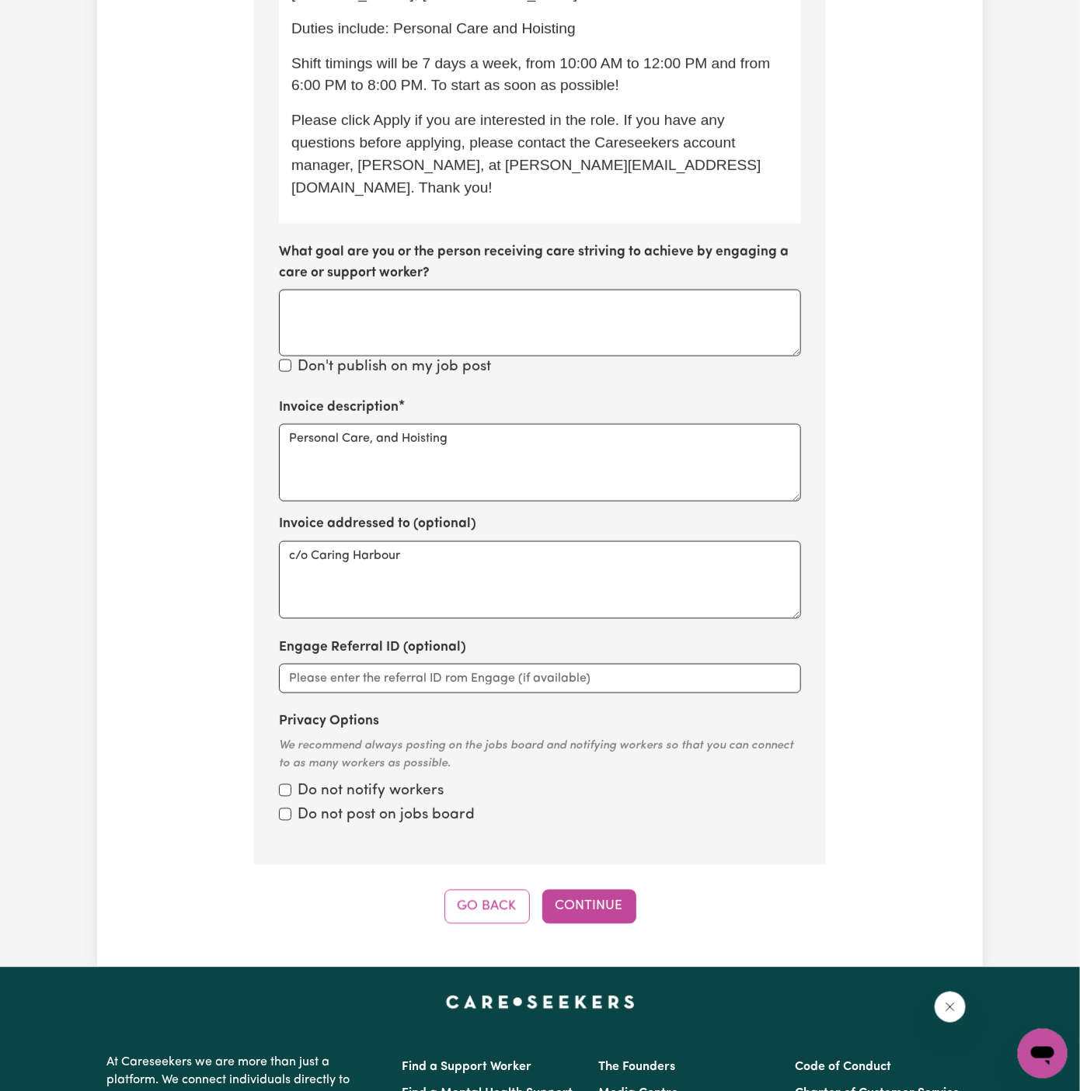
scroll to position [978, 0]
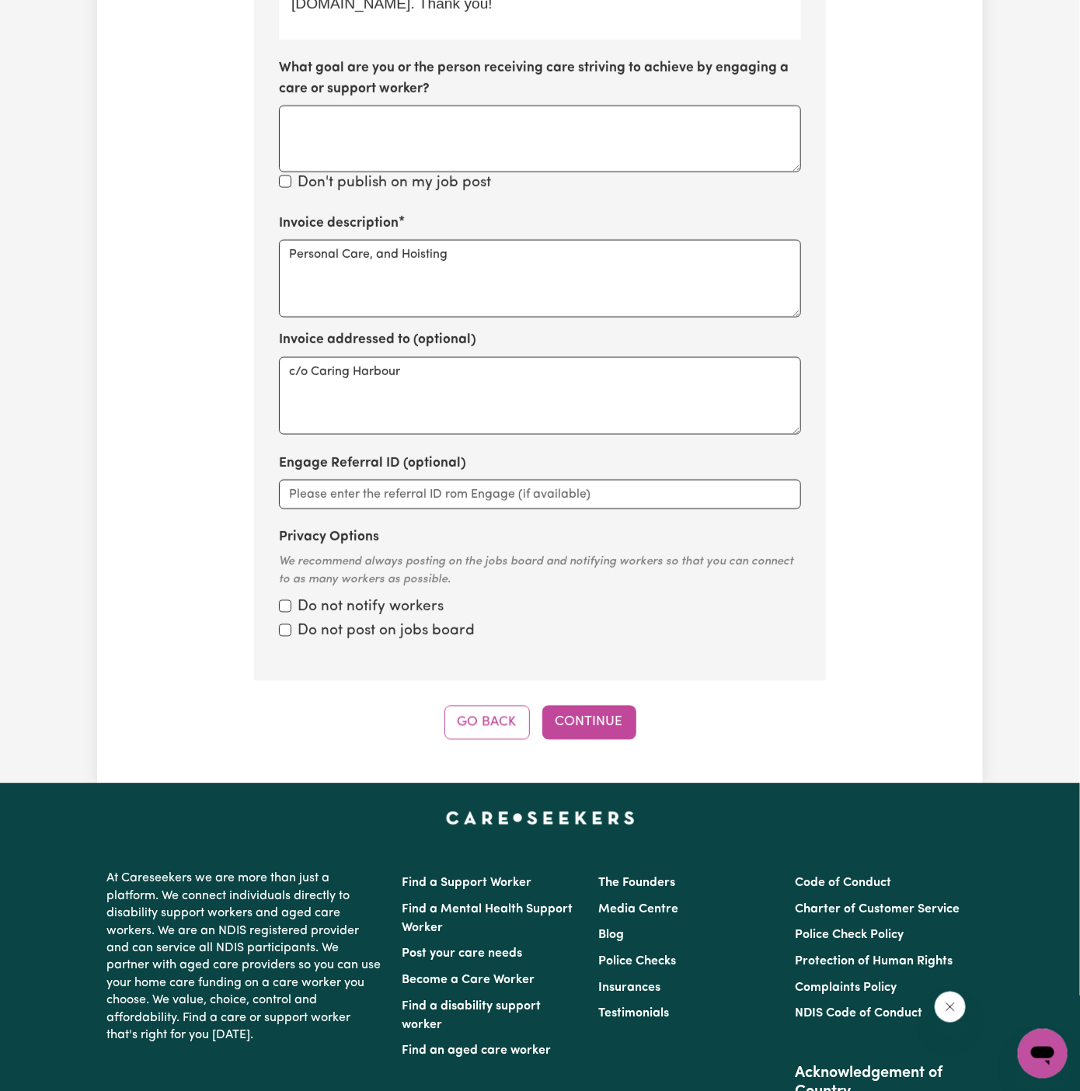
click at [593, 706] on button "Continue" at bounding box center [589, 723] width 94 height 34
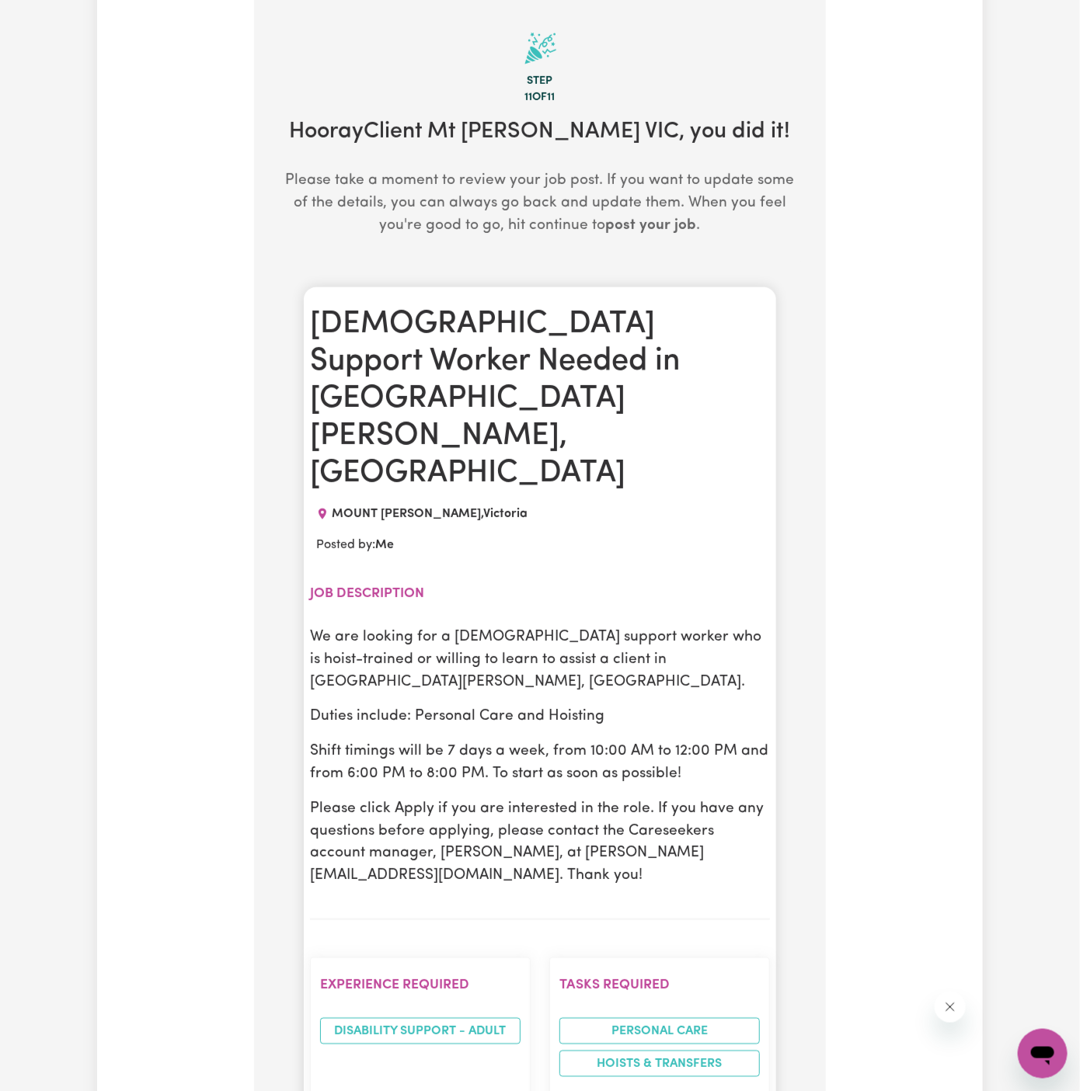
scroll to position [403, 0]
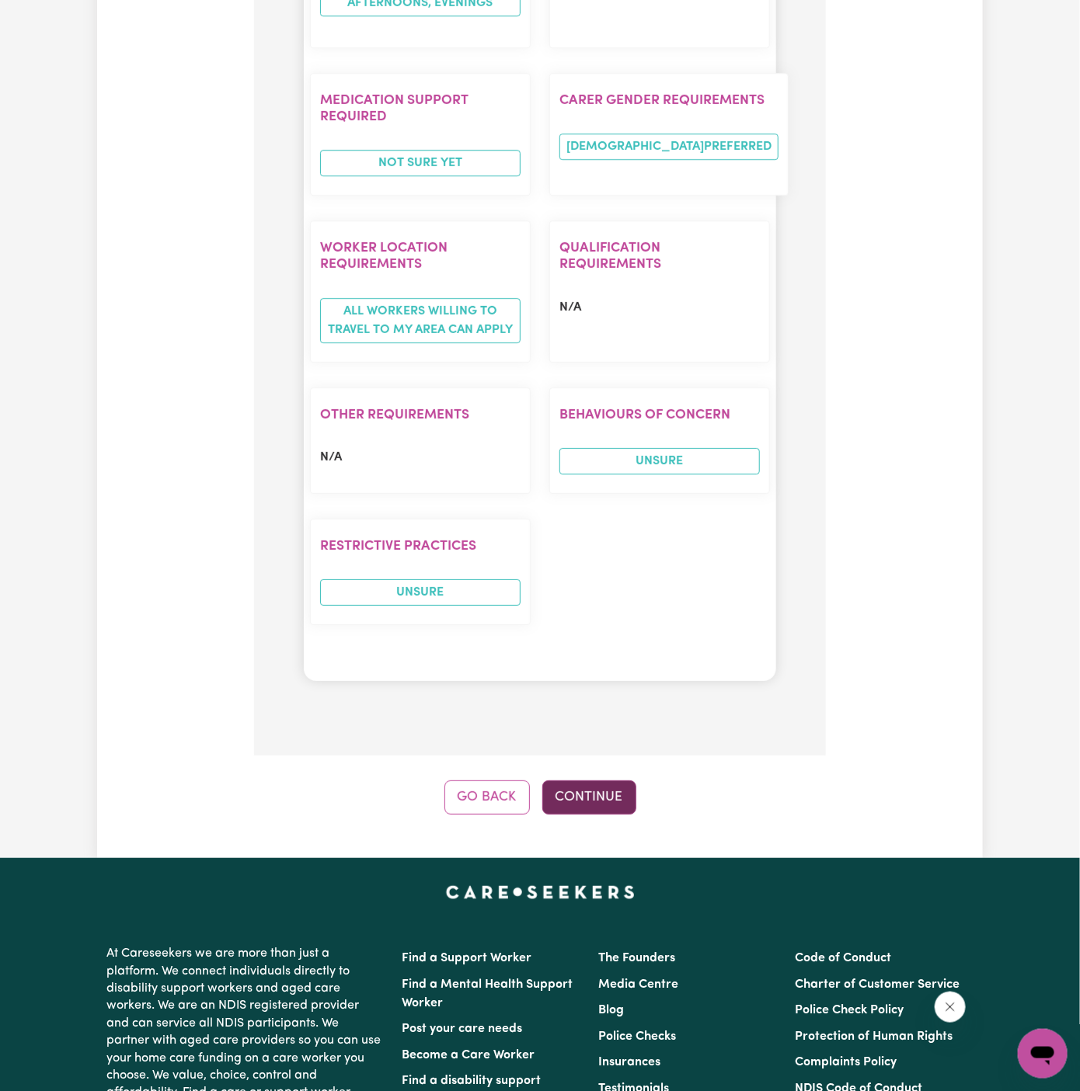
click at [595, 781] on button "Continue" at bounding box center [589, 798] width 94 height 34
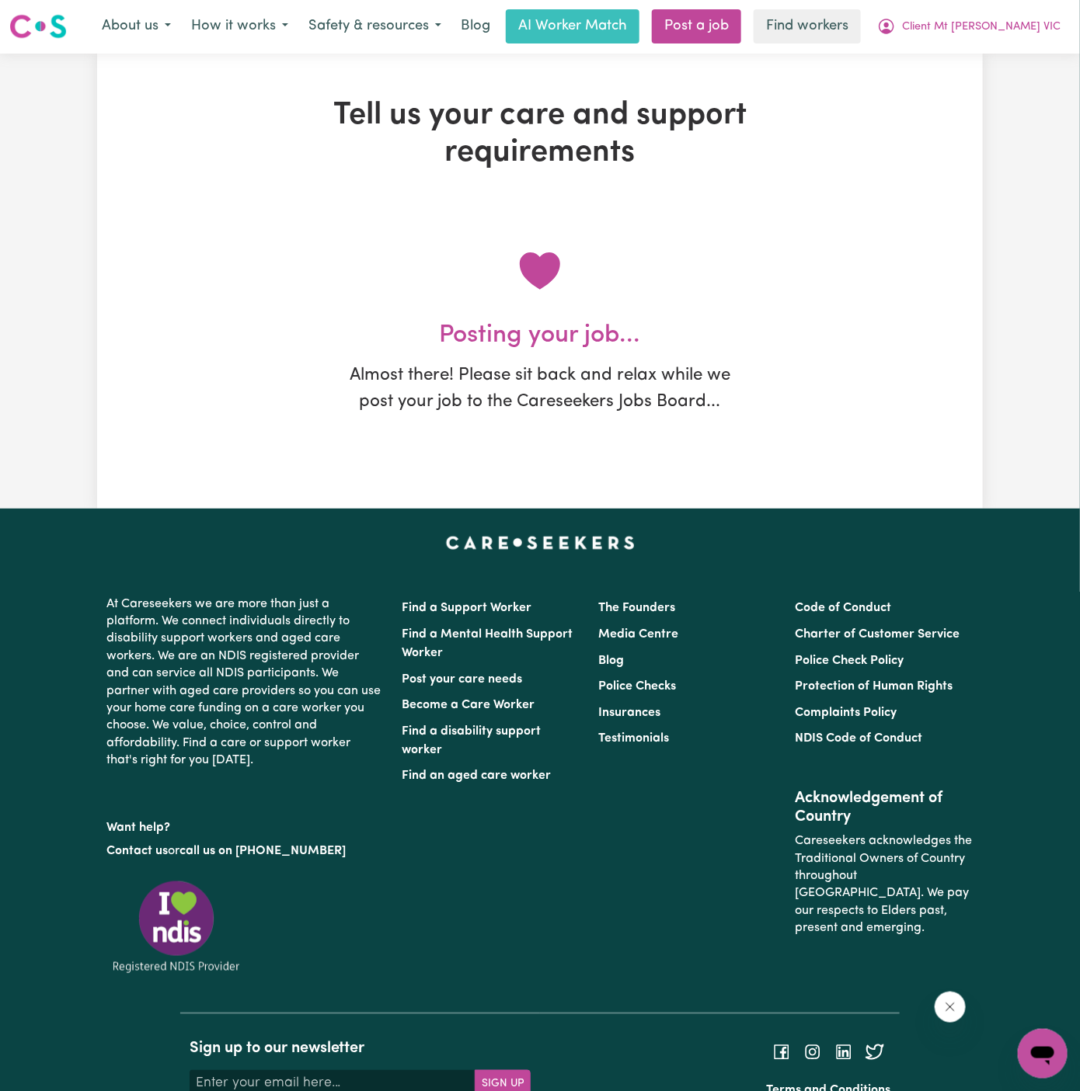
scroll to position [0, 0]
drag, startPoint x: 1045, startPoint y: 503, endPoint x: 1370, endPoint y: 464, distance: 327.1
click at [1079, 464] on html "Menu About us How it works Safety & resources Blog AI Worker Match Post a job F…" at bounding box center [540, 589] width 1080 height 1178
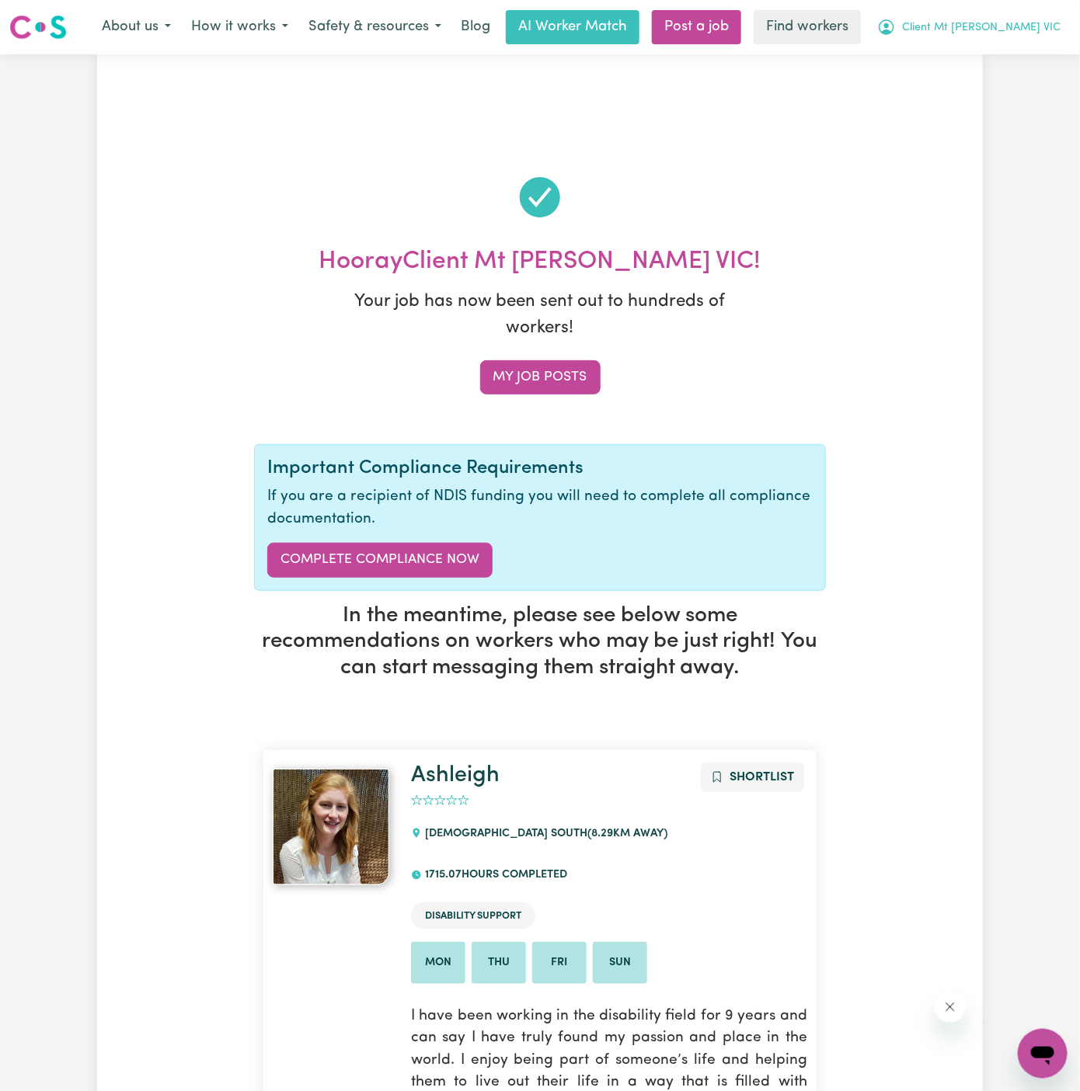
click at [995, 30] on span "Client Mt [PERSON_NAME] VIC" at bounding box center [981, 27] width 158 height 17
click at [994, 61] on link "My Dashboard" at bounding box center [1008, 61] width 123 height 30
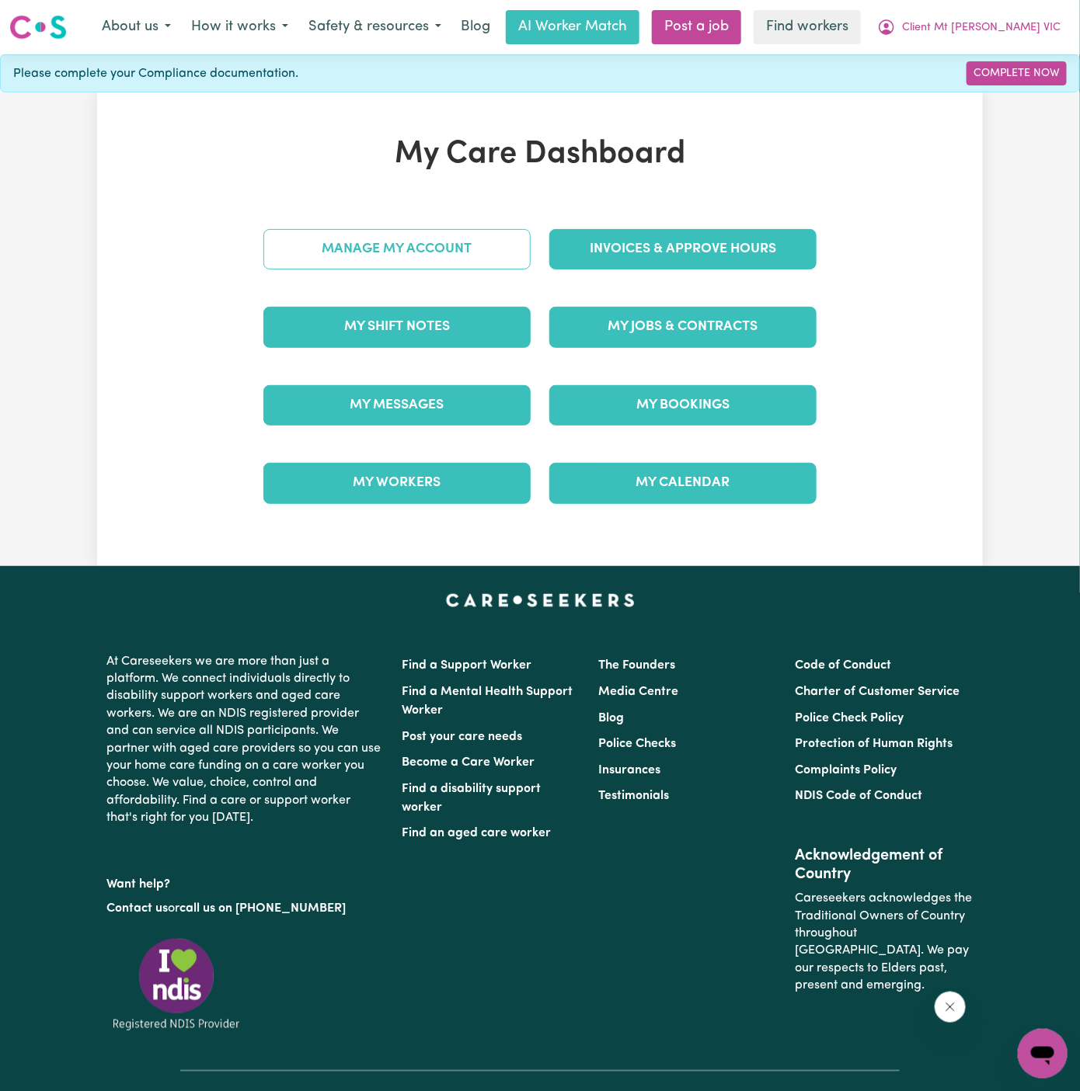
click at [482, 242] on link "Manage My Account" at bounding box center [396, 249] width 267 height 40
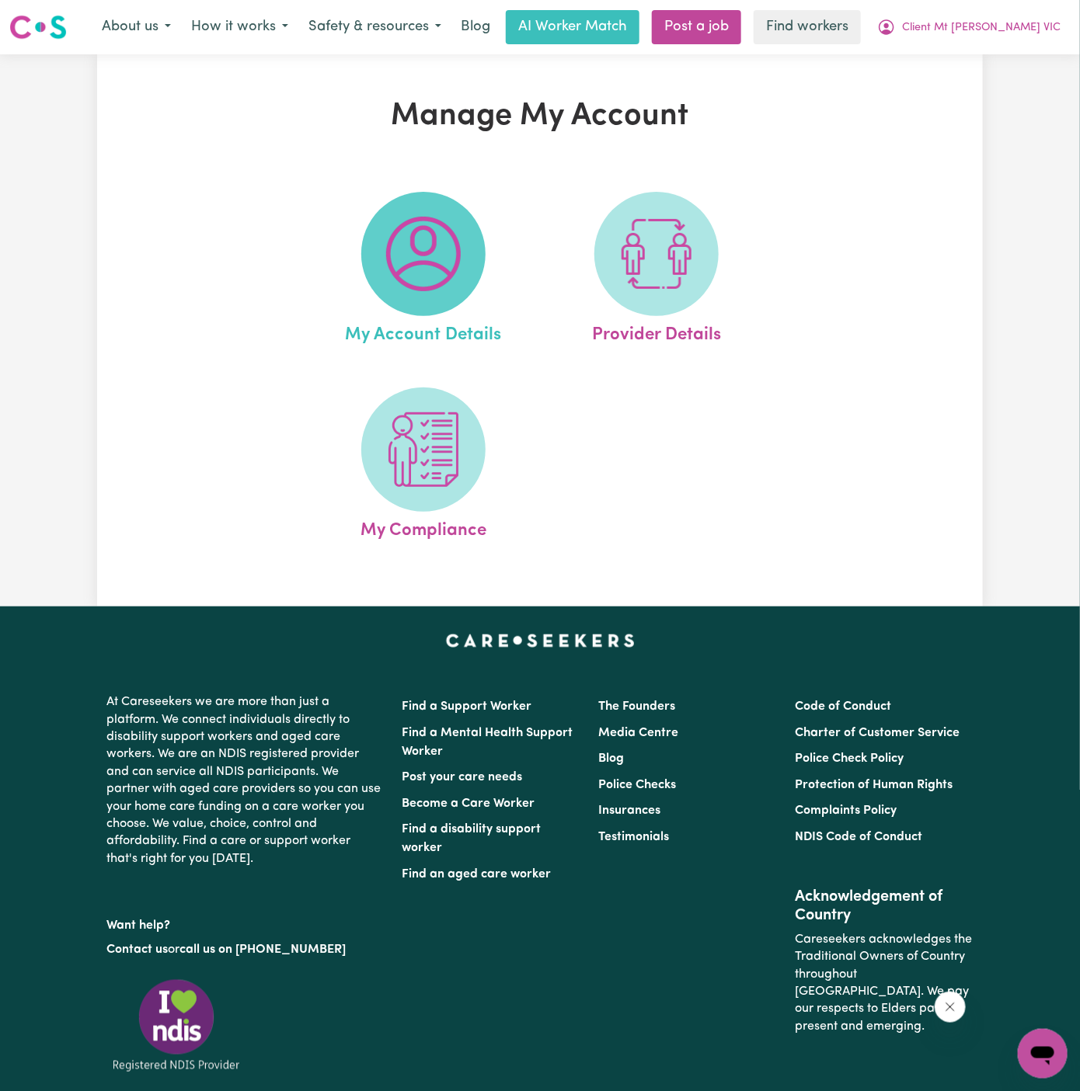
click at [477, 255] on span at bounding box center [423, 254] width 124 height 124
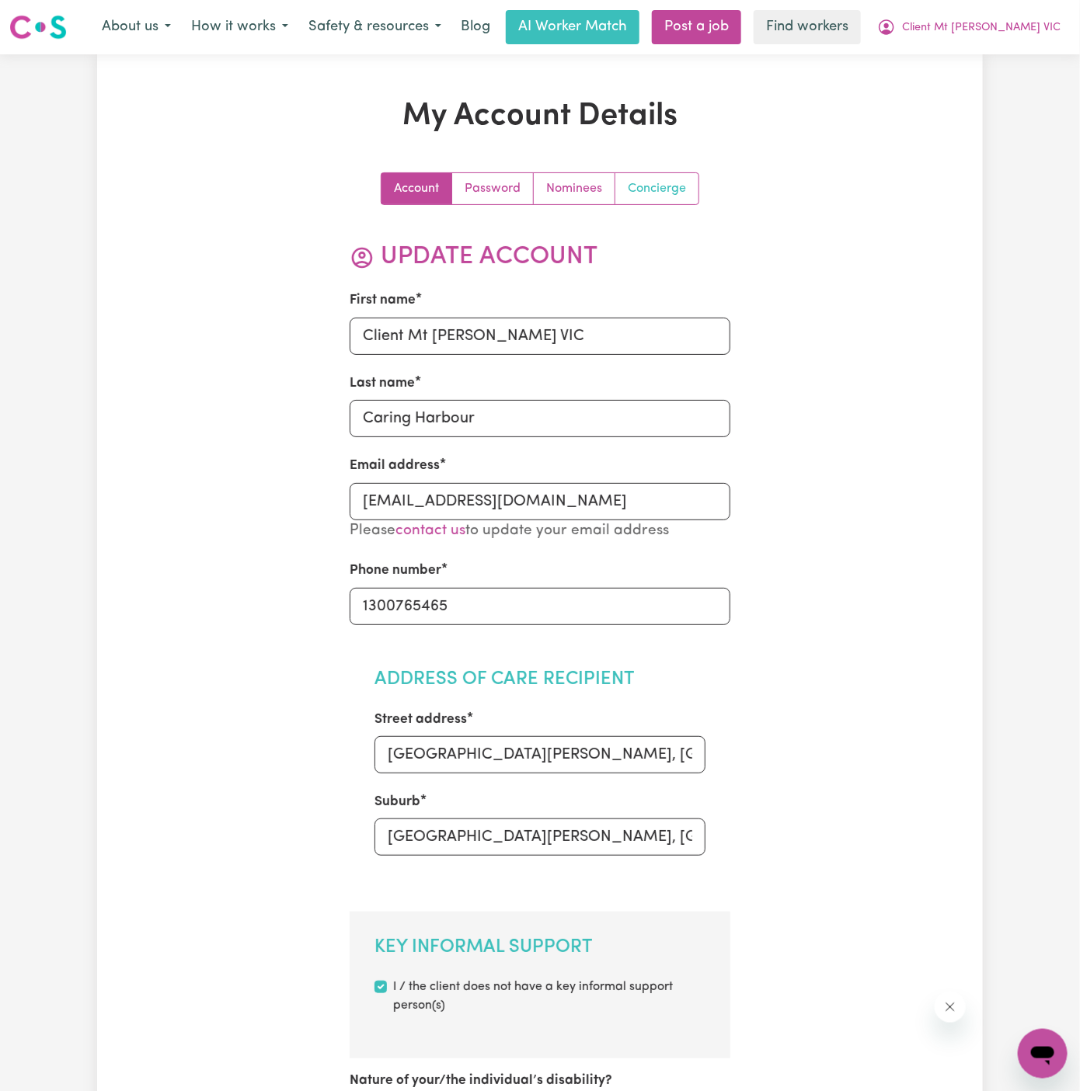
click at [648, 183] on link "Concierge" at bounding box center [656, 188] width 83 height 31
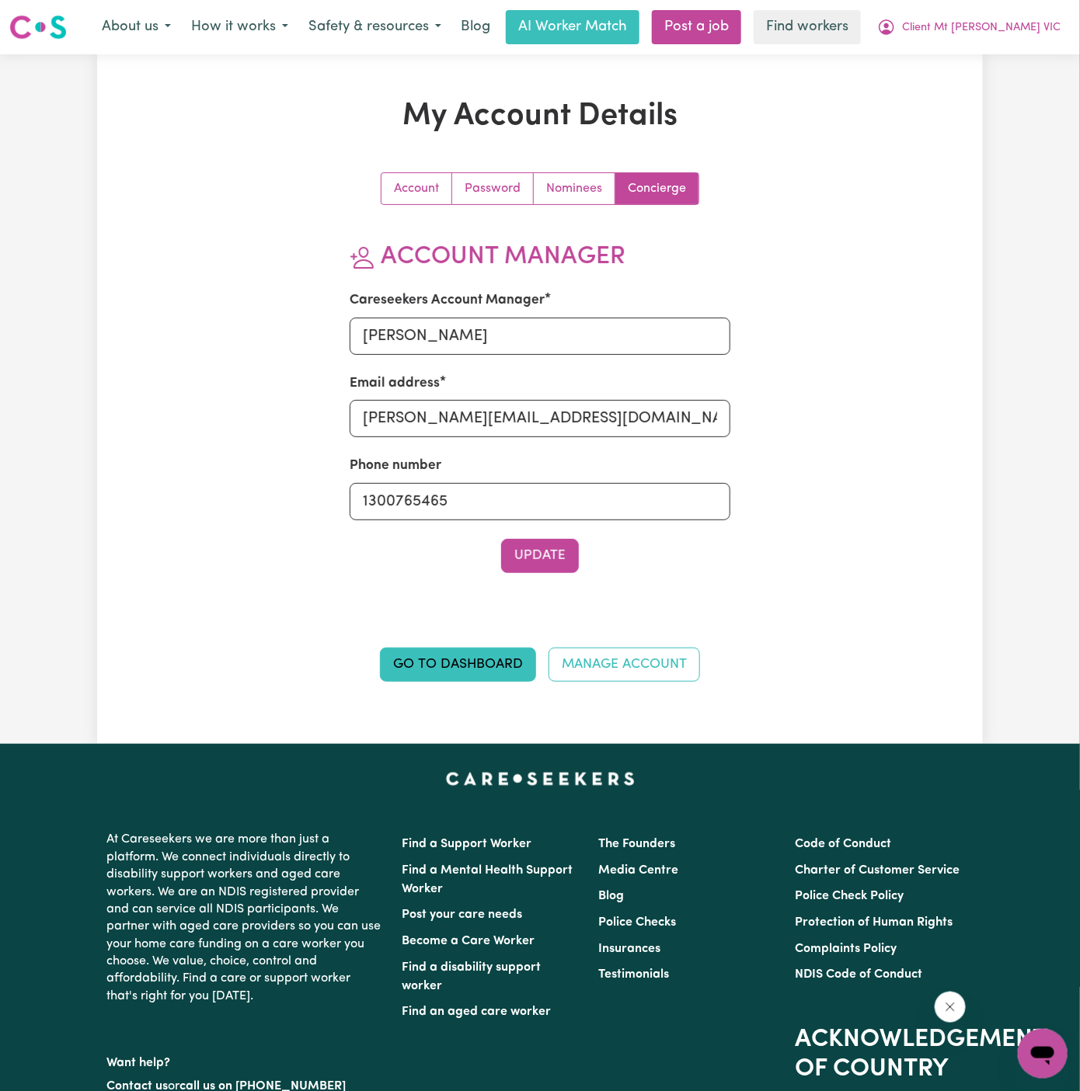
click at [1007, 9] on div "Menu About us How it works Safety & resources Blog AI Worker Match Post a job F…" at bounding box center [540, 27] width 1080 height 36
click at [1007, 23] on span "Client Mt [PERSON_NAME] VIC" at bounding box center [981, 27] width 158 height 17
click at [1007, 46] on link "My Dashboard" at bounding box center [1008, 61] width 123 height 30
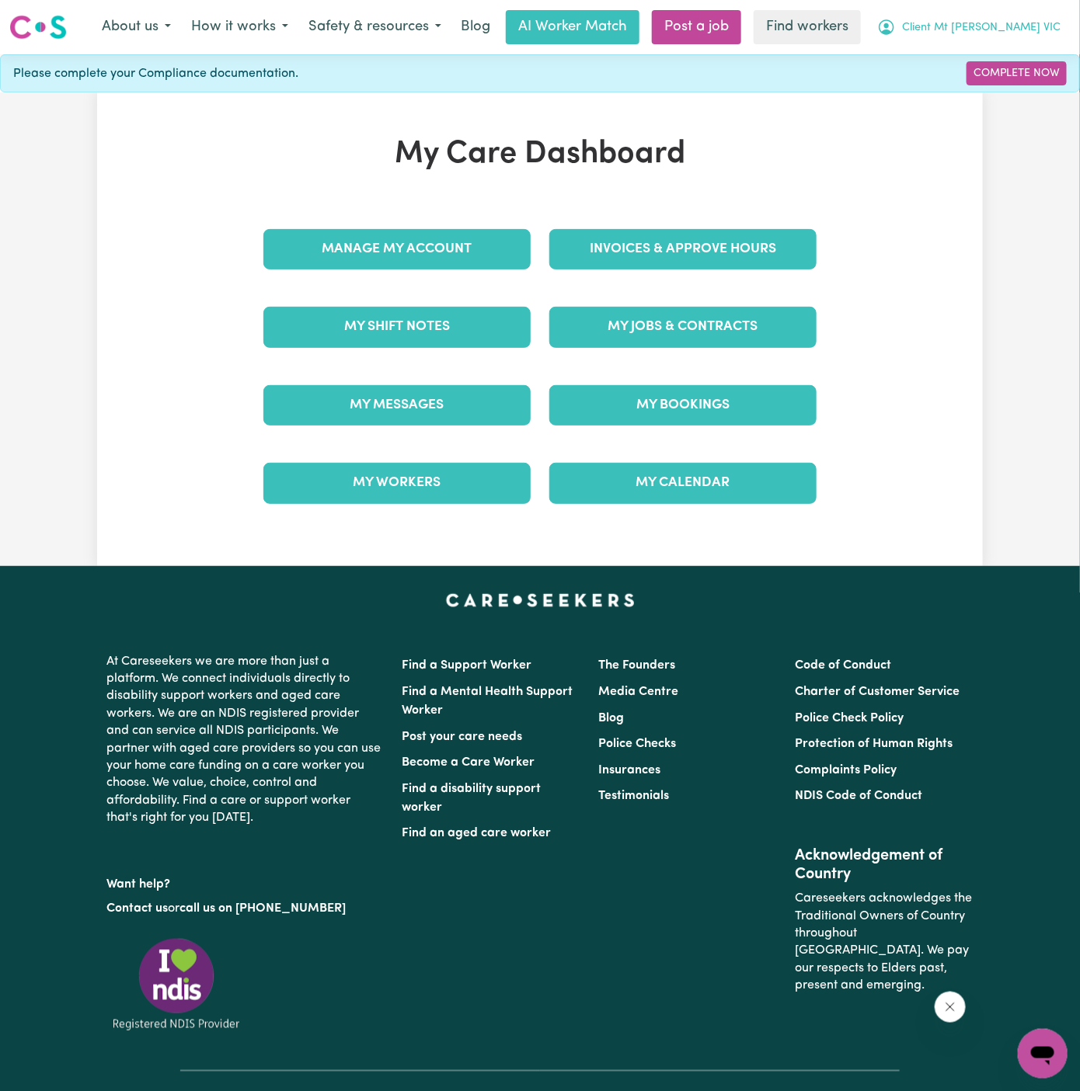
click at [1029, 21] on span "Client Mt [PERSON_NAME] VIC" at bounding box center [981, 27] width 158 height 17
click at [1022, 97] on link "Logout" at bounding box center [1008, 90] width 123 height 30
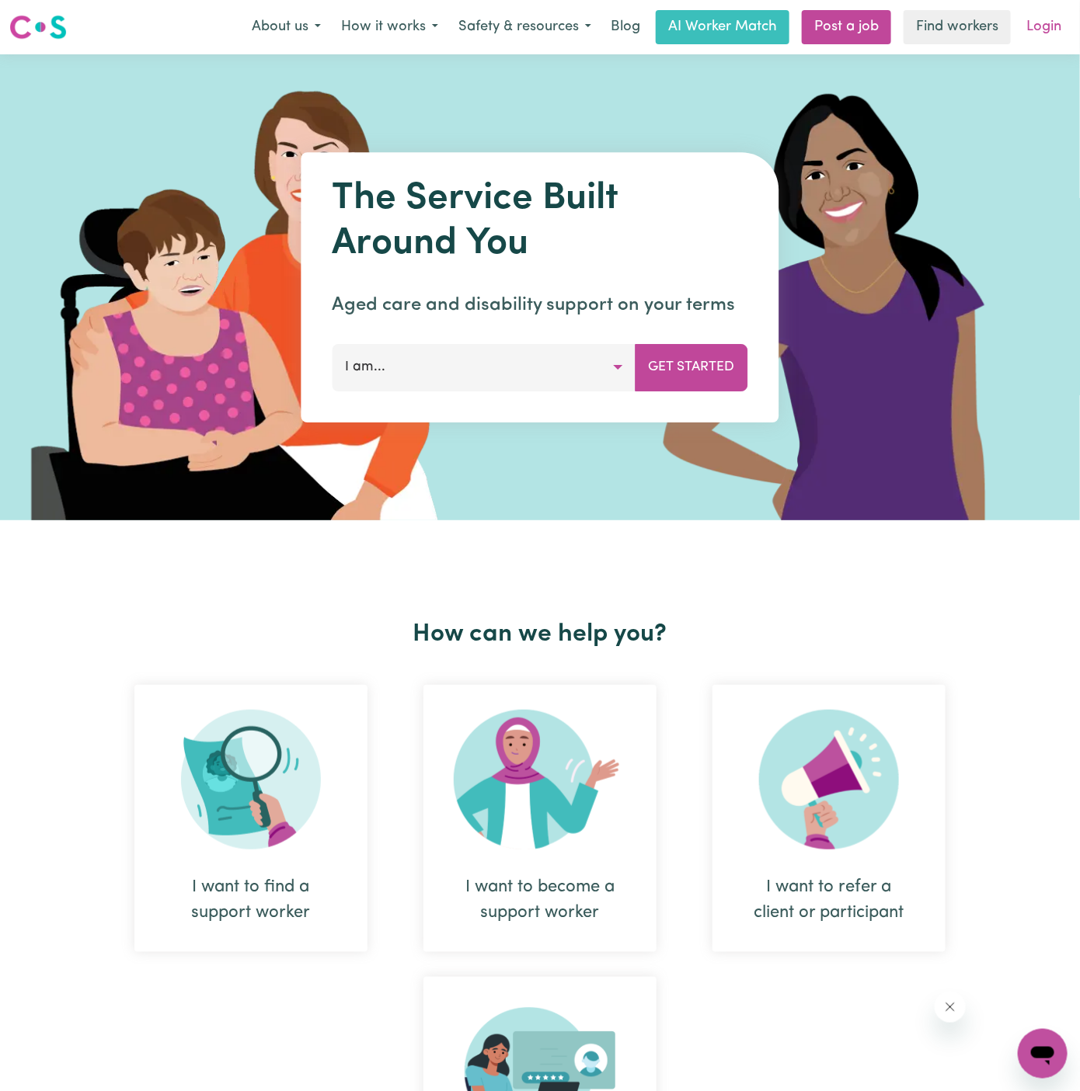
click at [1051, 30] on link "Login" at bounding box center [1044, 27] width 54 height 34
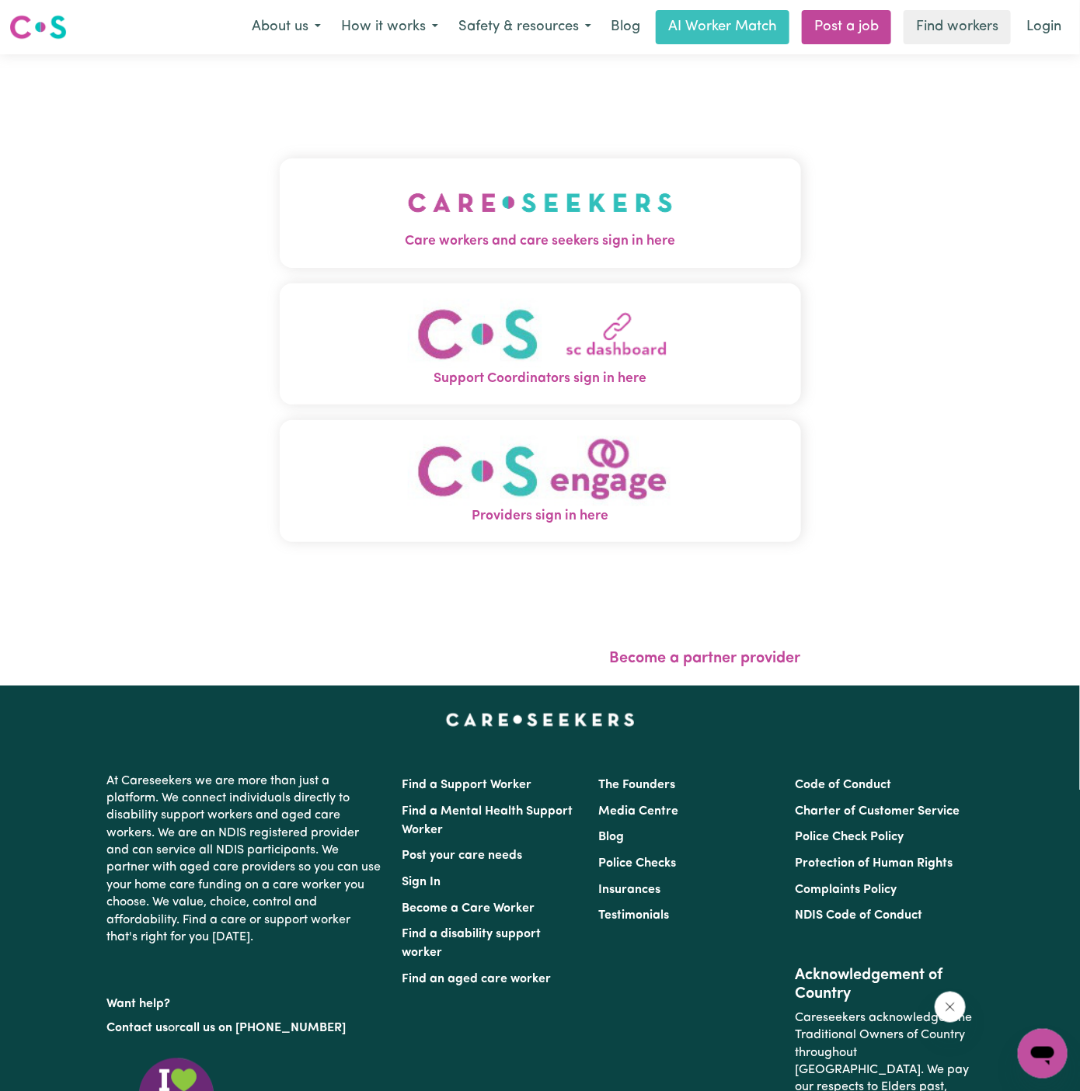
click at [602, 220] on img "Care workers and care seekers sign in here" at bounding box center [540, 202] width 265 height 57
click at [602, 220] on div "Care workers and care seekers sign in here Support Coordinators sign in here Pr…" at bounding box center [540, 370] width 540 height 632
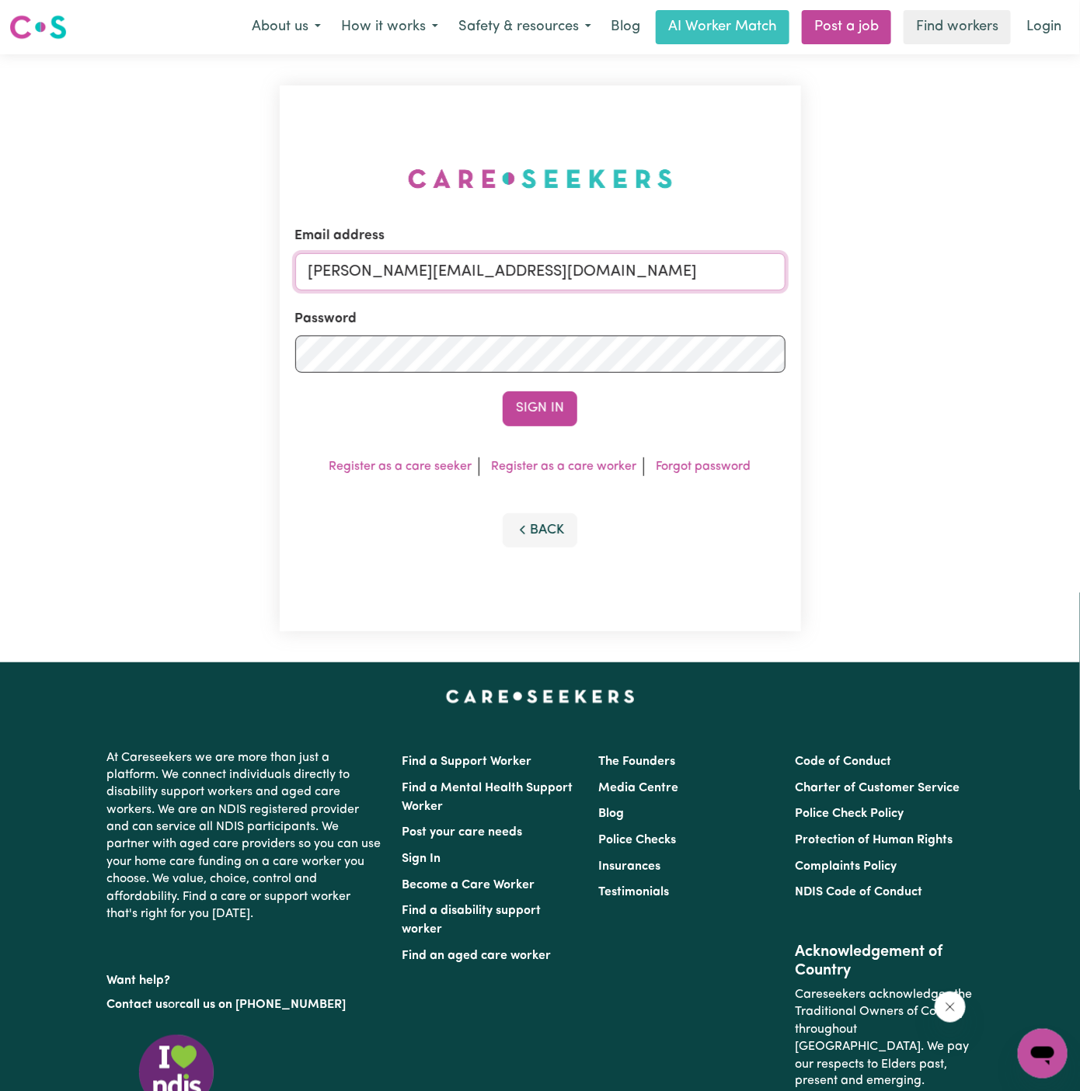
click at [629, 263] on input "[PERSON_NAME][EMAIL_ADDRESS][DOMAIN_NAME]" at bounding box center [540, 271] width 490 height 37
click at [413, 271] on input "[EMAIL_ADDRESS][DOMAIN_NAME]" at bounding box center [540, 271] width 490 height 37
drag, startPoint x: 384, startPoint y: 267, endPoint x: 762, endPoint y: 259, distance: 378.4
click at [762, 259] on input "[EMAIL_ADDRESS][DOMAIN_NAME]" at bounding box center [540, 271] width 490 height 37
click at [503, 392] on button "Sign In" at bounding box center [540, 409] width 75 height 34
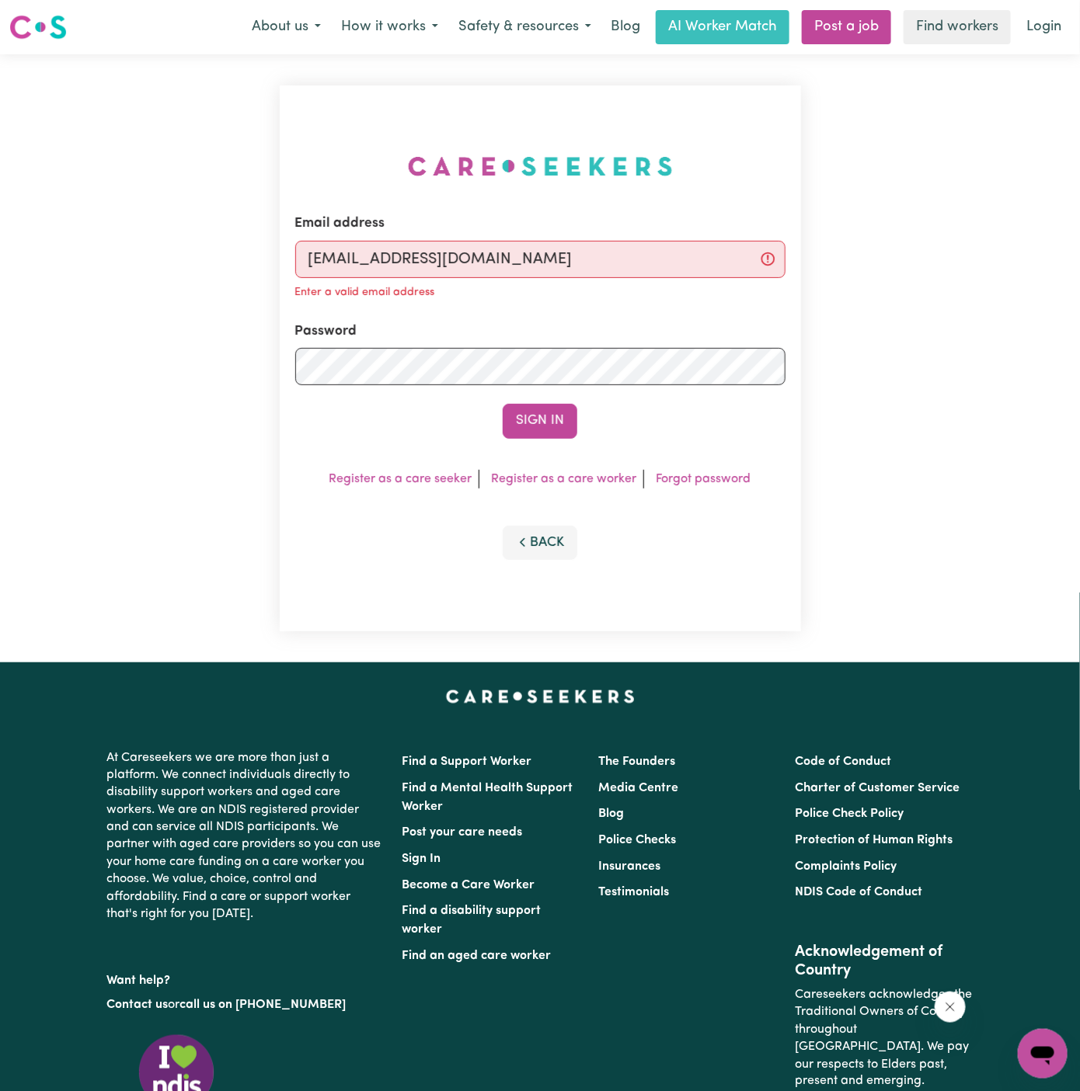
drag, startPoint x: 451, startPoint y: 269, endPoint x: 439, endPoint y: 263, distance: 13.6
click at [439, 263] on input "[EMAIL_ADDRESS][DOMAIN_NAME]" at bounding box center [540, 259] width 490 height 37
drag, startPoint x: 391, startPoint y: 259, endPoint x: 836, endPoint y: 231, distance: 446.0
click at [836, 231] on div "Email address [EMAIL_ADDRESS][DOMAIN_NAME] Enter a valid email address Password…" at bounding box center [540, 358] width 1080 height 608
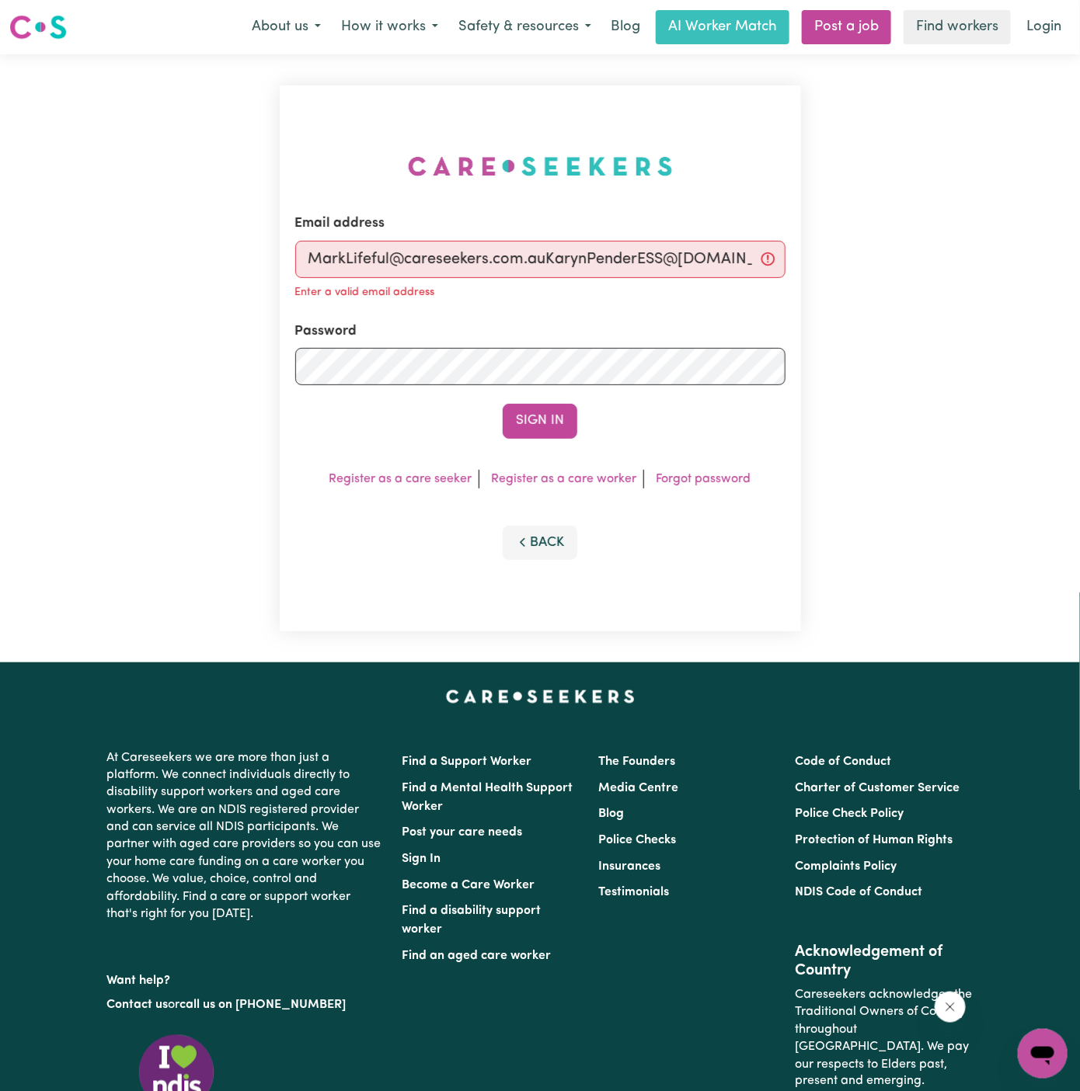
click at [503, 404] on button "Sign In" at bounding box center [540, 421] width 75 height 34
click at [571, 278] on div "Enter a valid email address" at bounding box center [540, 290] width 490 height 25
click at [484, 276] on input "[EMAIL_ADDRESS][DOMAIN_NAME]" at bounding box center [540, 259] width 490 height 37
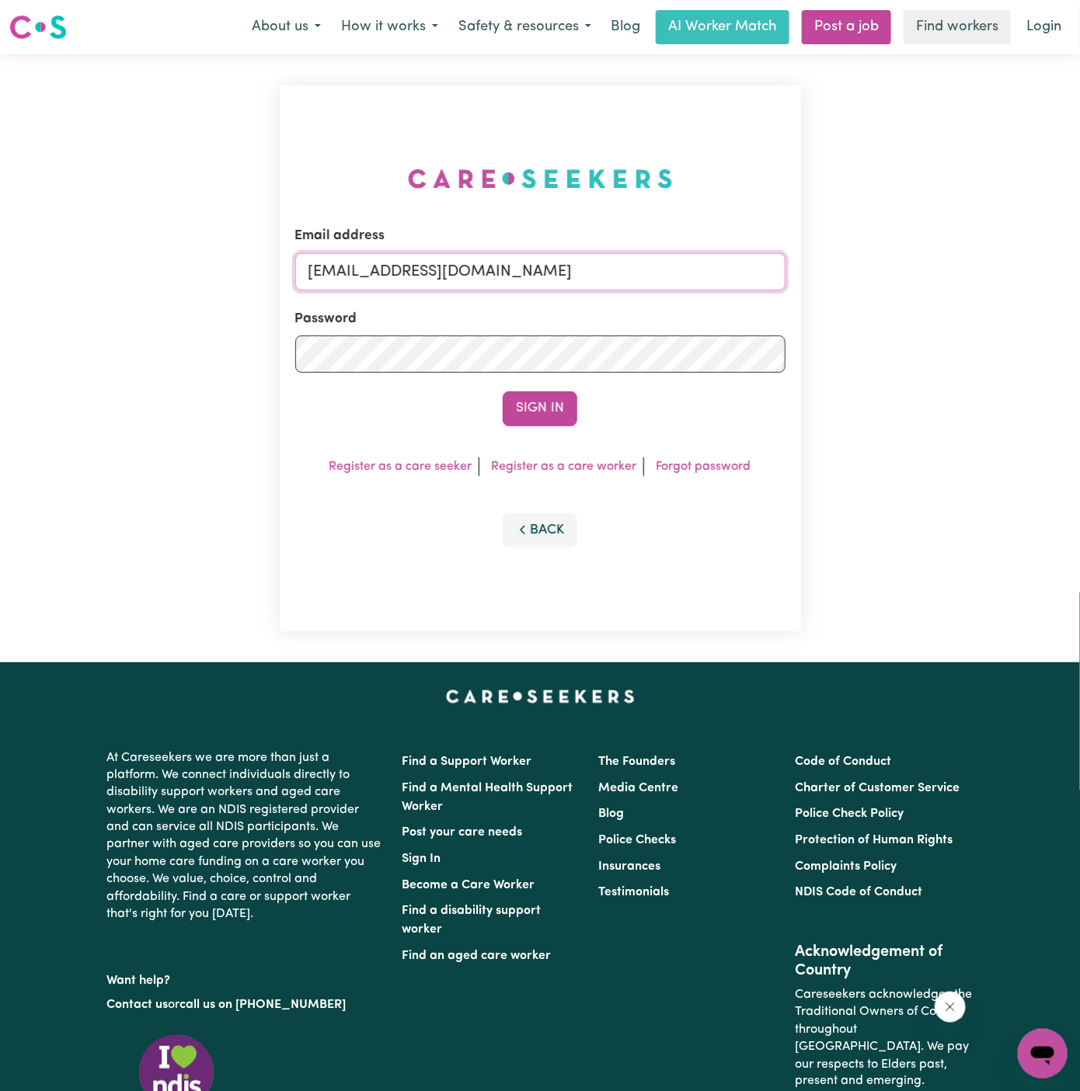
drag, startPoint x: 388, startPoint y: 274, endPoint x: 798, endPoint y: 265, distance: 410.3
click at [798, 265] on div "Email address [EMAIL_ADDRESS][DOMAIN_NAME] Password Sign In Register as a care …" at bounding box center [540, 358] width 521 height 546
paste input "MarkLifeful"
type input "[EMAIL_ADDRESS][DOMAIN_NAME]"
click at [503, 392] on button "Sign In" at bounding box center [540, 409] width 75 height 34
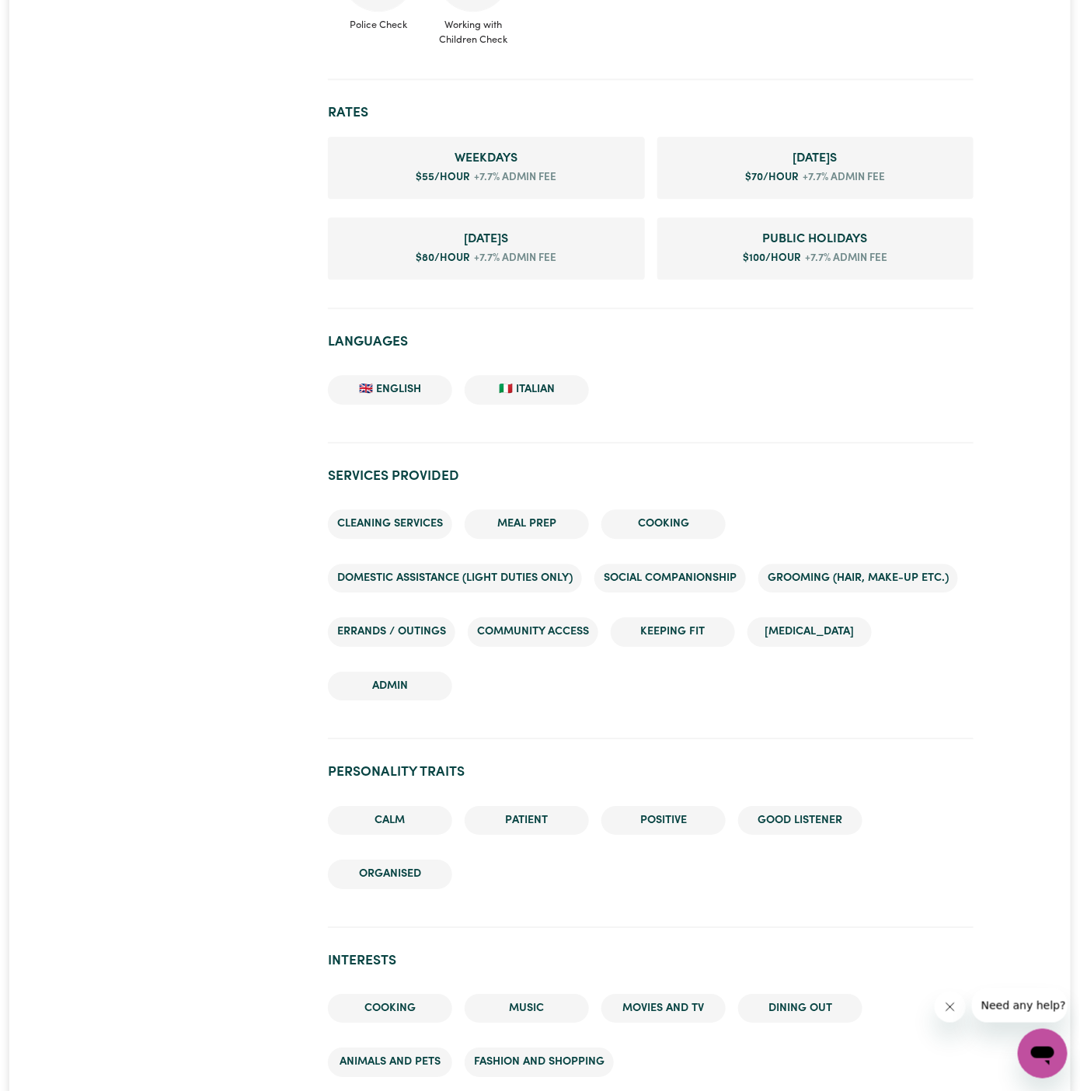
scroll to position [1347, 0]
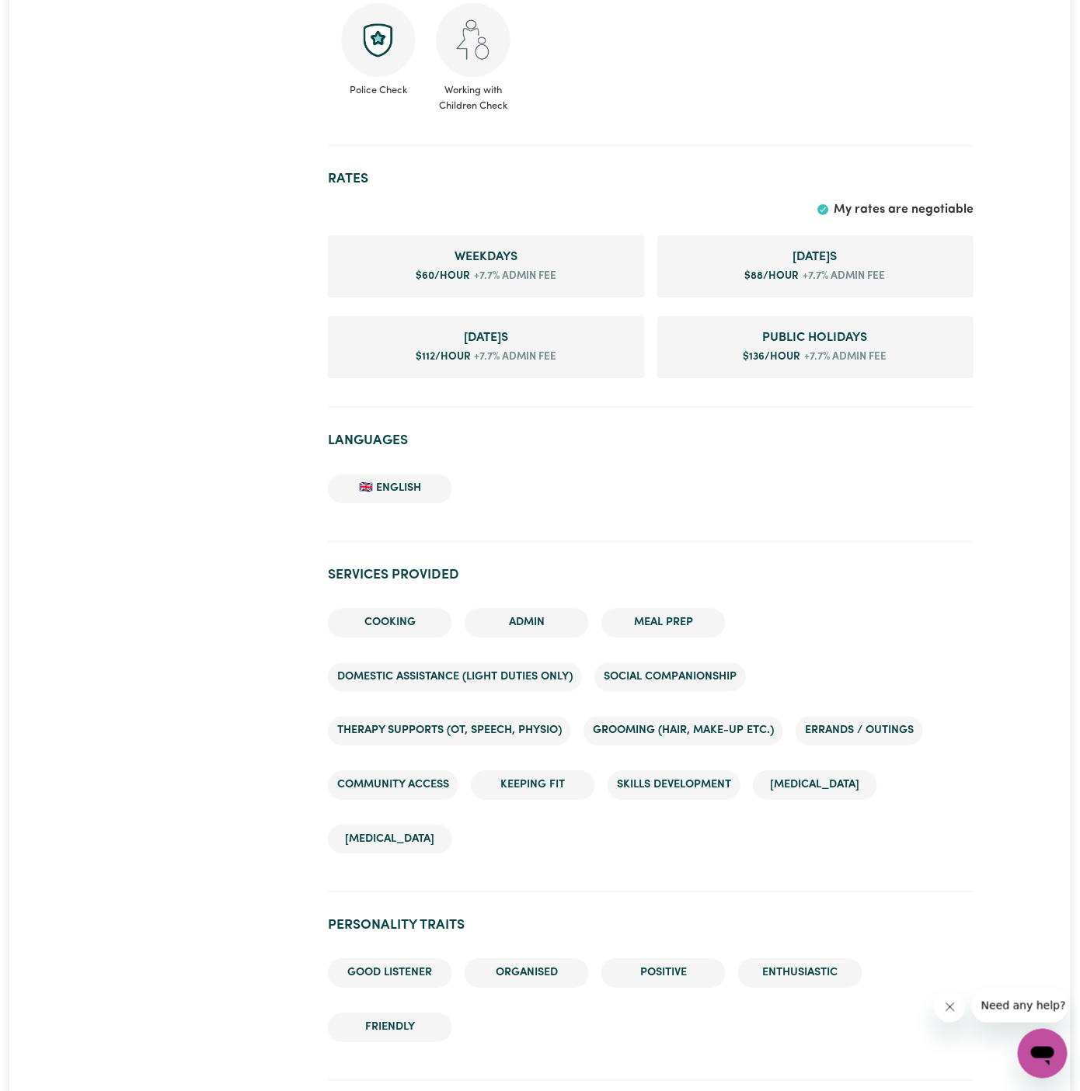
scroll to position [1154, 0]
